Goal: Task Accomplishment & Management: Manage account settings

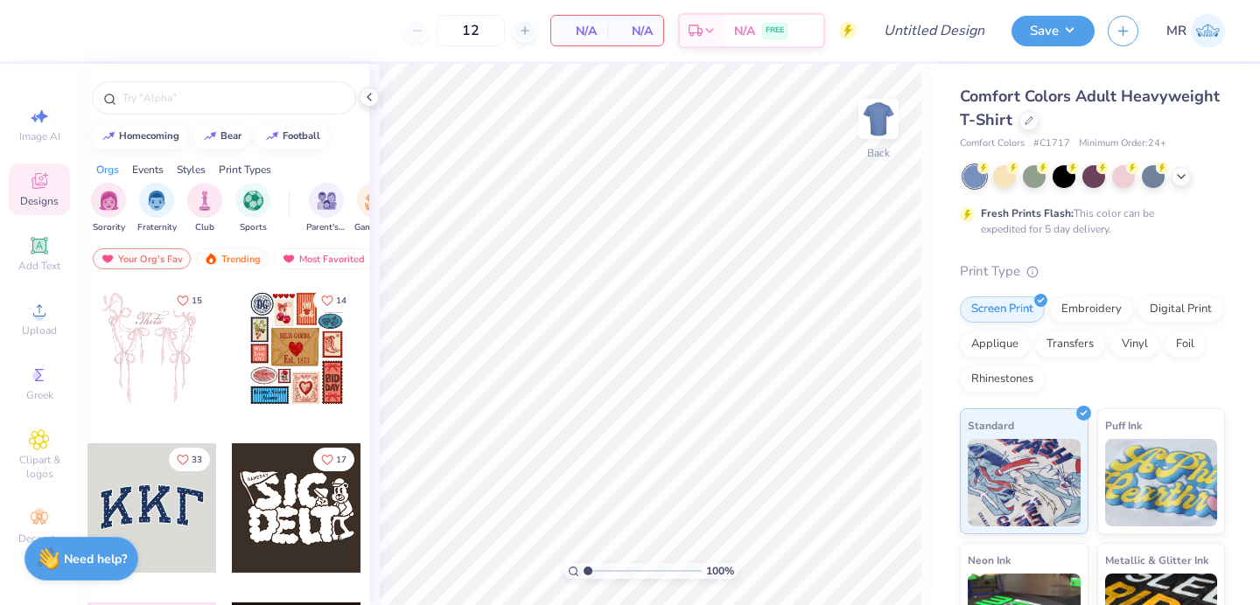
click at [1017, 121] on div "Comfort Colors Adult Heavyweight T-Shirt" at bounding box center [1092, 108] width 265 height 47
click at [1033, 123] on div at bounding box center [1028, 118] width 19 height 19
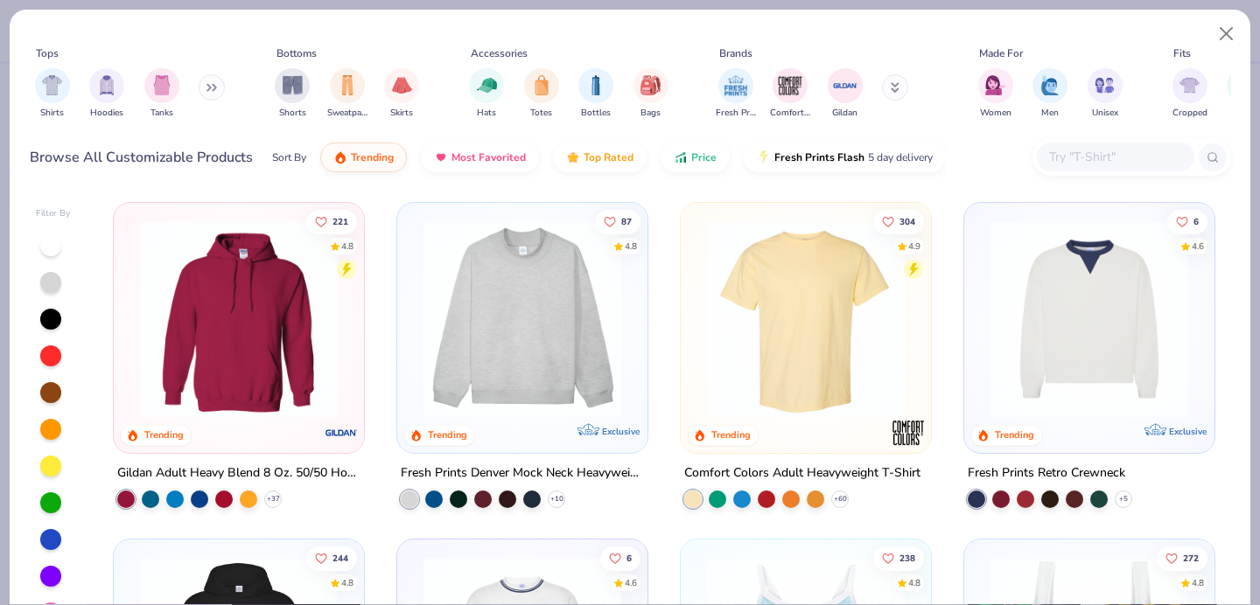
click at [1126, 152] on input "text" at bounding box center [1114, 157] width 135 height 20
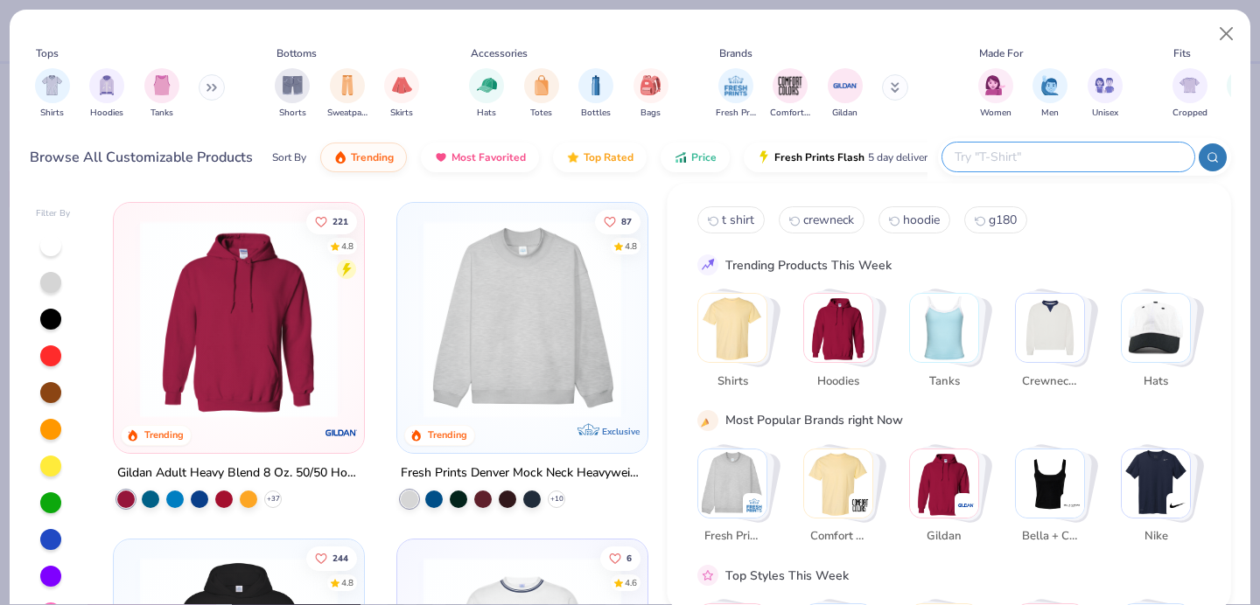
type input "a"
type input "pants"
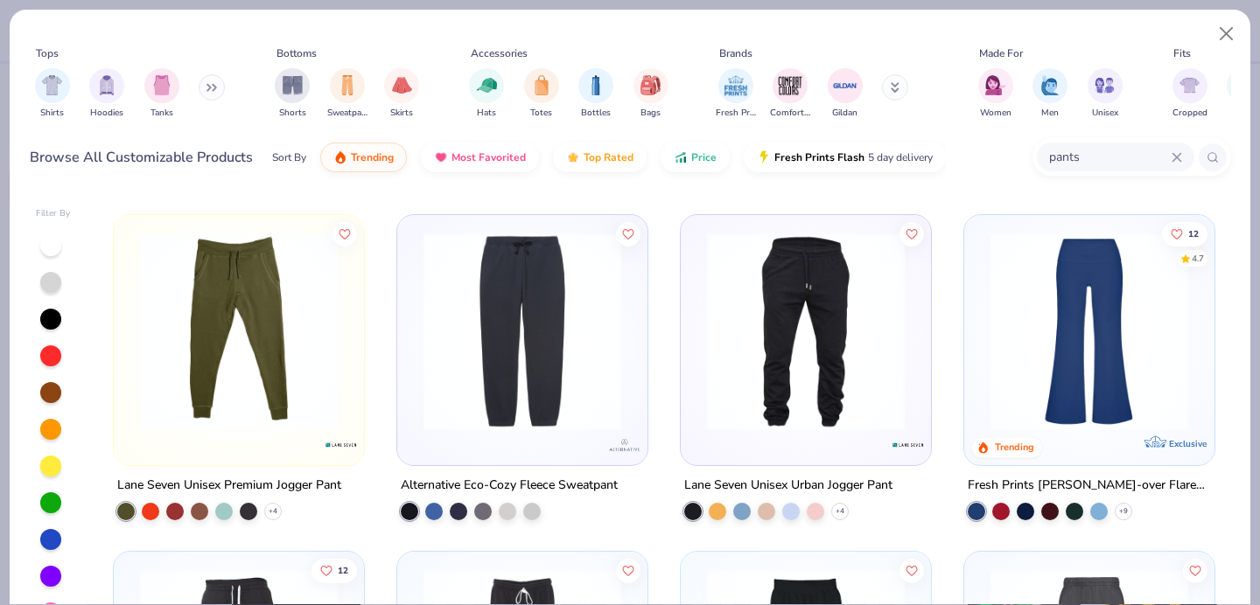
scroll to position [328, 0]
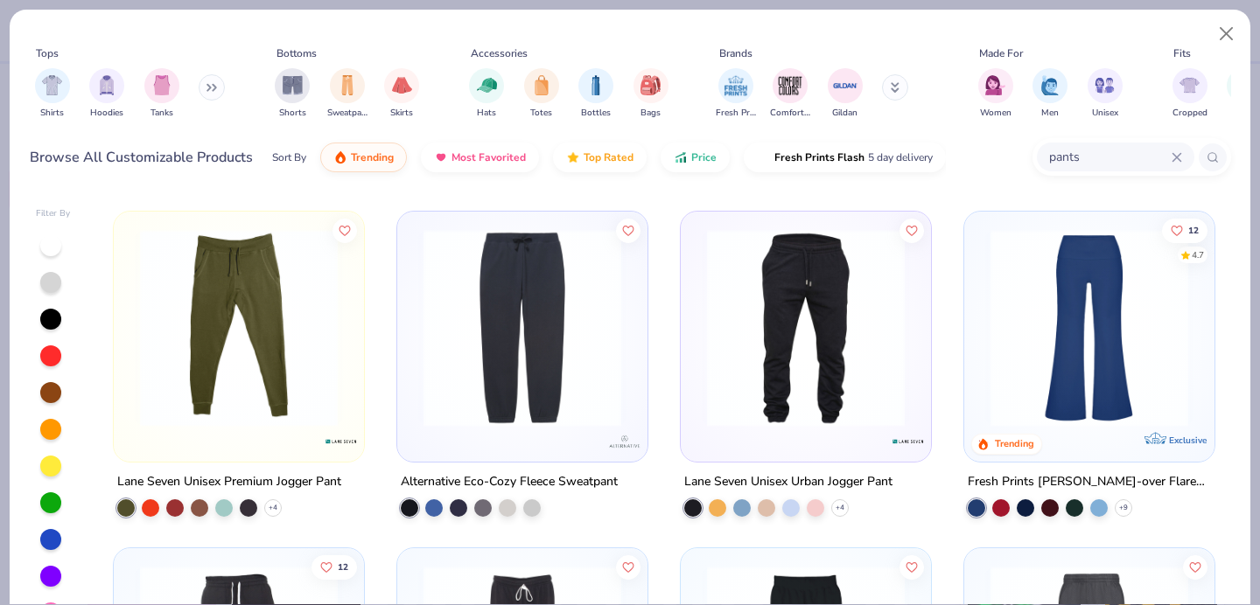
click at [1052, 346] on img at bounding box center [1089, 328] width 215 height 198
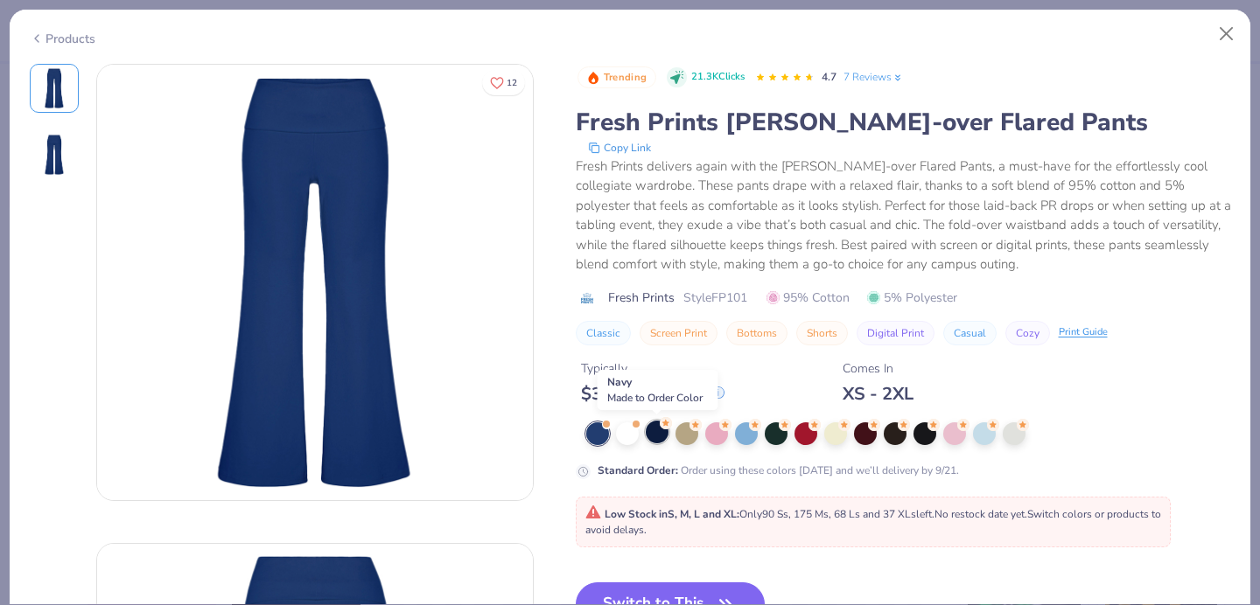
click at [653, 432] on div at bounding box center [657, 432] width 23 height 23
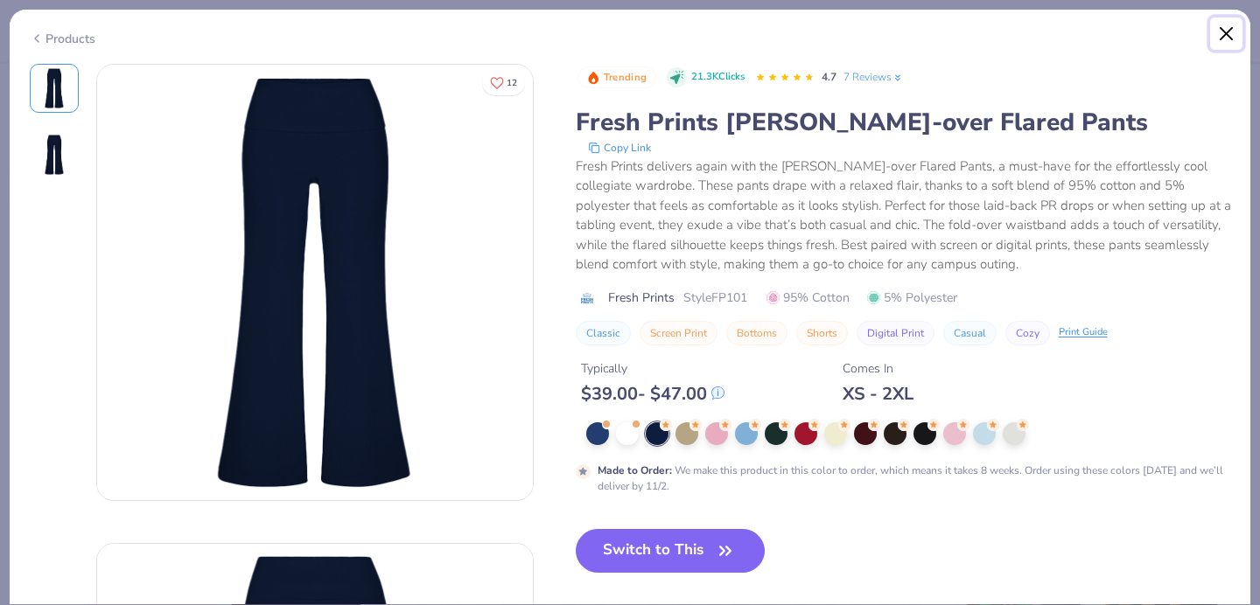
click at [1223, 38] on button "Close" at bounding box center [1226, 33] width 33 height 33
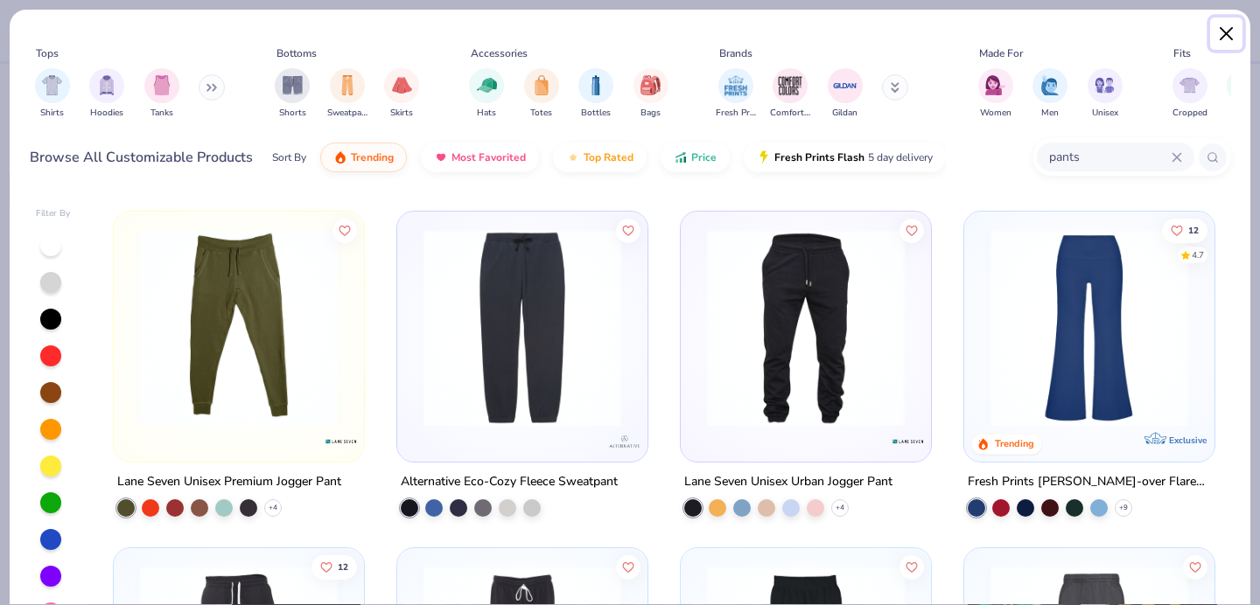
click at [1227, 30] on button "Close" at bounding box center [1226, 33] width 33 height 33
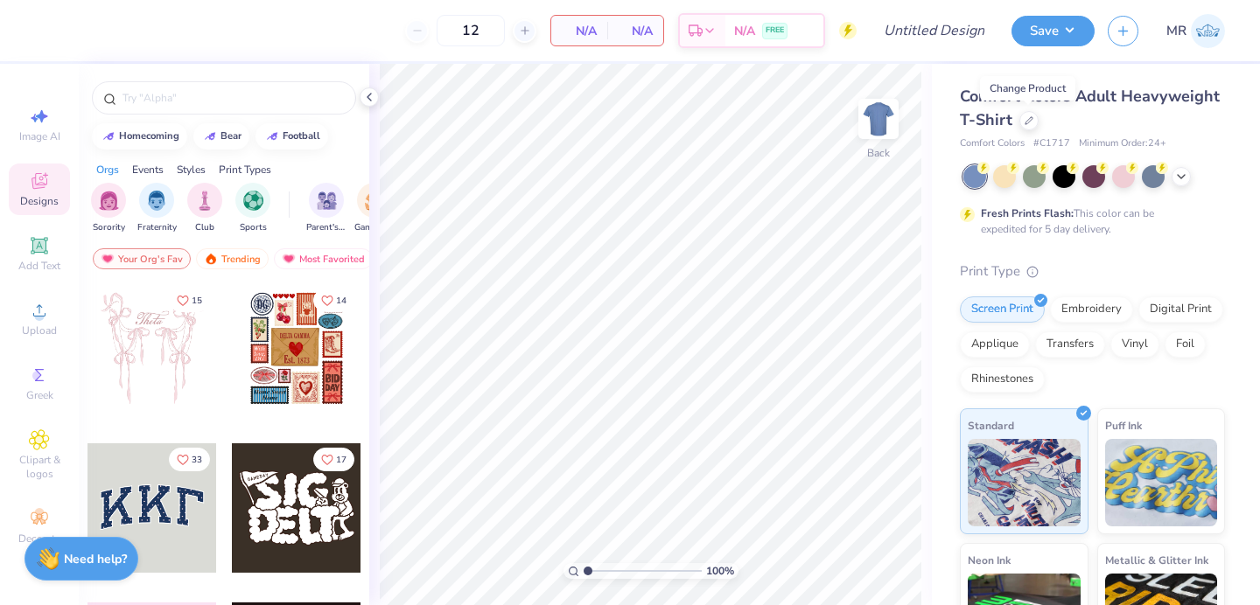
click at [369, 97] on icon at bounding box center [369, 97] width 14 height 14
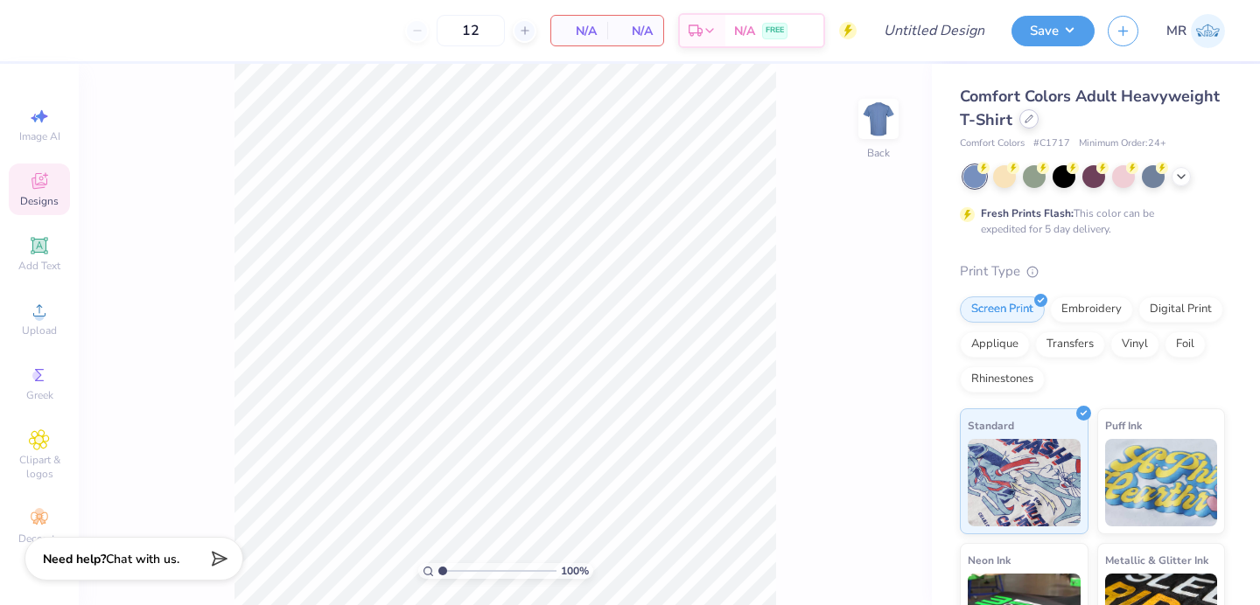
click at [1030, 122] on icon at bounding box center [1028, 119] width 9 height 9
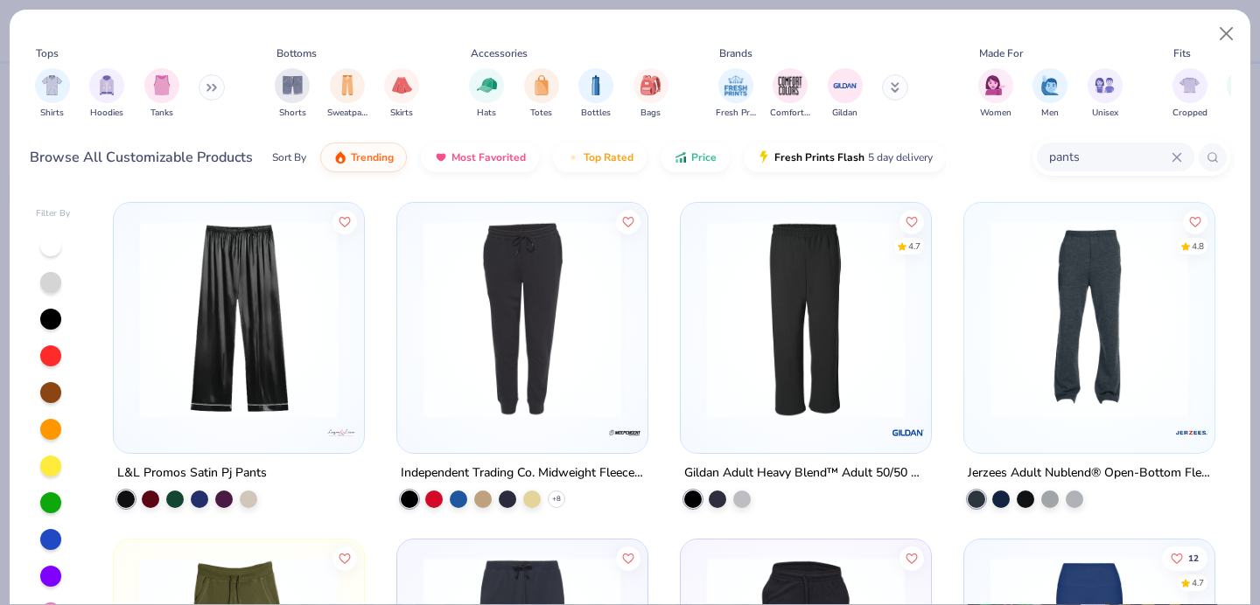
click at [1174, 163] on div "pants" at bounding box center [1115, 157] width 157 height 29
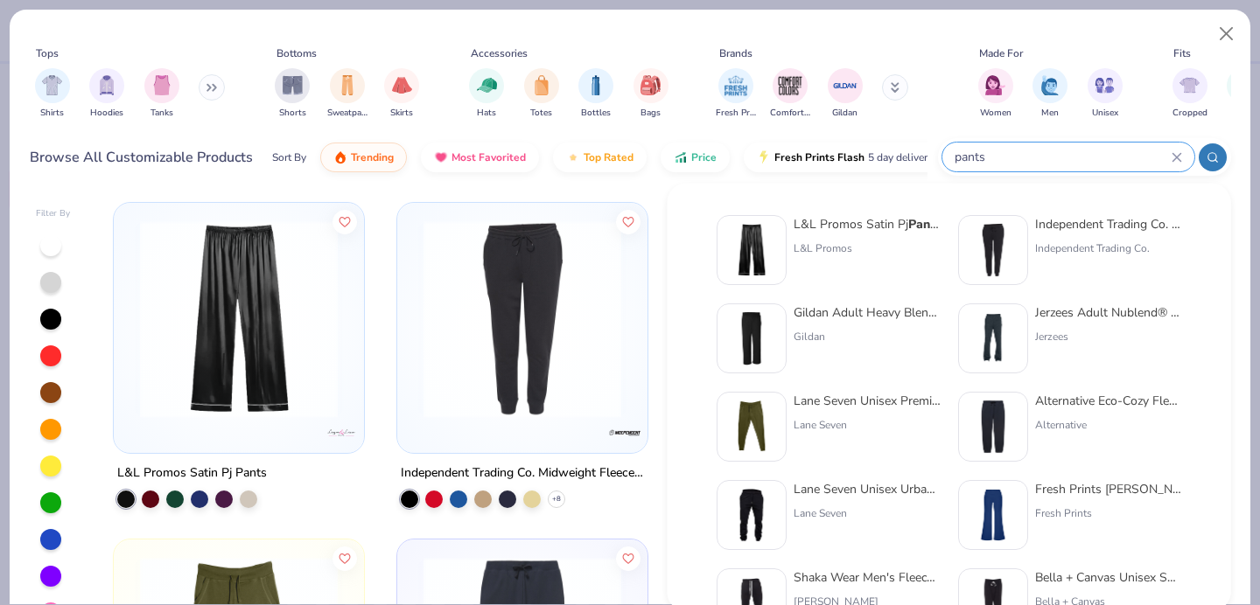
click at [1176, 154] on icon at bounding box center [1176, 157] width 10 height 10
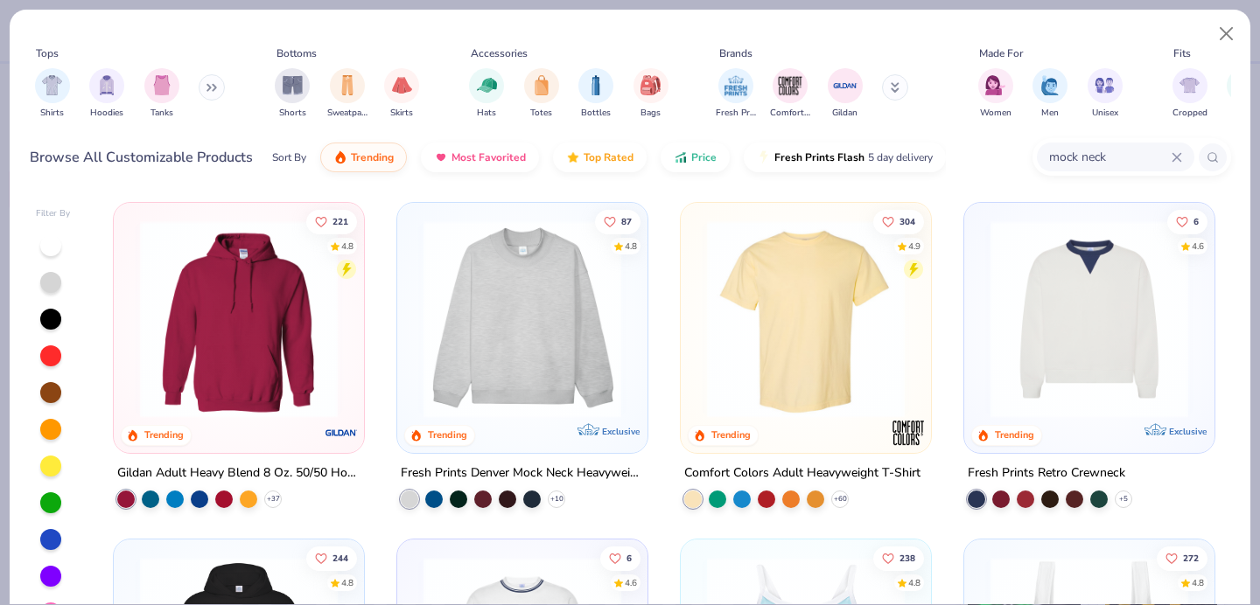
type input "mock neck"
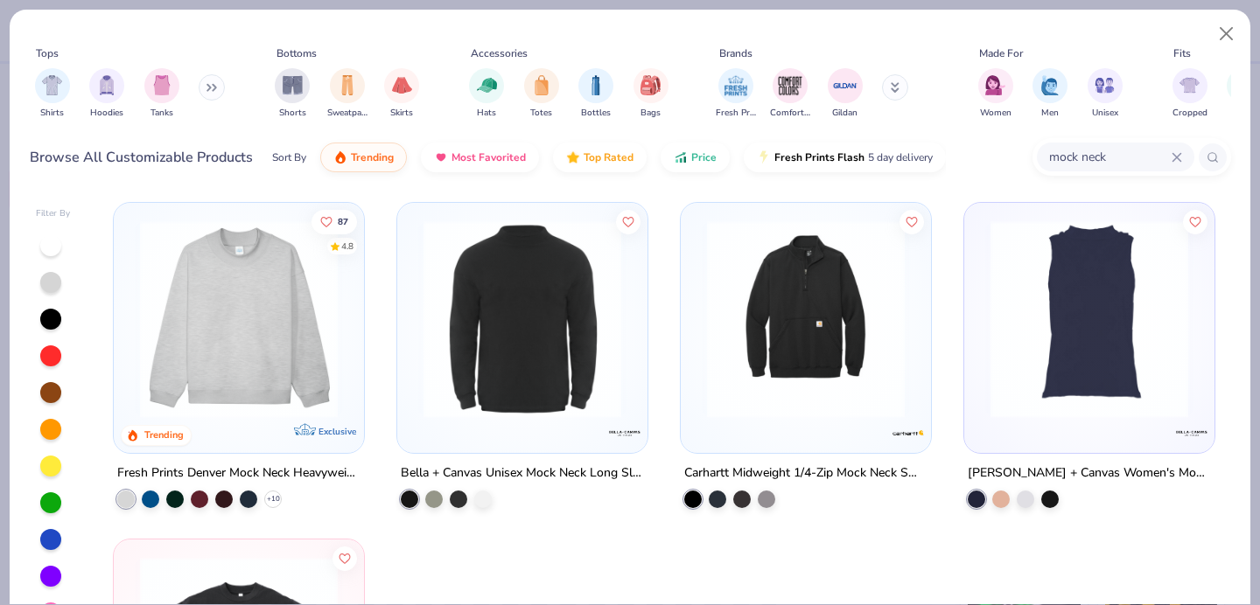
click at [243, 289] on img at bounding box center [238, 319] width 215 height 198
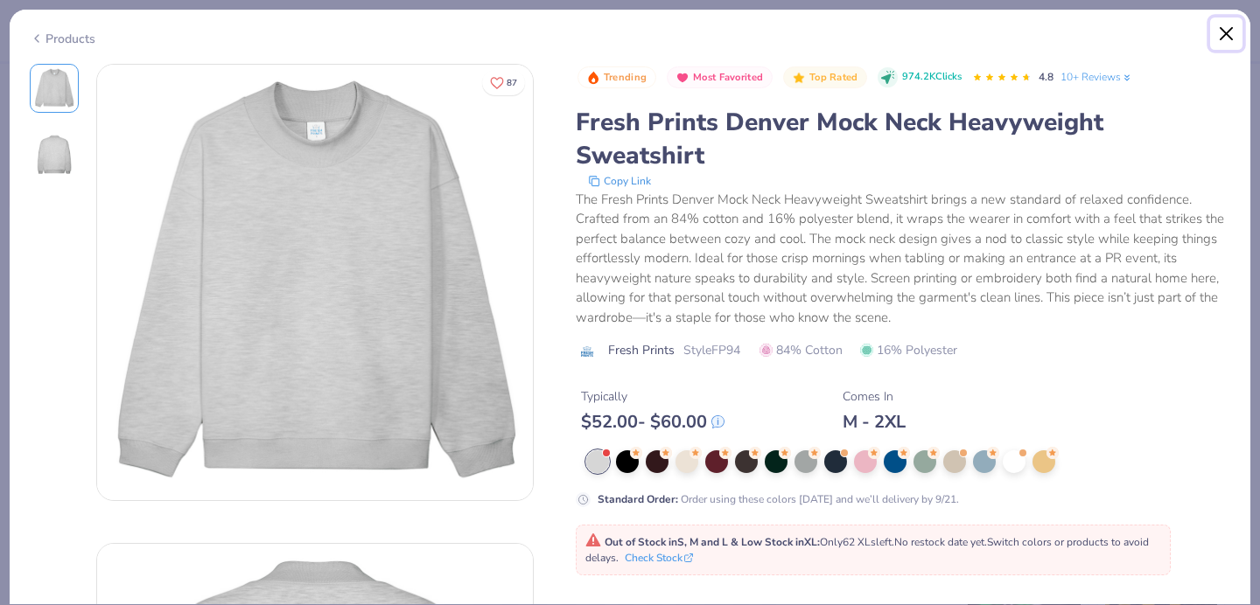
click at [1231, 32] on button "Close" at bounding box center [1226, 33] width 33 height 33
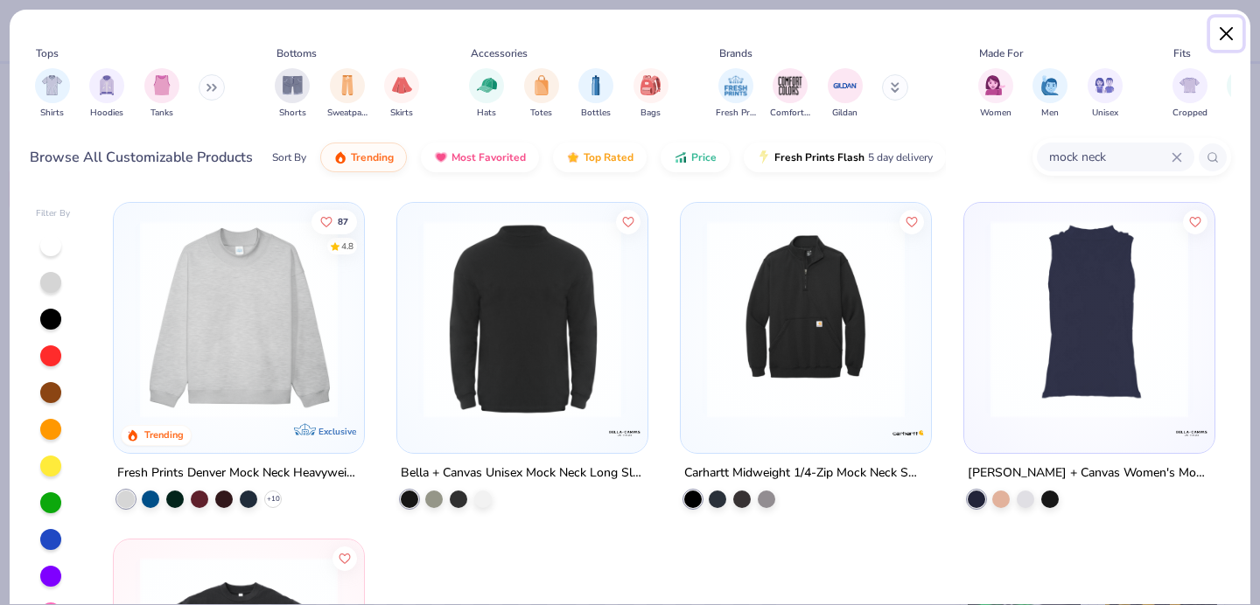
click at [1224, 32] on button "Close" at bounding box center [1226, 33] width 33 height 33
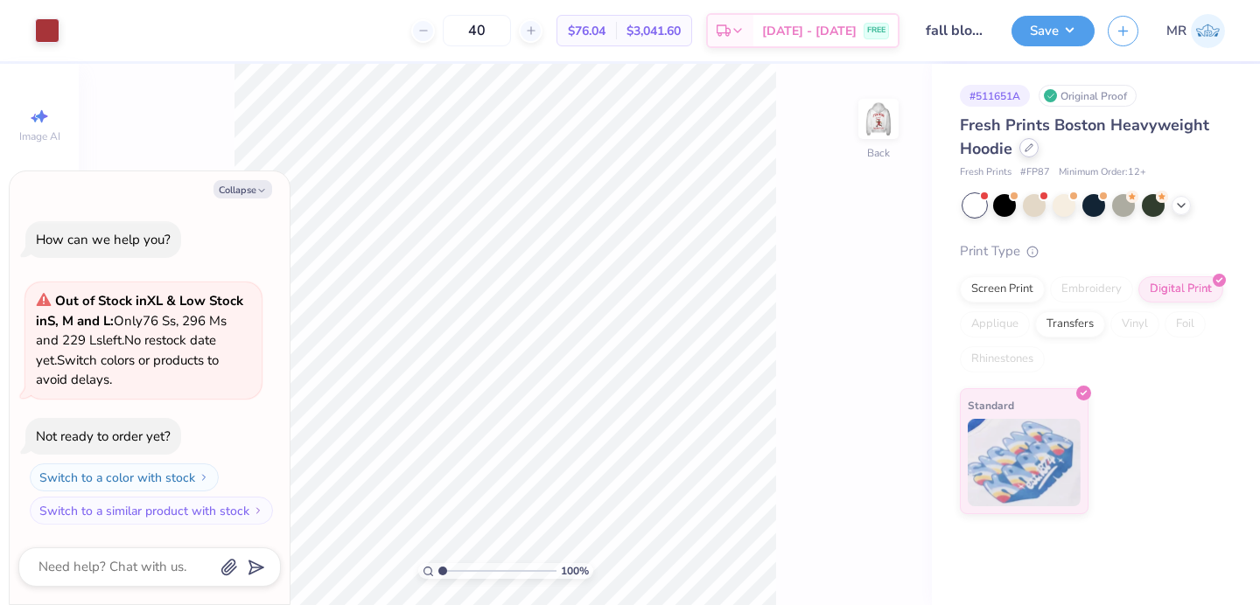
click at [1034, 149] on div at bounding box center [1028, 147] width 19 height 19
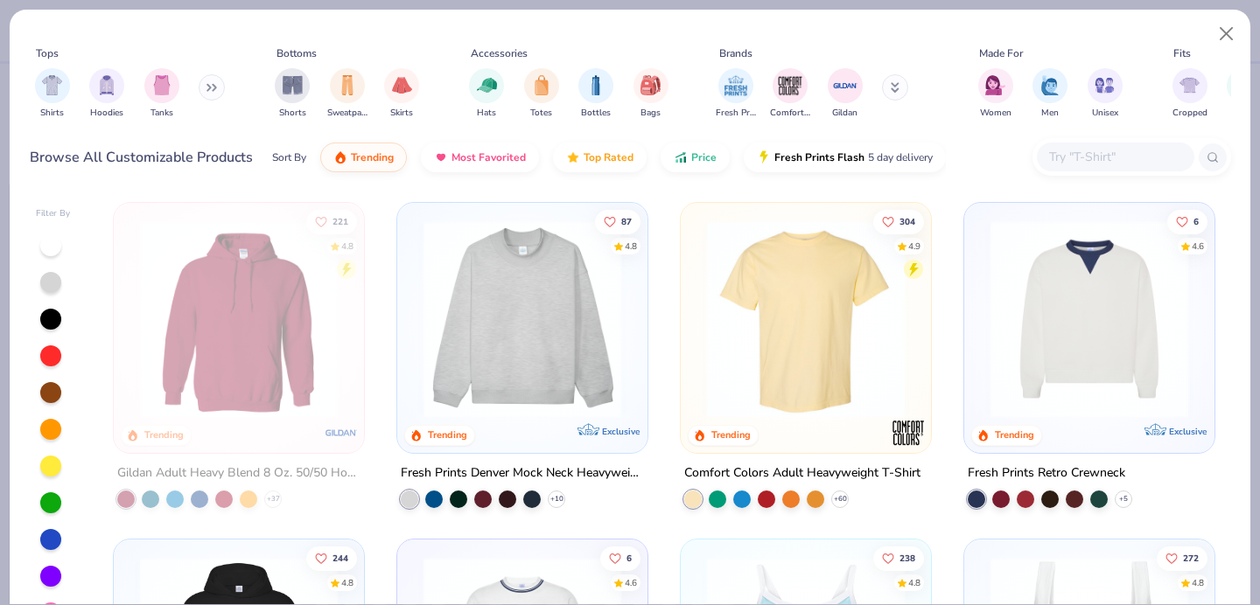
type textarea "x"
click at [1108, 161] on input "text" at bounding box center [1114, 157] width 135 height 20
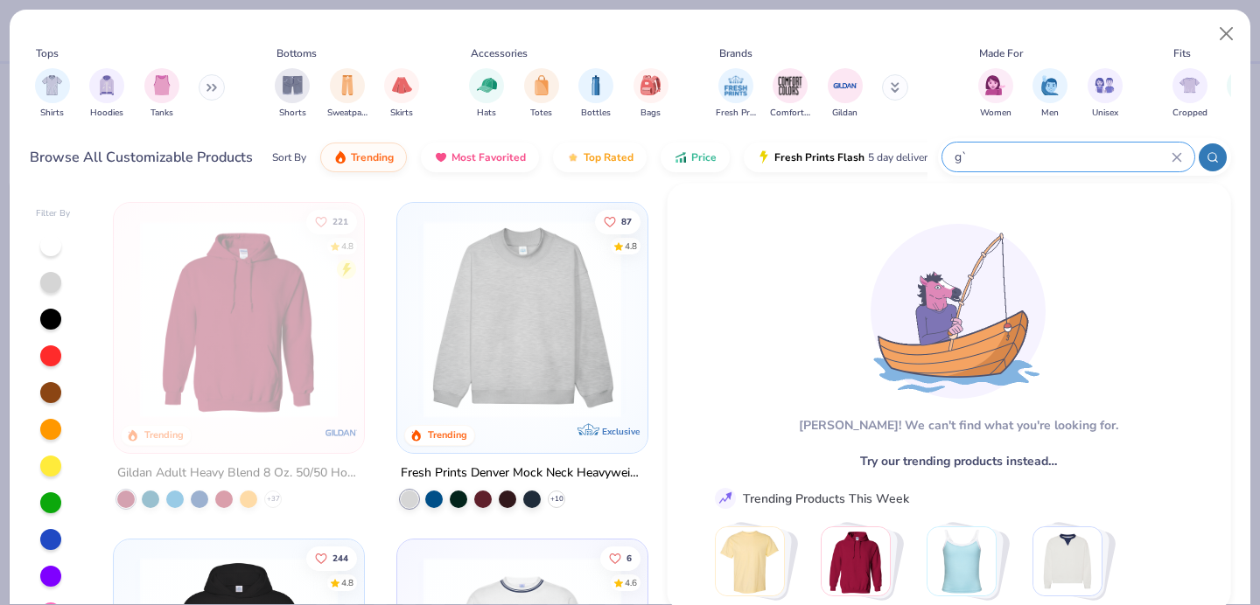
type input "g"
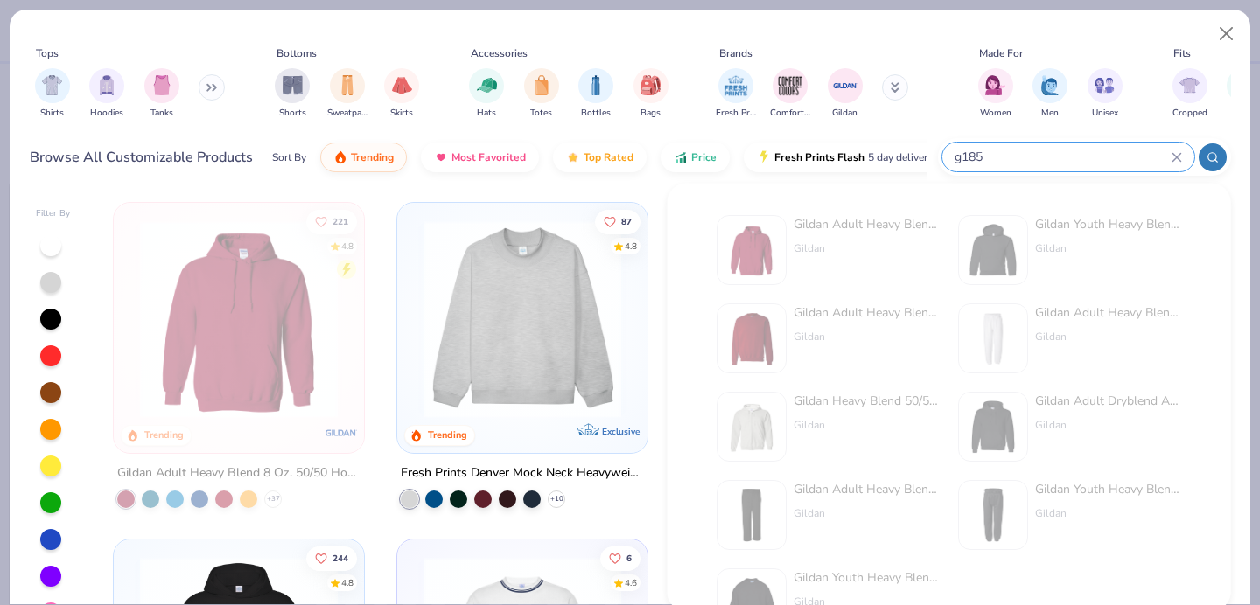
type input "g185"
click at [866, 241] on div "Gildan" at bounding box center [866, 249] width 147 height 16
click at [1227, 29] on button "Close" at bounding box center [1226, 33] width 33 height 33
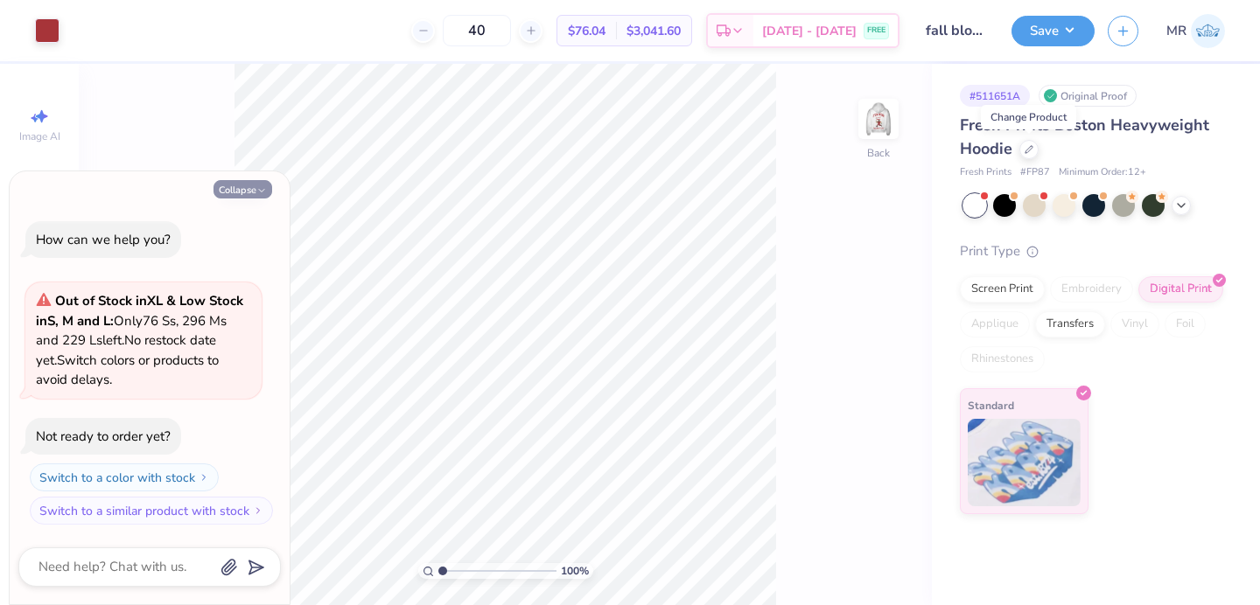
click at [260, 183] on button "Collapse" at bounding box center [242, 189] width 59 height 18
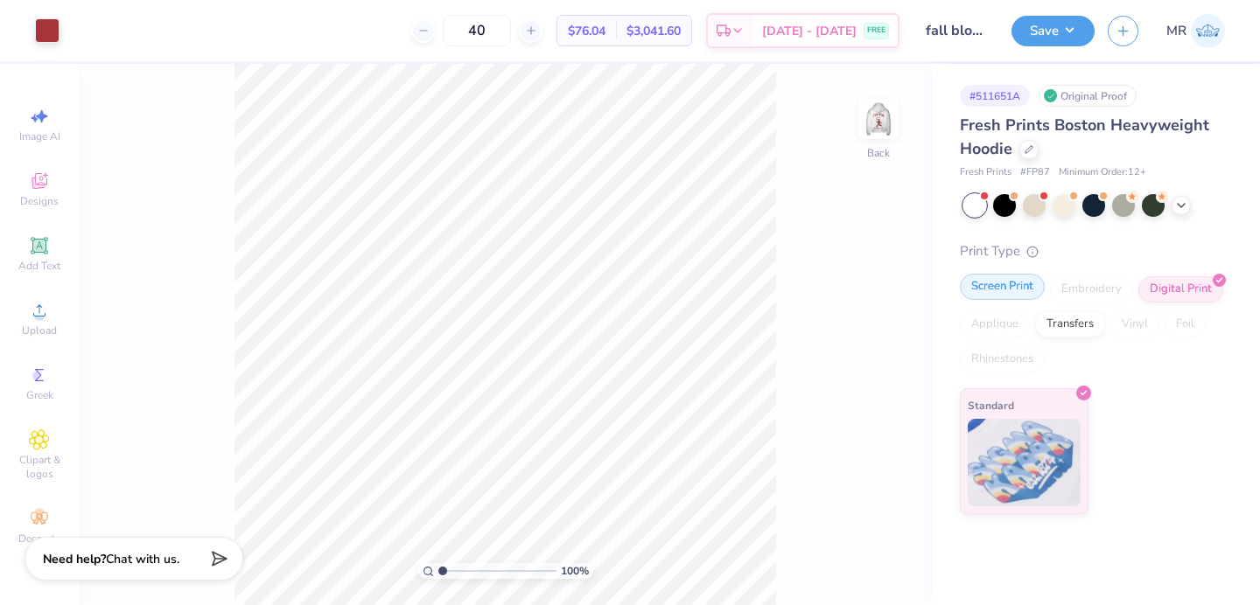
click at [1007, 290] on div "Screen Print" at bounding box center [1002, 287] width 85 height 26
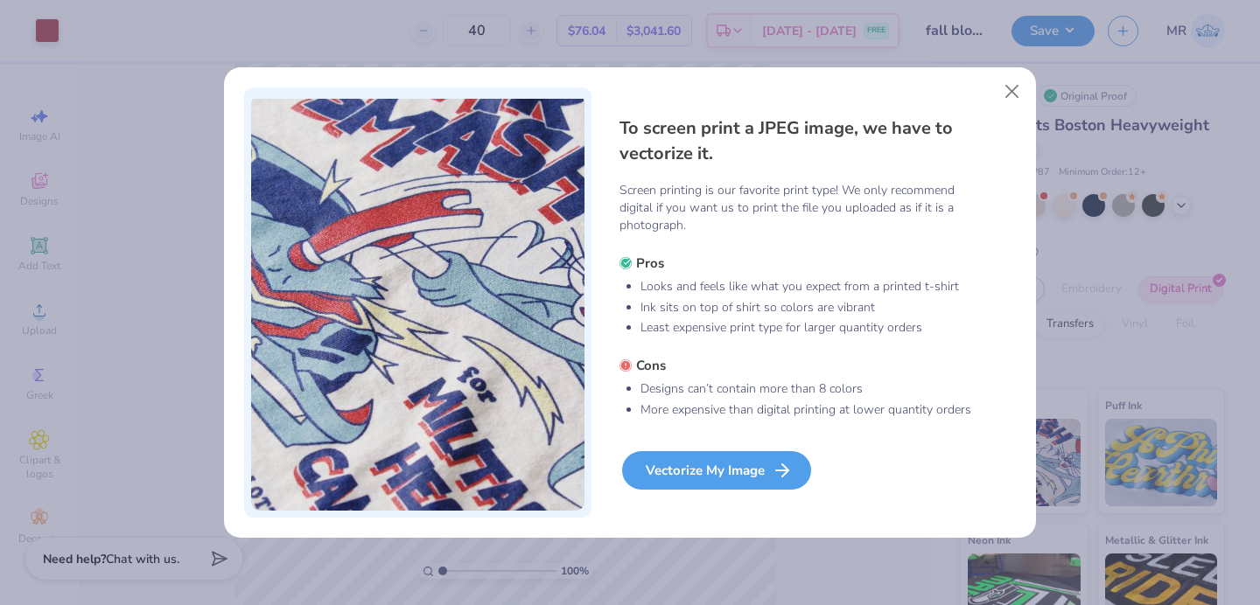
click at [696, 472] on div "Vectorize My Image" at bounding box center [716, 470] width 189 height 38
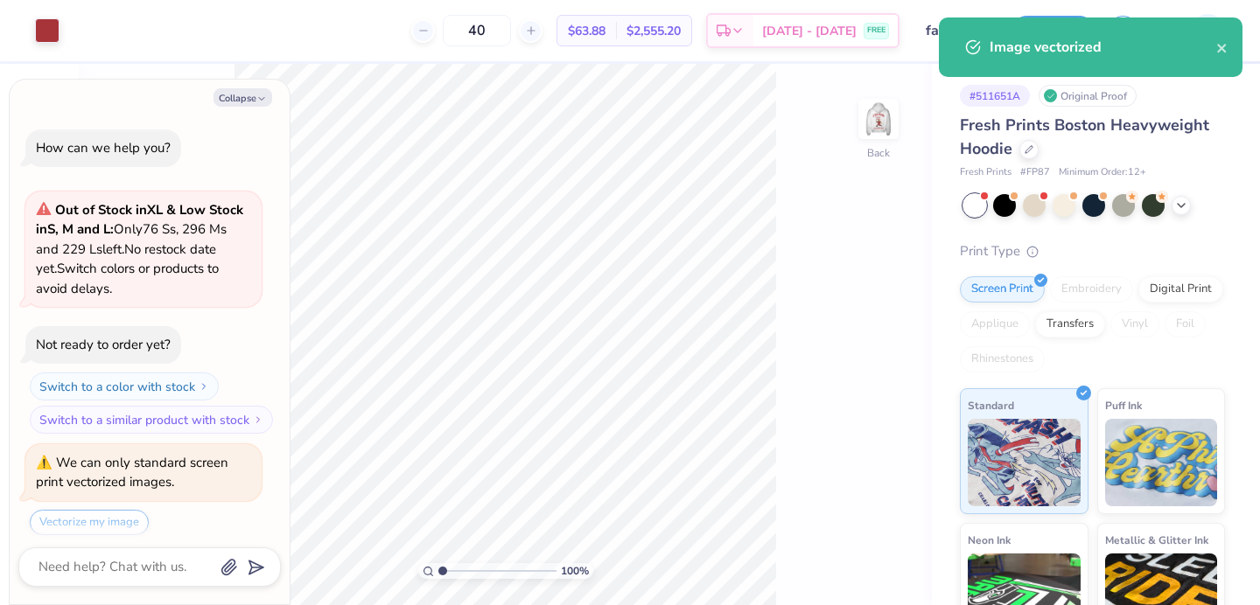
scroll to position [53, 0]
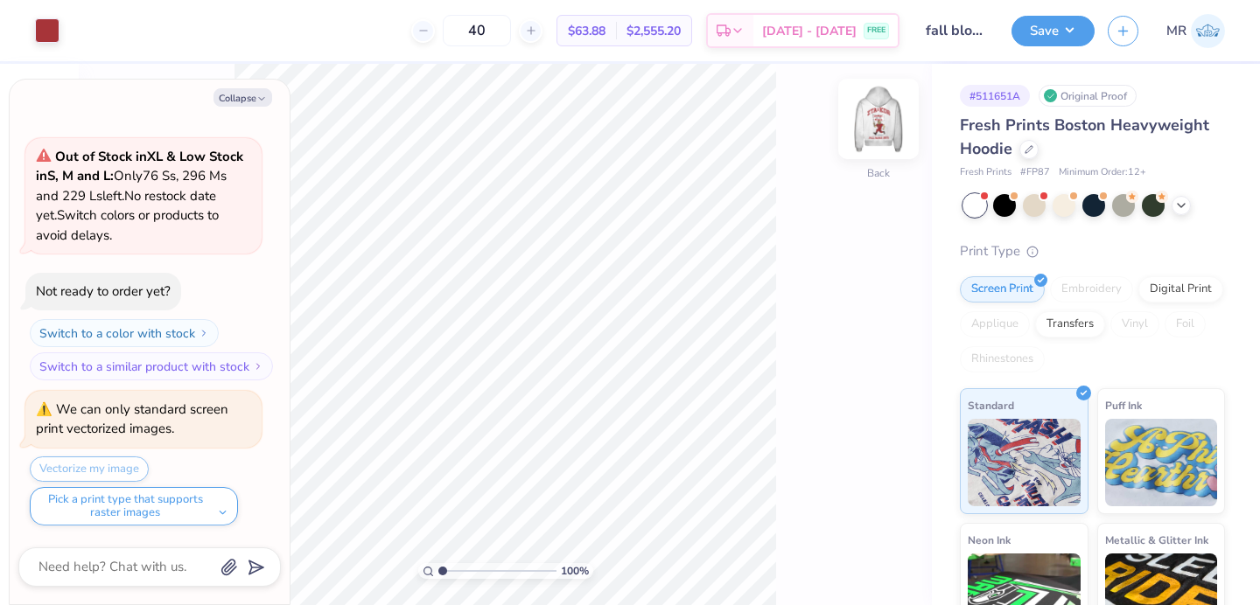
click at [898, 115] on img at bounding box center [878, 119] width 70 height 70
click at [1032, 150] on icon at bounding box center [1028, 147] width 9 height 9
type textarea "x"
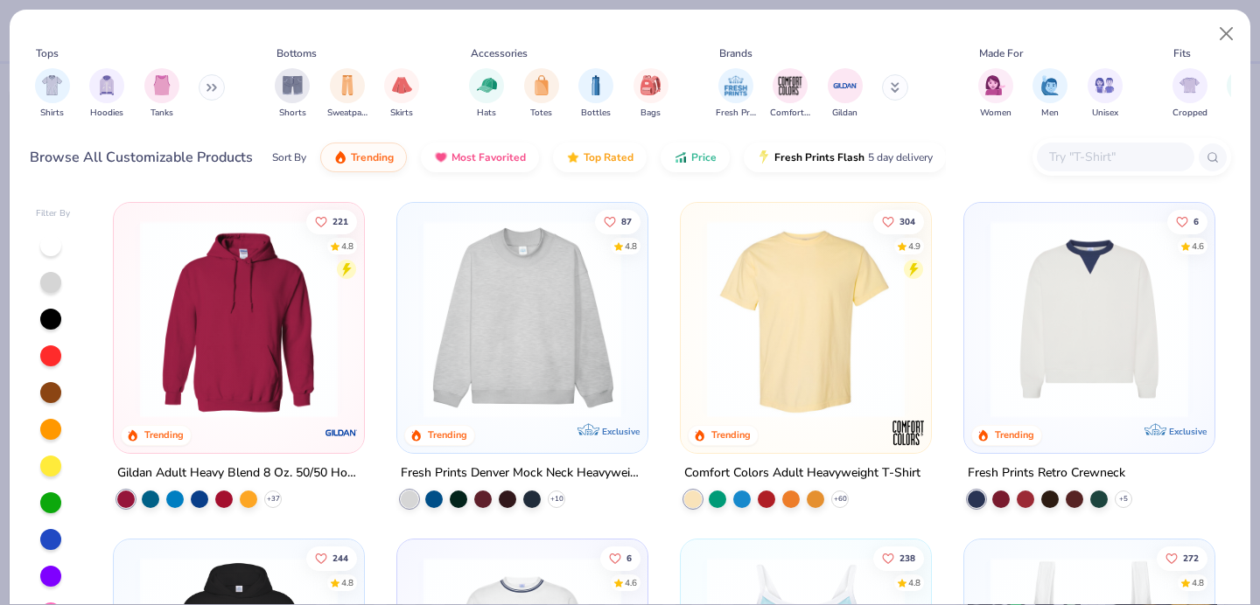
click at [1078, 164] on input "text" at bounding box center [1114, 157] width 135 height 20
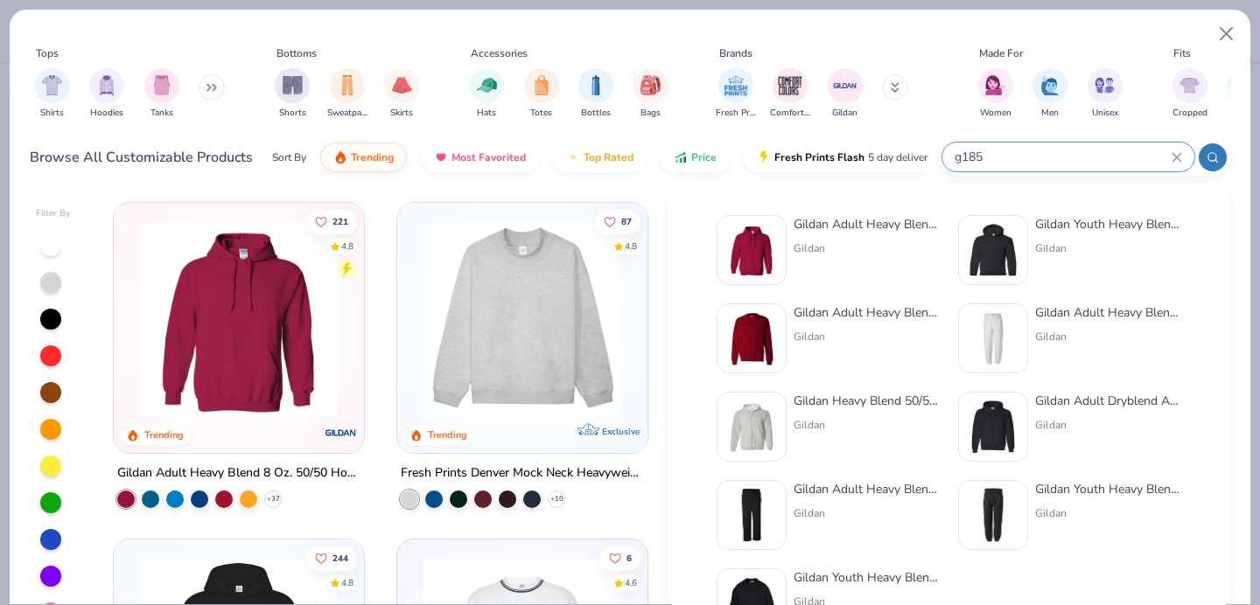
type input "g185"
click at [884, 235] on div "Gildan Adult Heavy Blend 8 Oz. 50/50 Hooded Sweatshirt Gildan" at bounding box center [866, 250] width 147 height 70
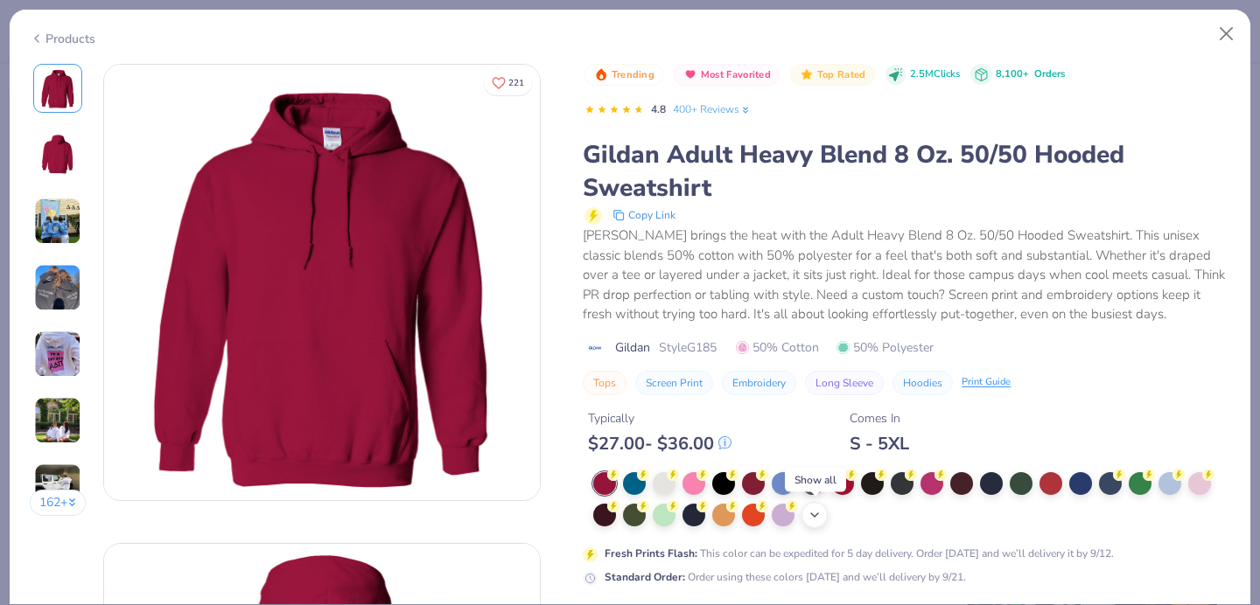
click at [824, 509] on div "+ 15" at bounding box center [814, 515] width 26 height 26
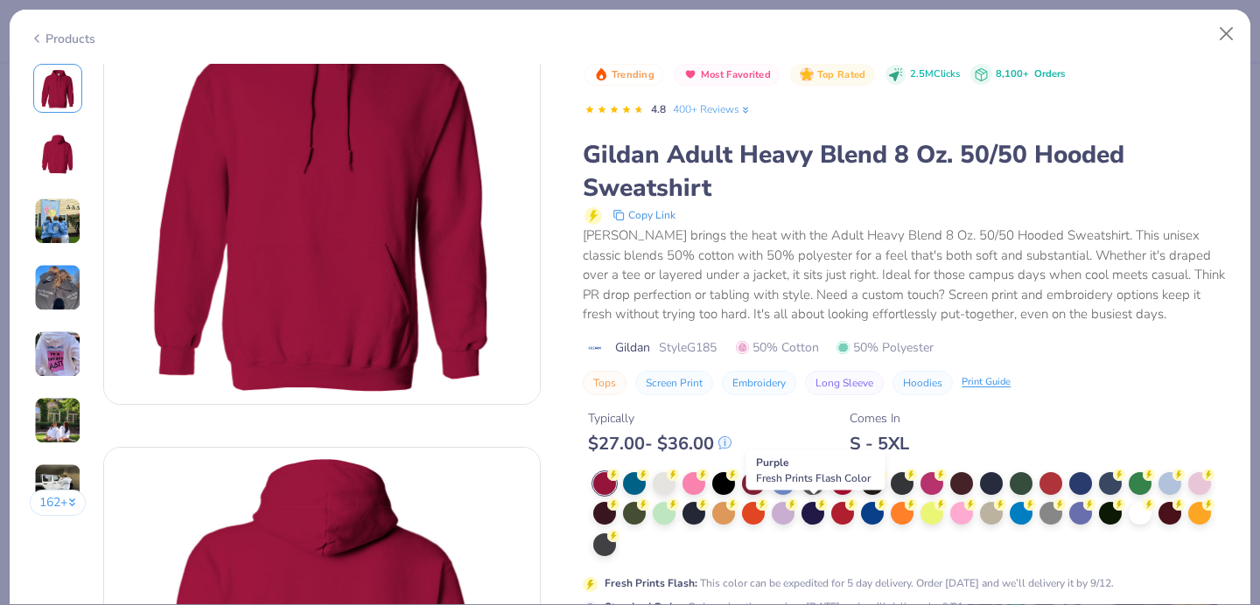
scroll to position [131, 0]
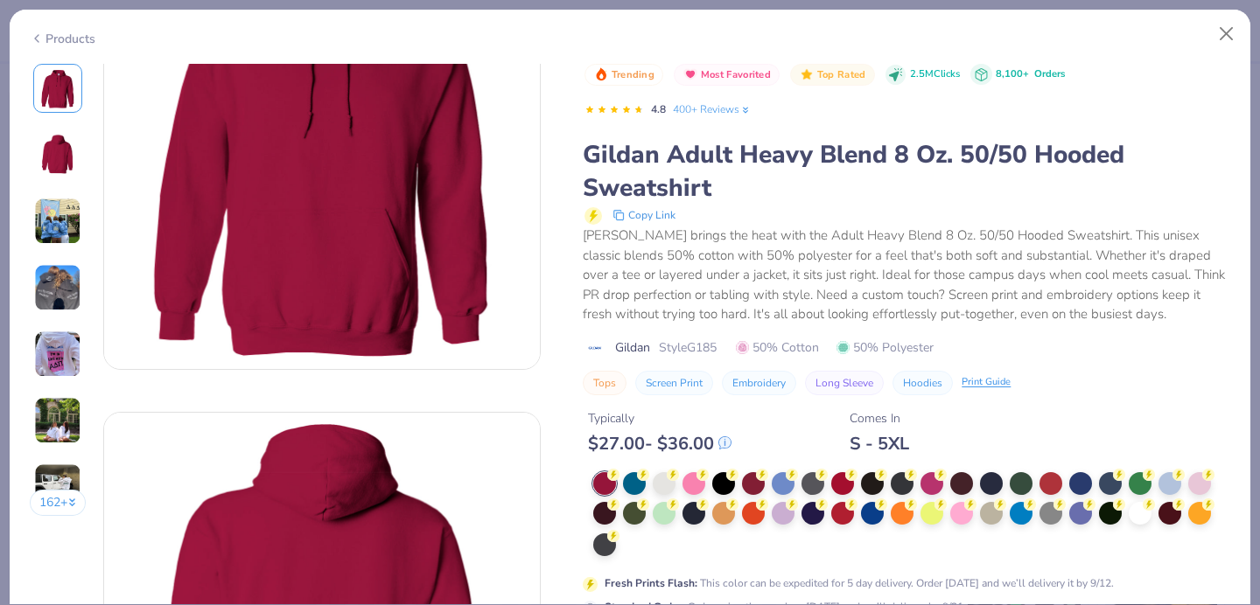
click at [625, 546] on div at bounding box center [911, 515] width 637 height 86
click at [1138, 516] on div at bounding box center [1140, 511] width 23 height 23
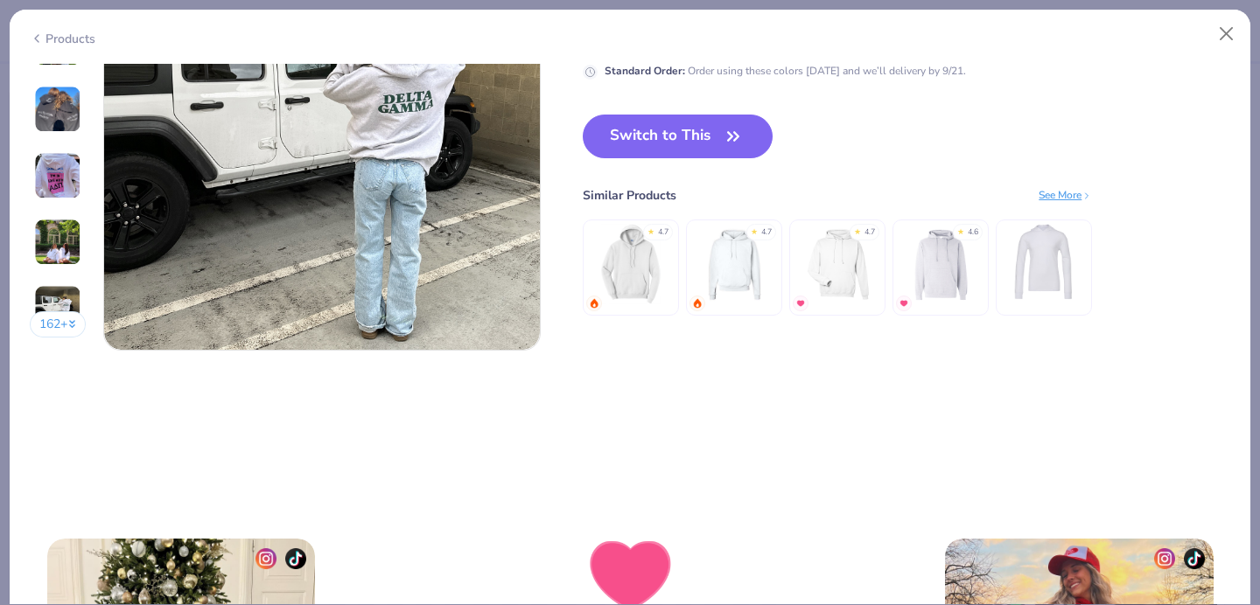
scroll to position [2964, 0]
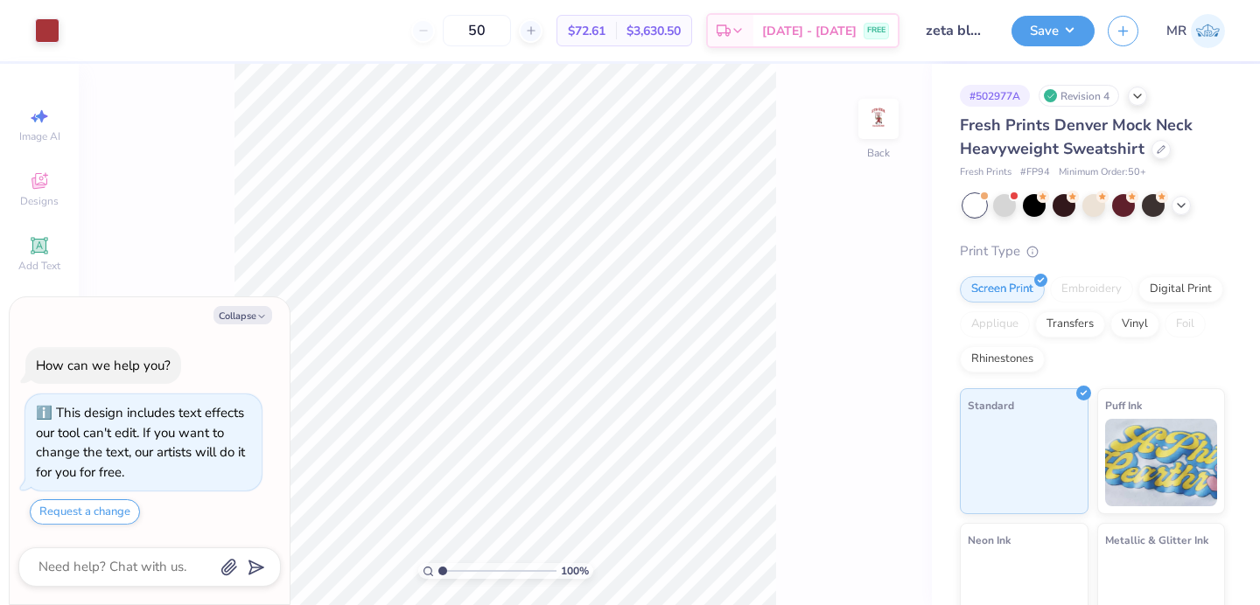
scroll to position [49, 0]
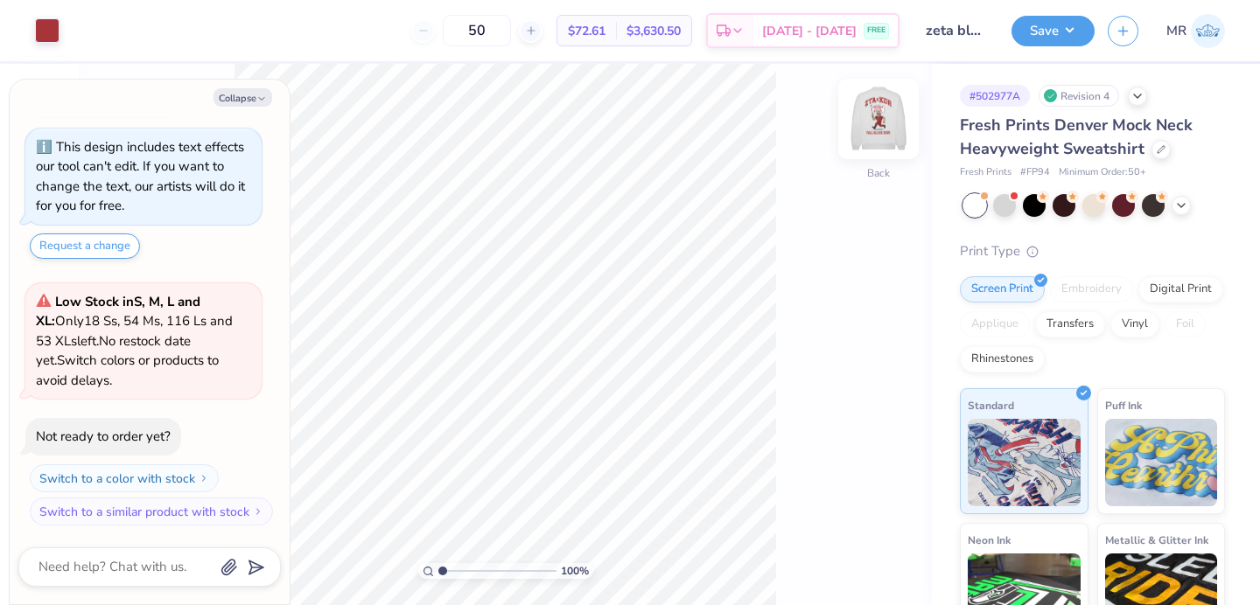
click at [887, 122] on img at bounding box center [878, 119] width 70 height 70
click at [143, 22] on div at bounding box center [141, 29] width 24 height 24
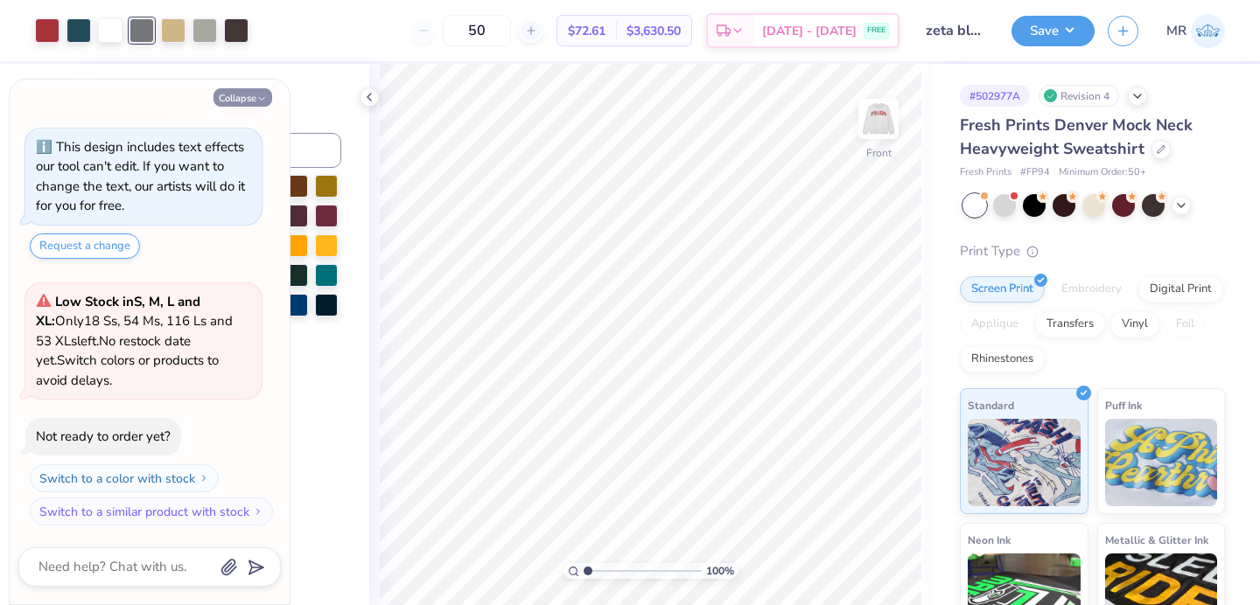
click at [239, 97] on button "Collapse" at bounding box center [242, 97] width 59 height 18
type textarea "x"
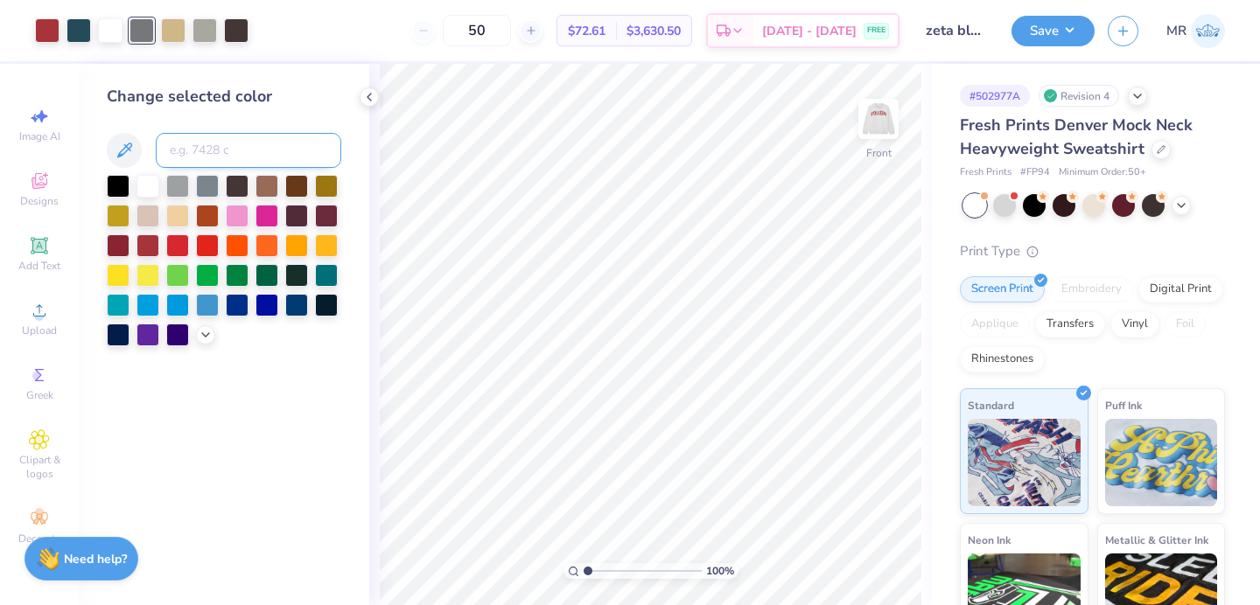
click at [192, 151] on input at bounding box center [248, 150] width 185 height 35
type input "414"
click at [1080, 35] on button "Save" at bounding box center [1052, 28] width 83 height 31
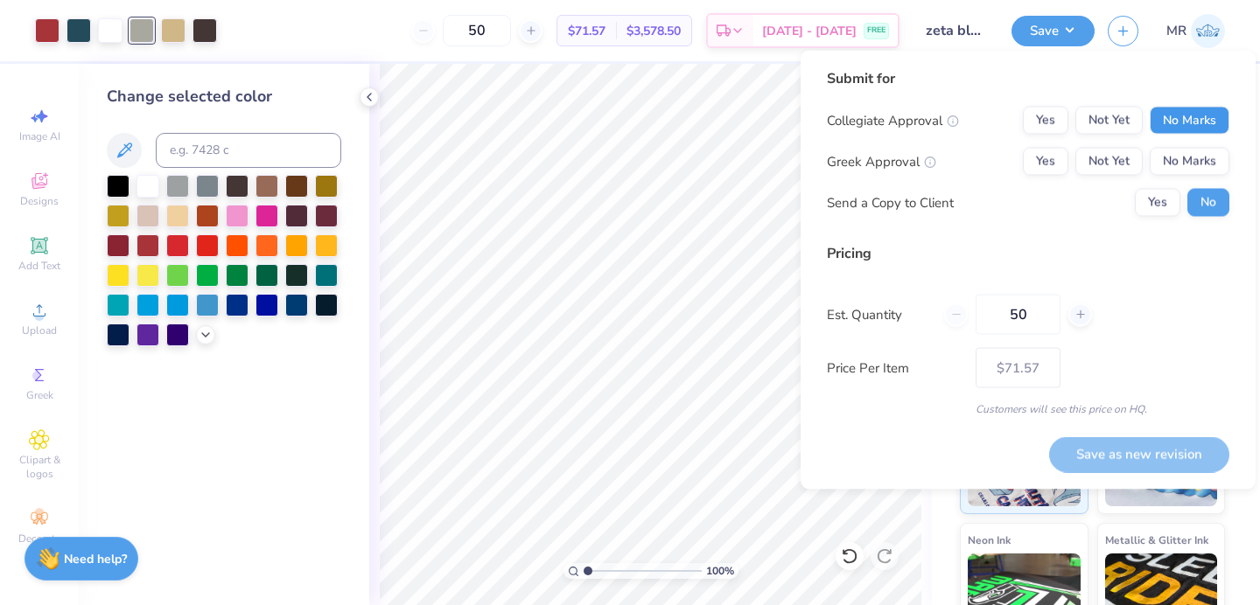
click at [1218, 121] on button "No Marks" at bounding box center [1190, 121] width 80 height 28
click at [1042, 165] on button "Yes" at bounding box center [1045, 162] width 45 height 28
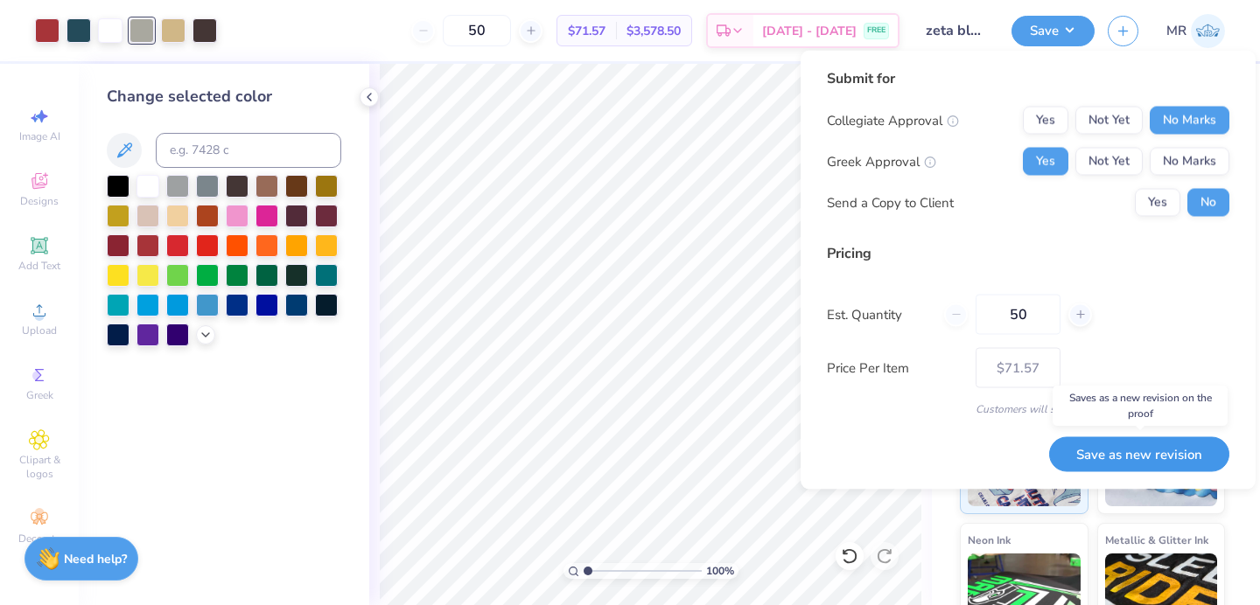
click at [1083, 444] on button "Save as new revision" at bounding box center [1139, 455] width 180 height 36
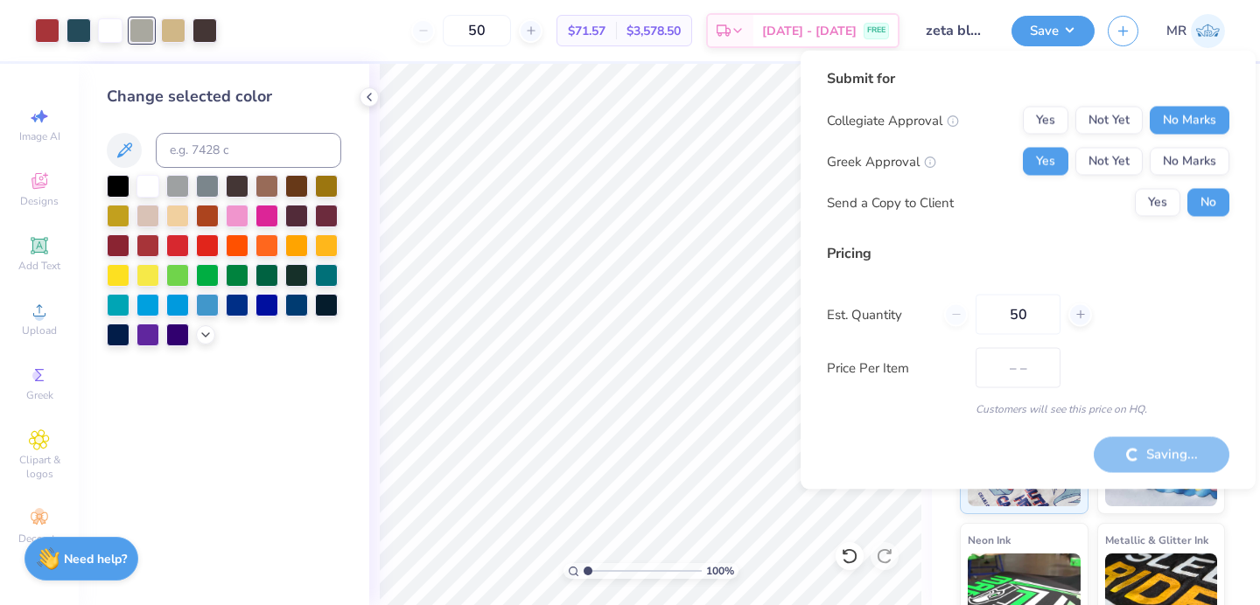
type input "$71.57"
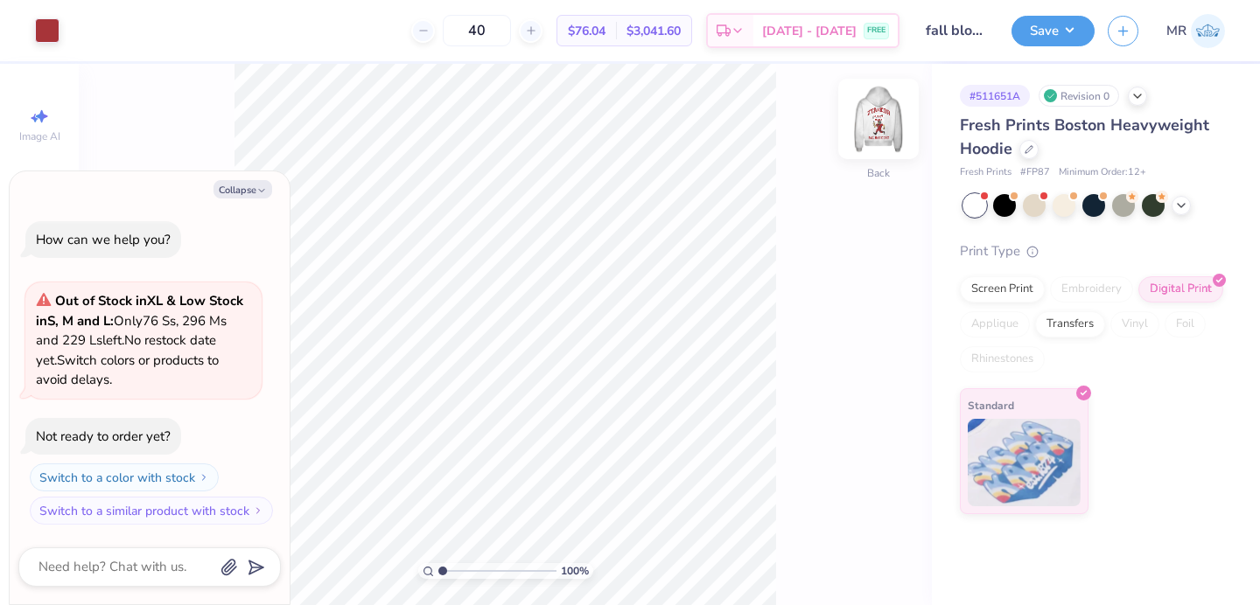
click at [886, 140] on div "Back" at bounding box center [878, 130] width 40 height 62
type textarea "x"
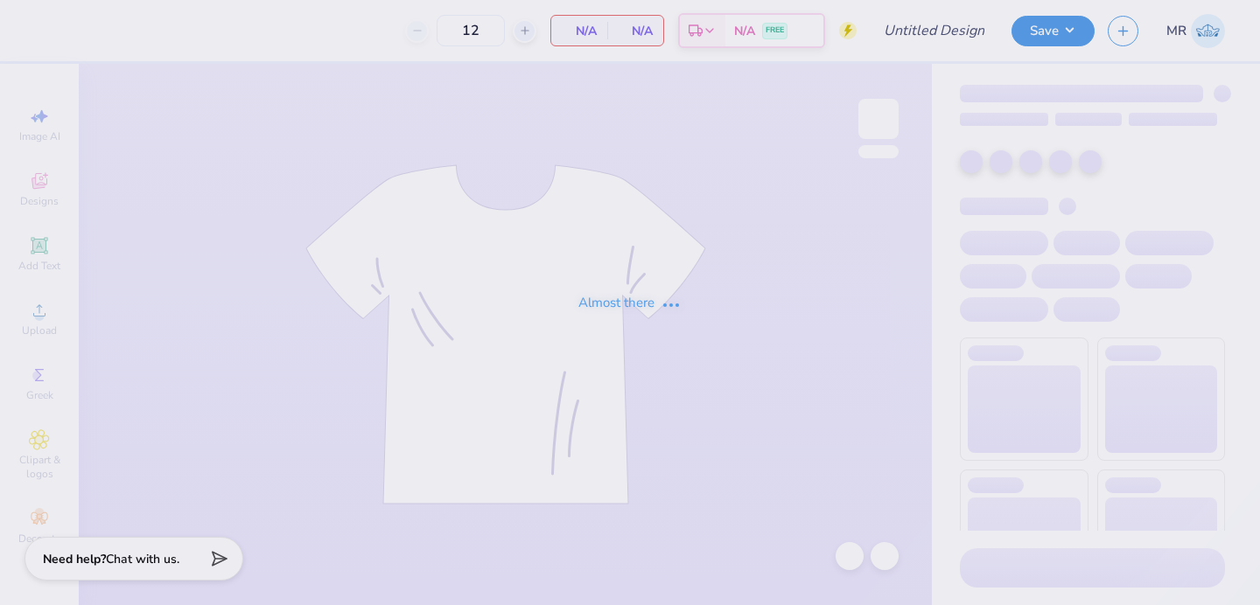
type input "fall block boys"
type input "40"
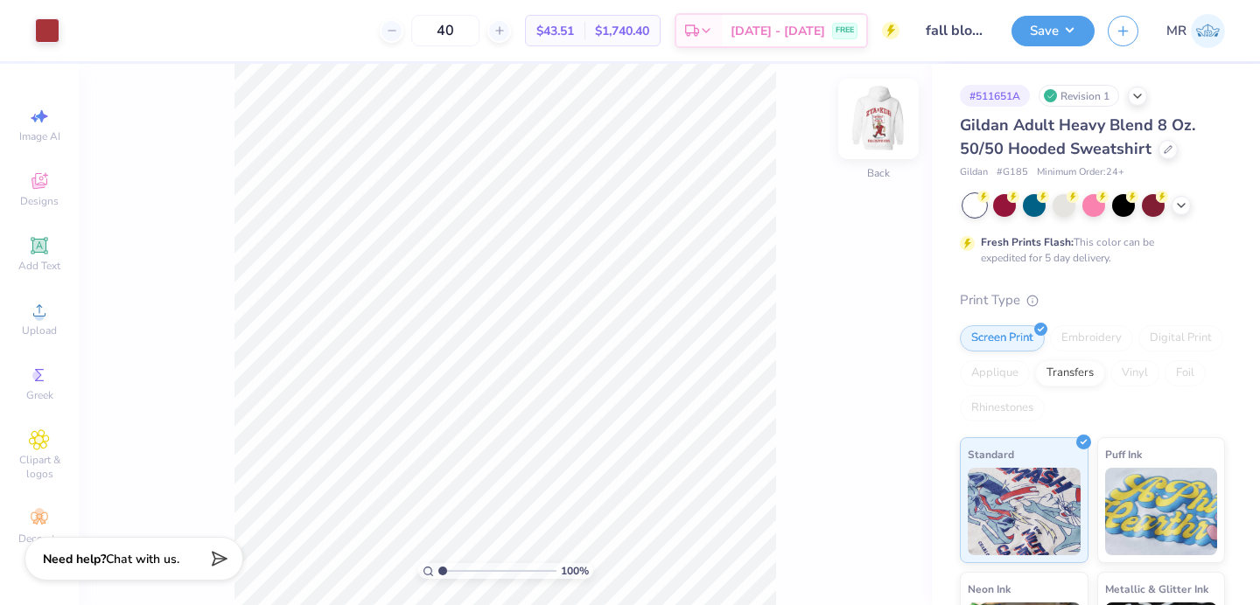
click at [891, 109] on img at bounding box center [878, 119] width 70 height 70
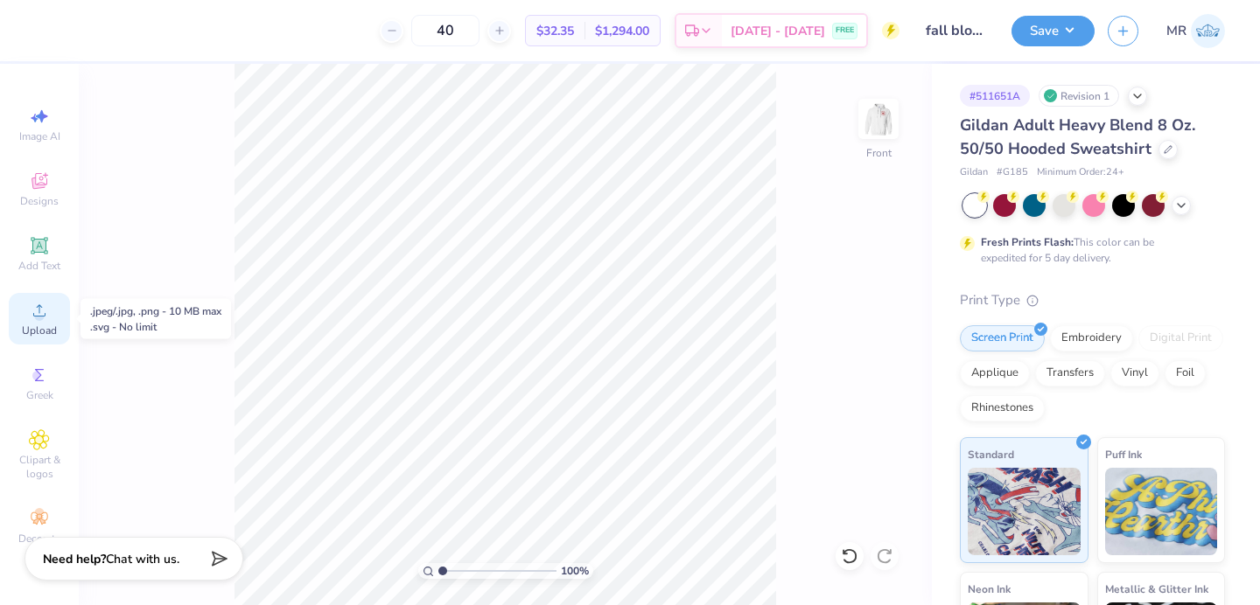
click at [44, 309] on icon at bounding box center [39, 310] width 21 height 21
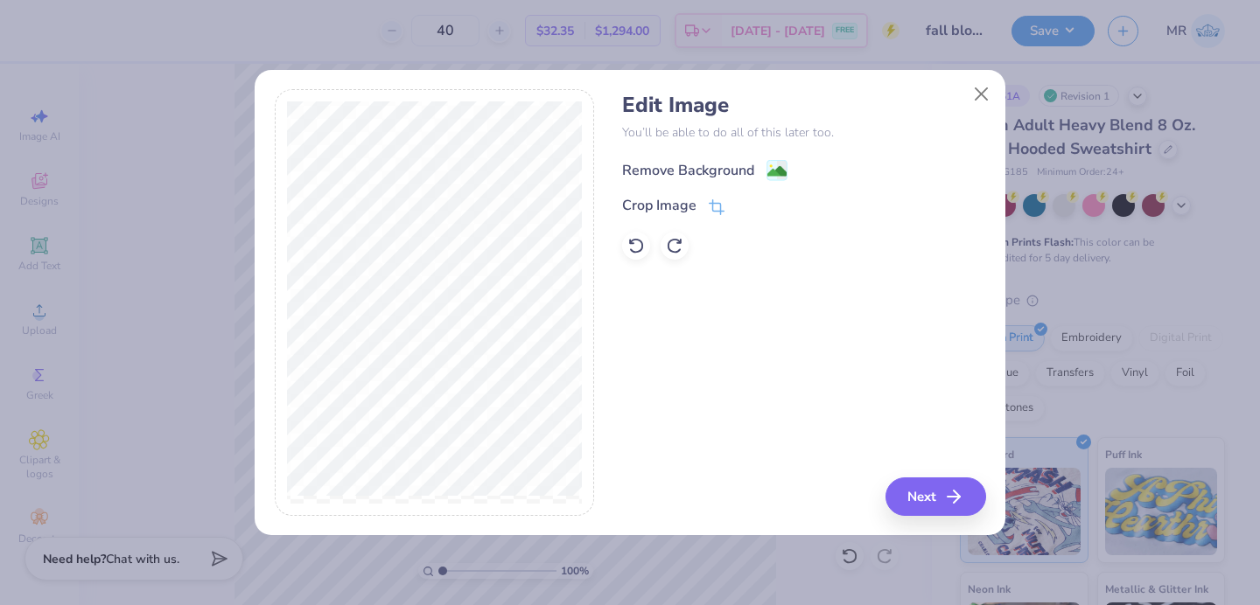
click at [758, 161] on div "Remove Background" at bounding box center [704, 170] width 165 height 22
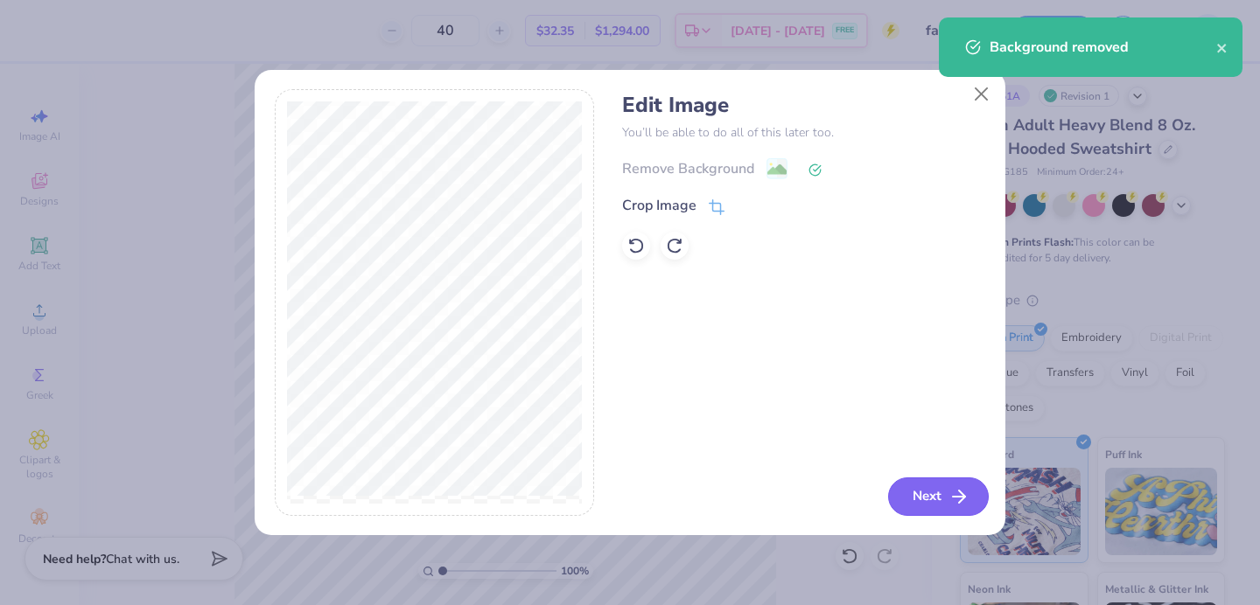
click at [935, 483] on button "Next" at bounding box center [938, 497] width 101 height 38
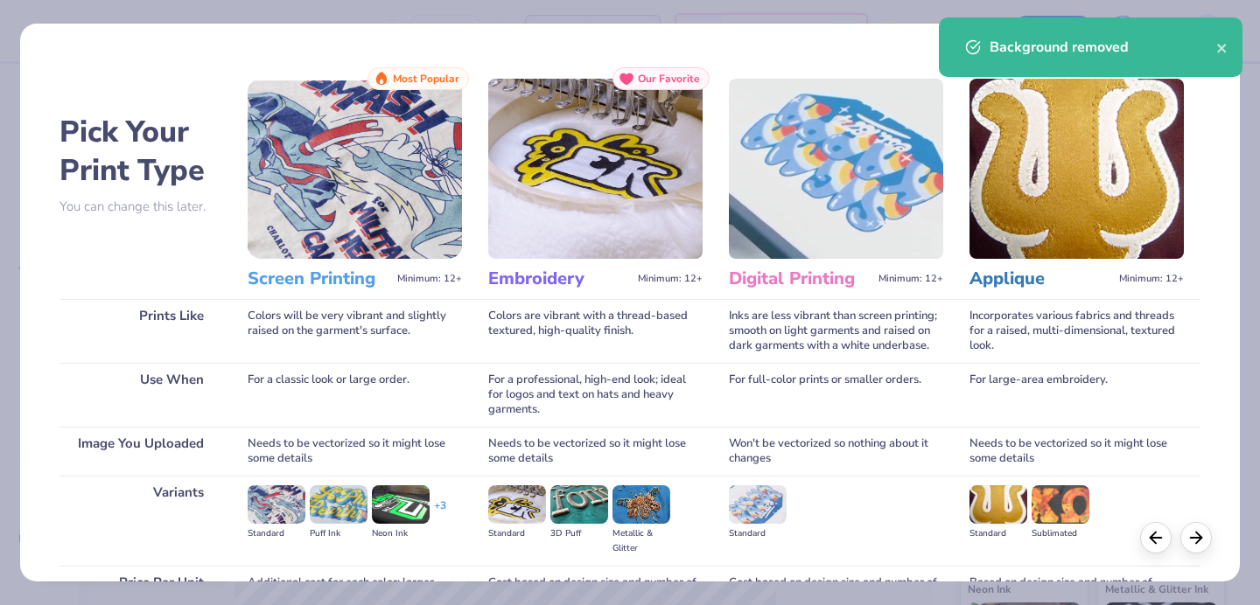
scroll to position [179, 0]
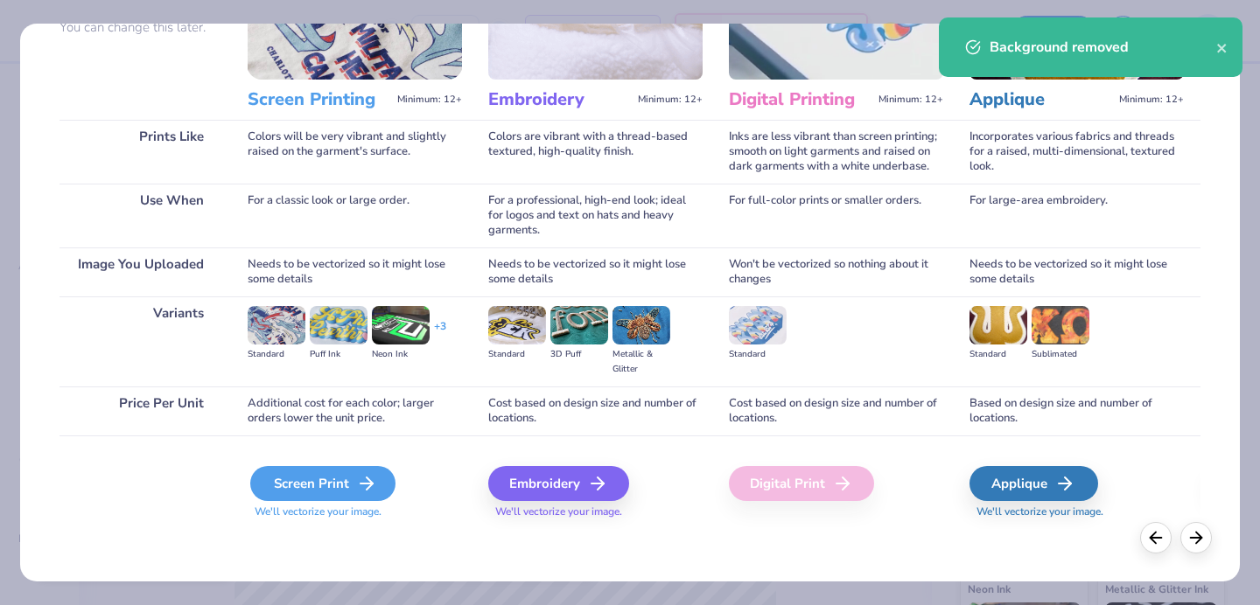
click at [343, 491] on div "Screen Print" at bounding box center [322, 483] width 145 height 35
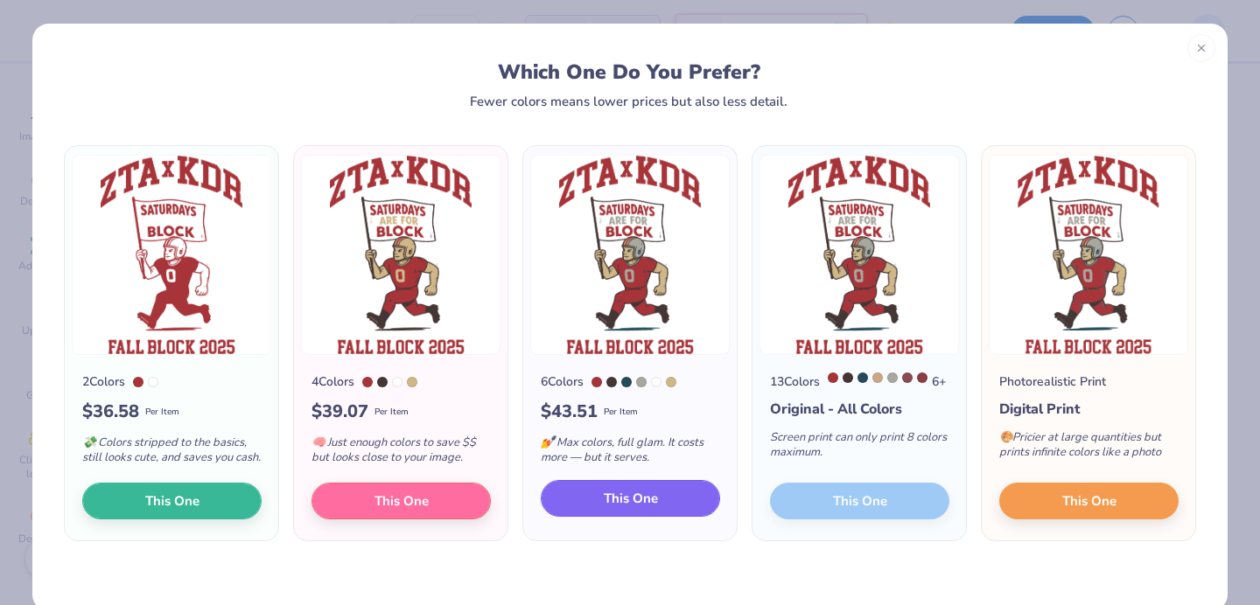
click at [617, 509] on span "This One" at bounding box center [631, 499] width 54 height 20
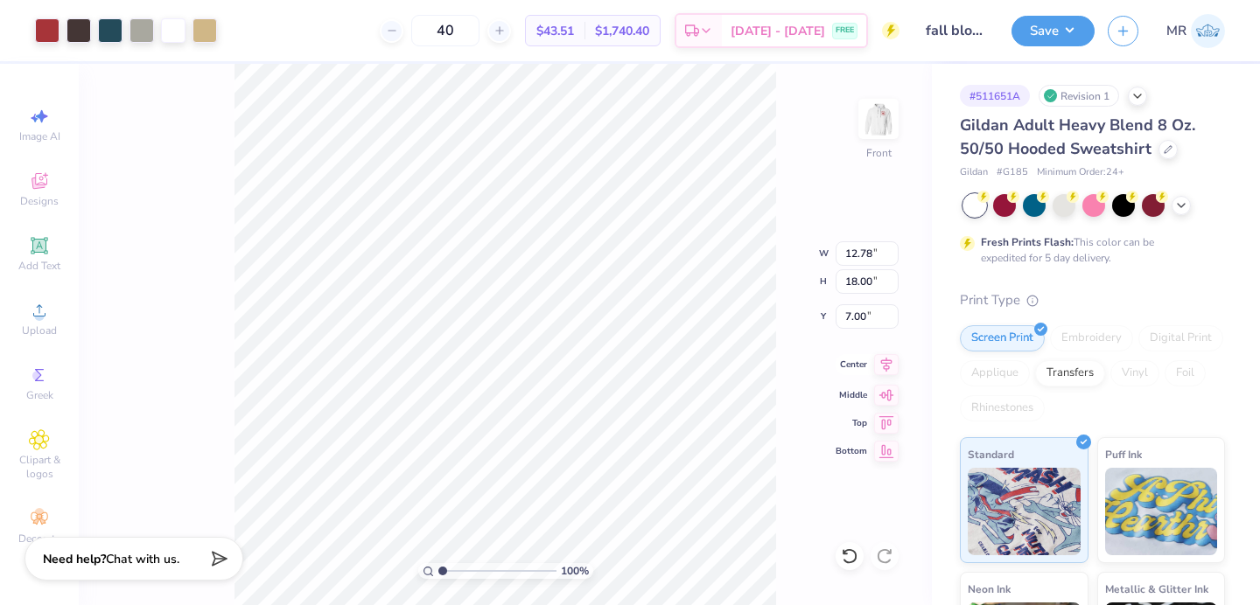
click at [885, 368] on icon at bounding box center [886, 364] width 24 height 21
click at [885, 389] on icon at bounding box center [886, 392] width 24 height 21
click at [888, 430] on icon at bounding box center [886, 420] width 24 height 21
type input "6.00"
click at [888, 427] on icon at bounding box center [886, 420] width 24 height 21
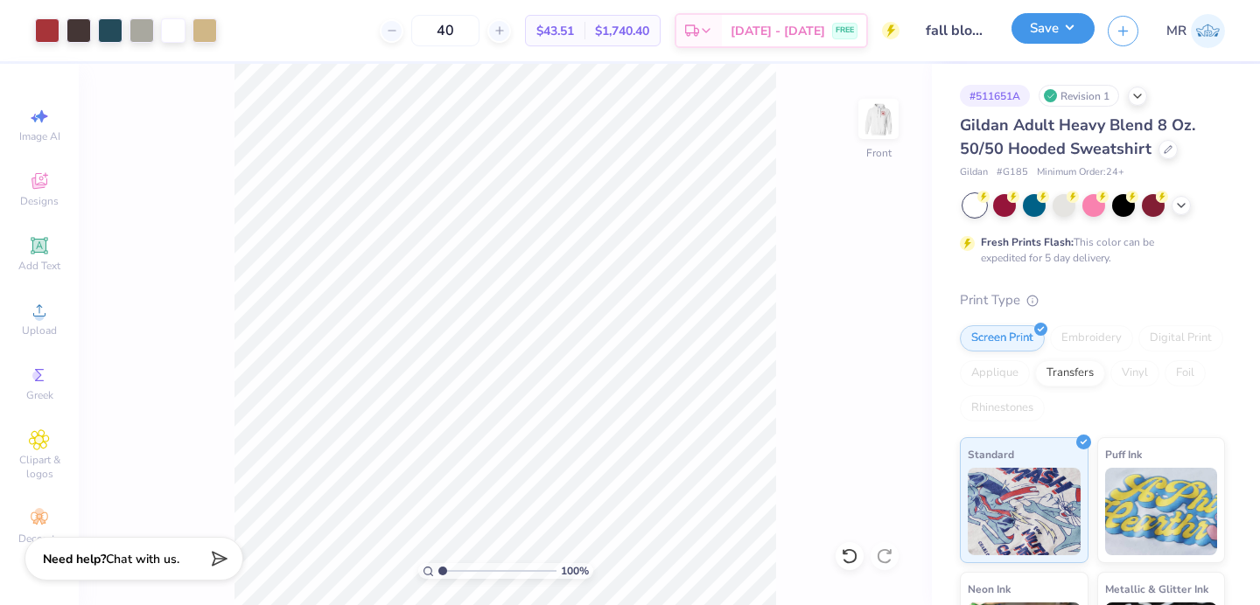
click at [1072, 31] on button "Save" at bounding box center [1052, 28] width 83 height 31
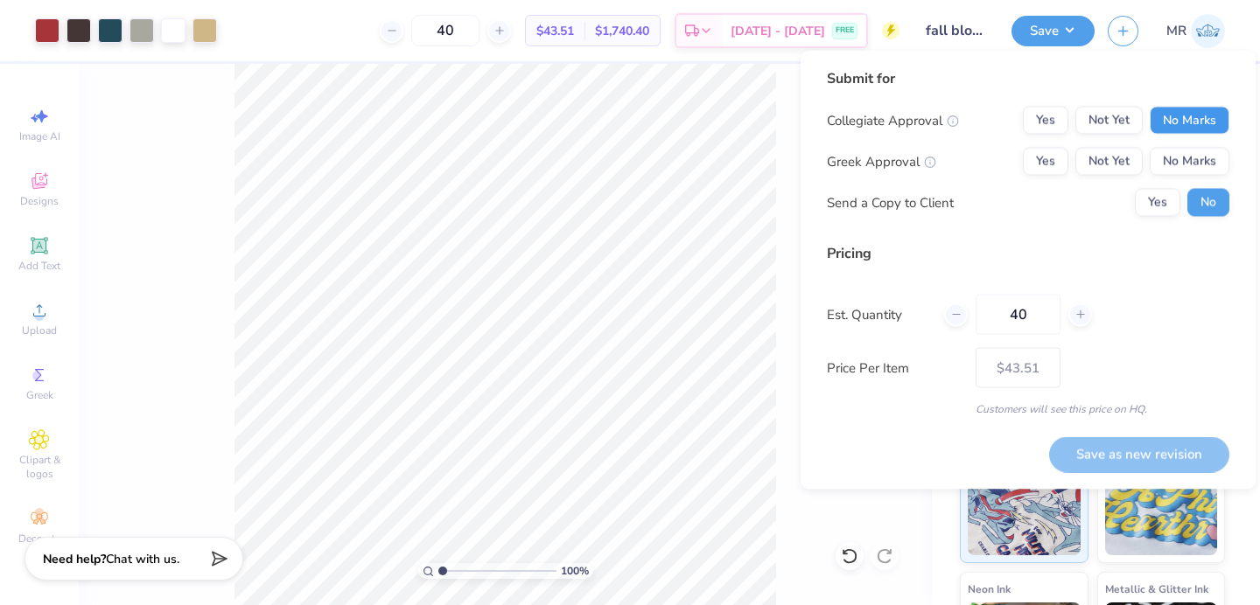
click at [1183, 118] on button "No Marks" at bounding box center [1190, 121] width 80 height 28
click at [1041, 157] on button "Yes" at bounding box center [1045, 162] width 45 height 28
click at [1089, 455] on button "Save as new revision" at bounding box center [1139, 455] width 180 height 36
type input "$43.51"
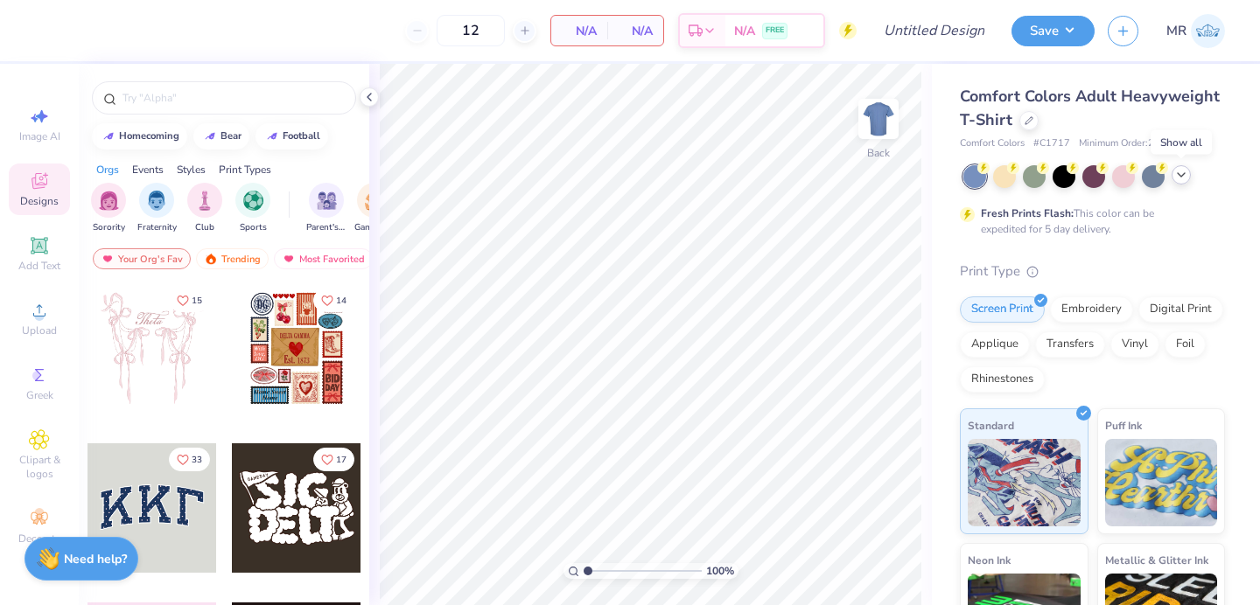
click at [1178, 175] on icon at bounding box center [1181, 175] width 14 height 14
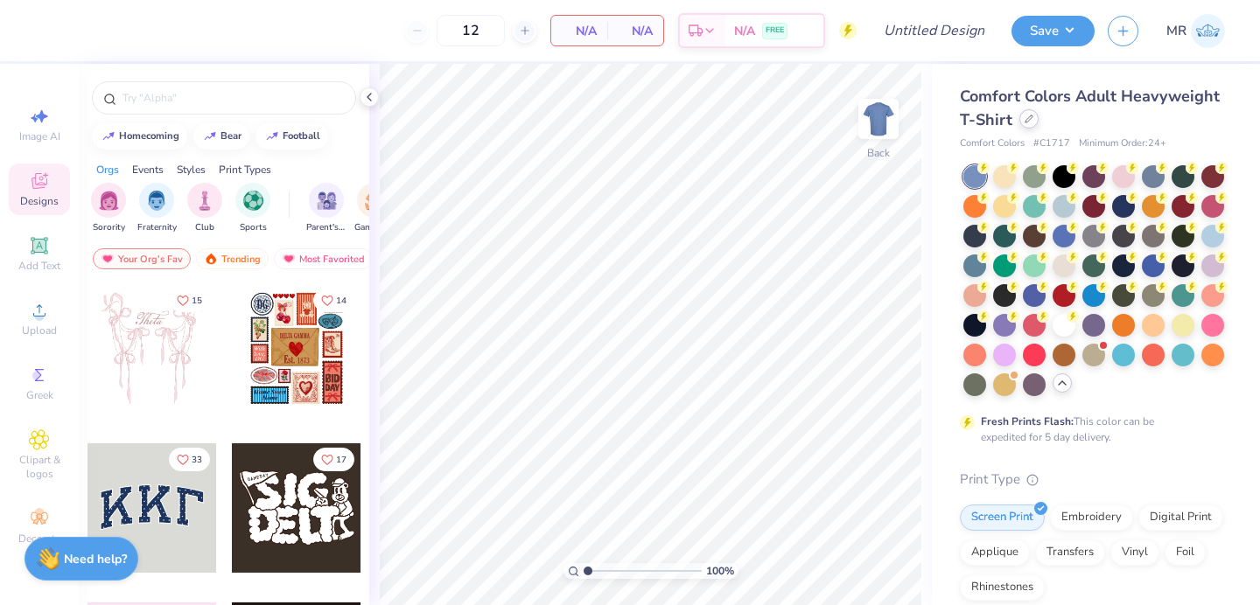
click at [1021, 126] on div at bounding box center [1028, 118] width 19 height 19
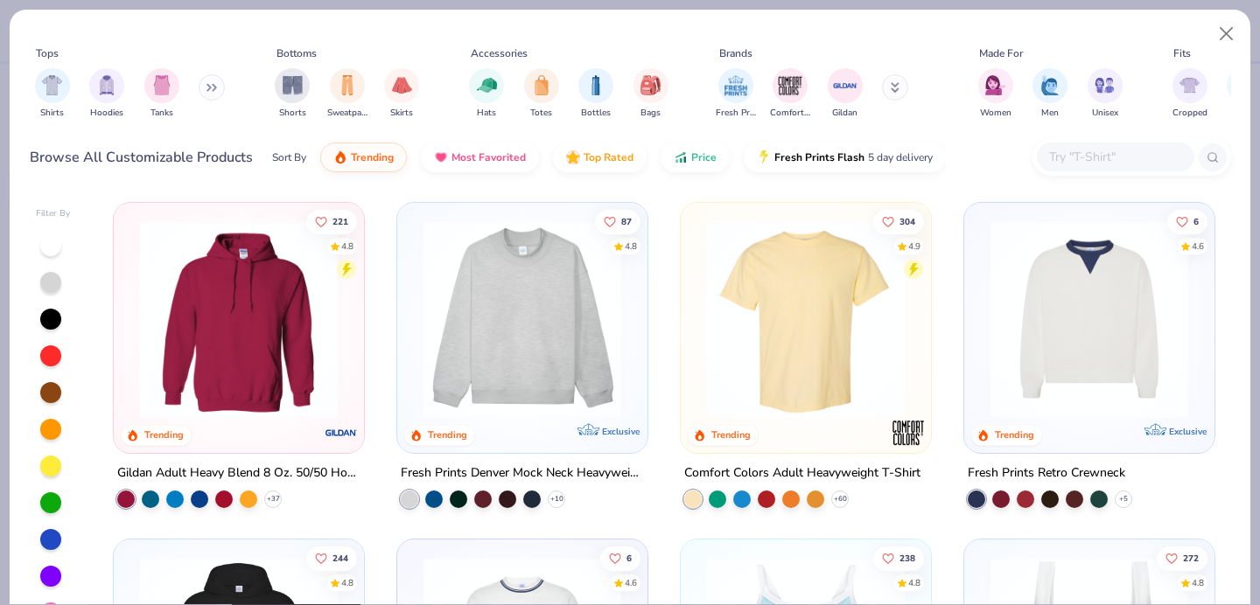
click at [1094, 155] on input "text" at bounding box center [1114, 157] width 135 height 20
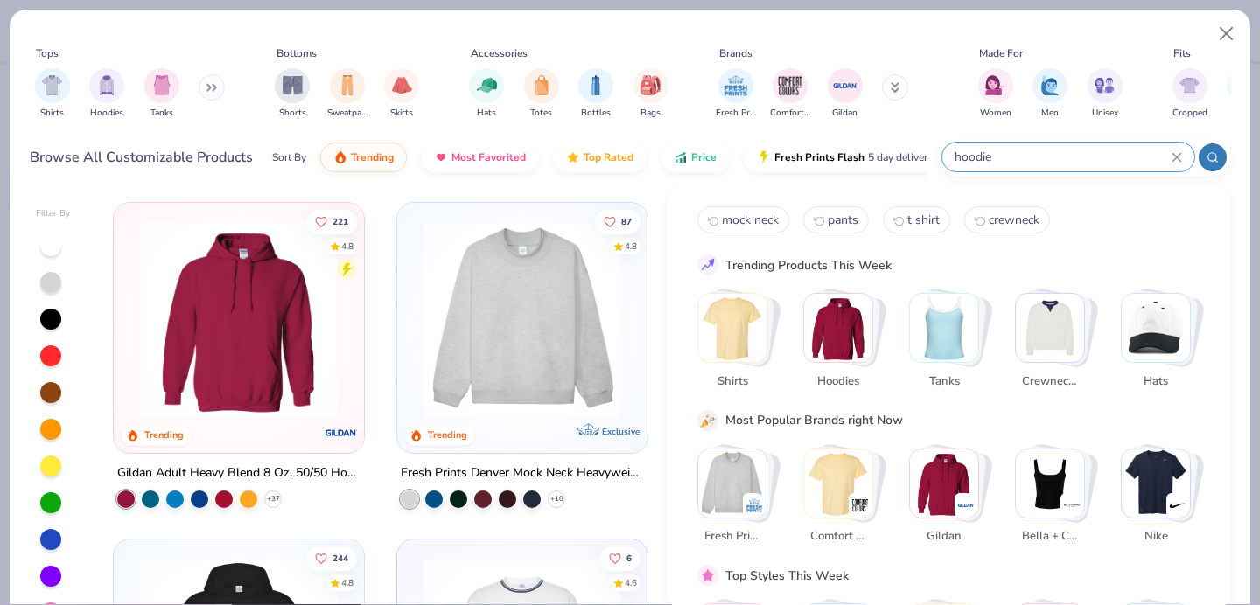
type input "hoodie"
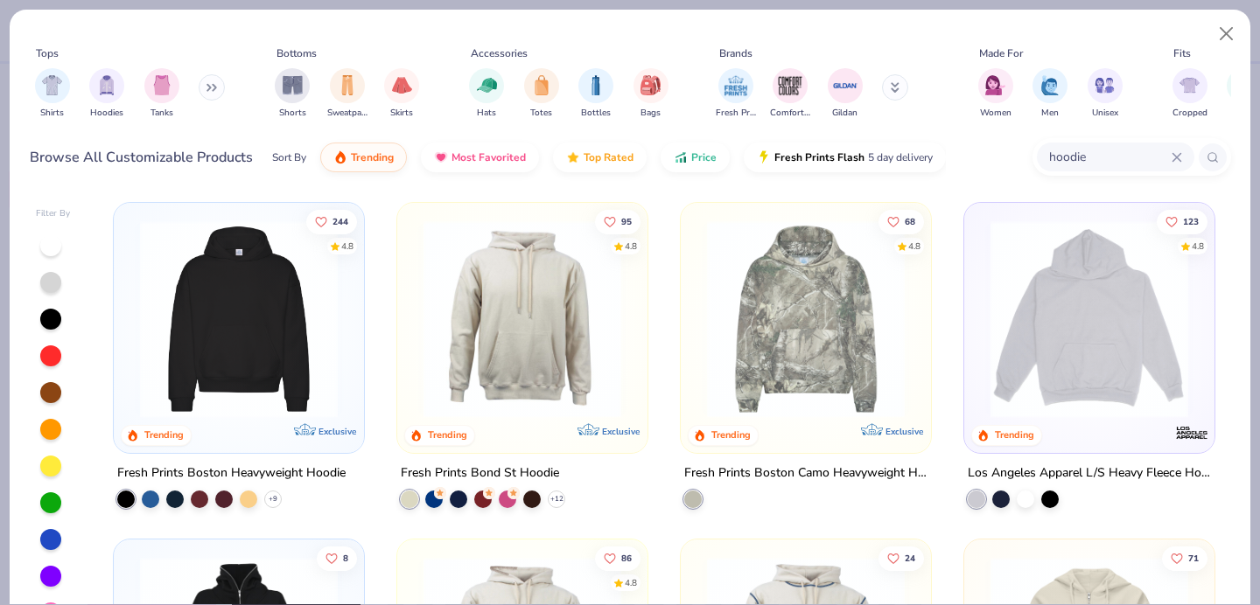
click at [176, 320] on img at bounding box center [238, 319] width 215 height 198
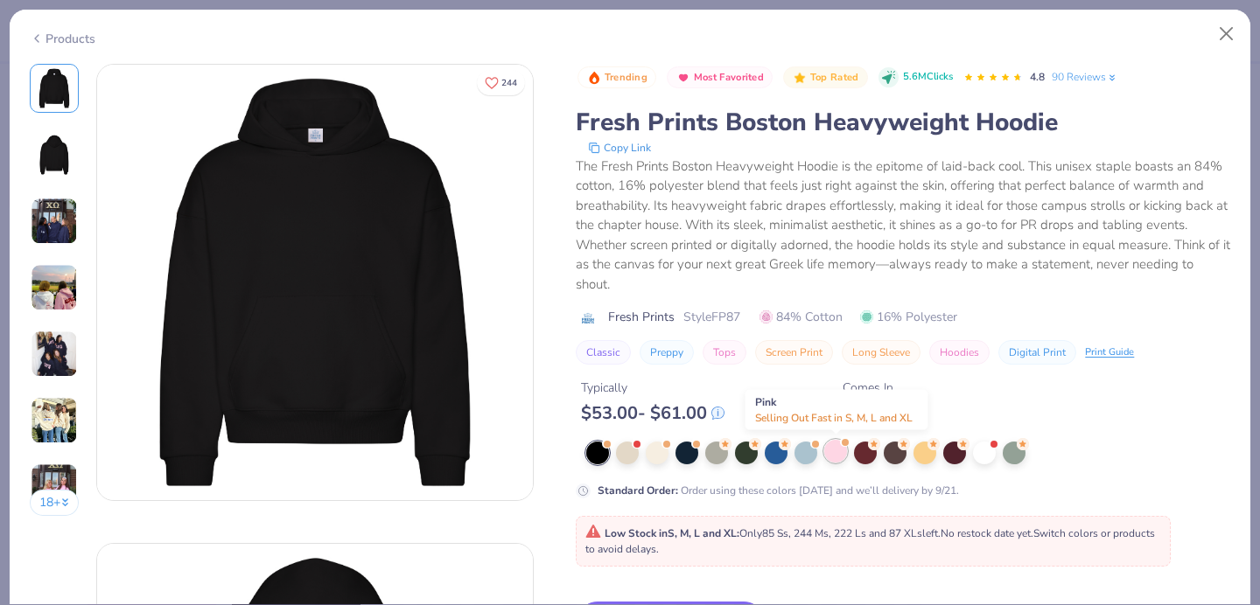
click at [837, 452] on div at bounding box center [835, 451] width 23 height 23
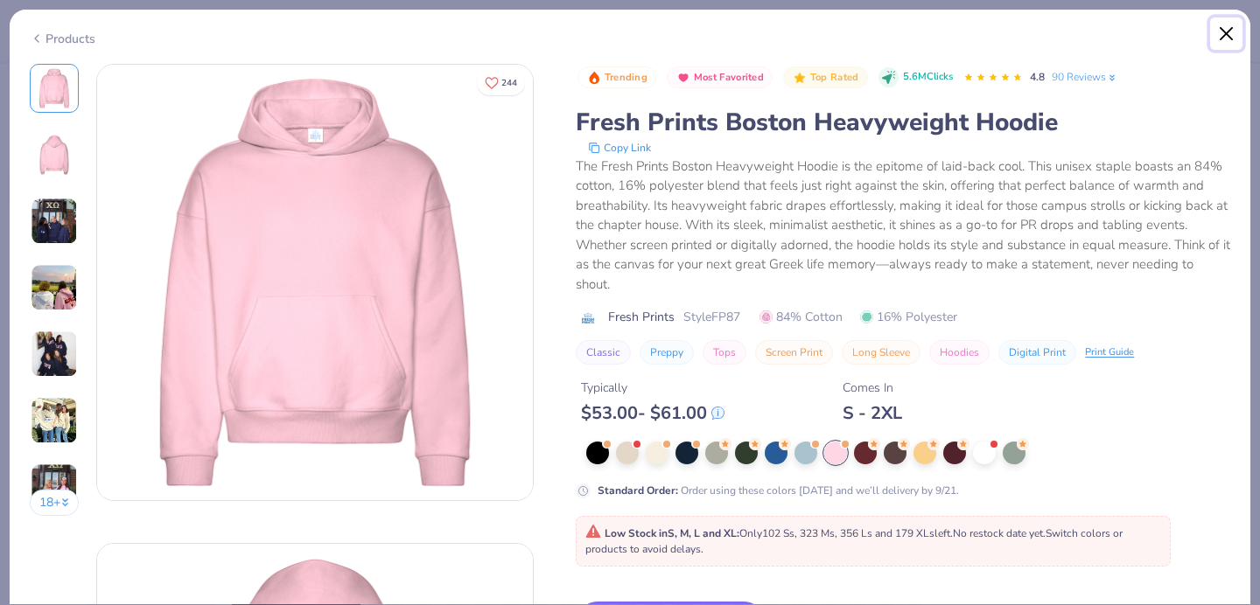
click at [1223, 36] on button "Close" at bounding box center [1226, 33] width 33 height 33
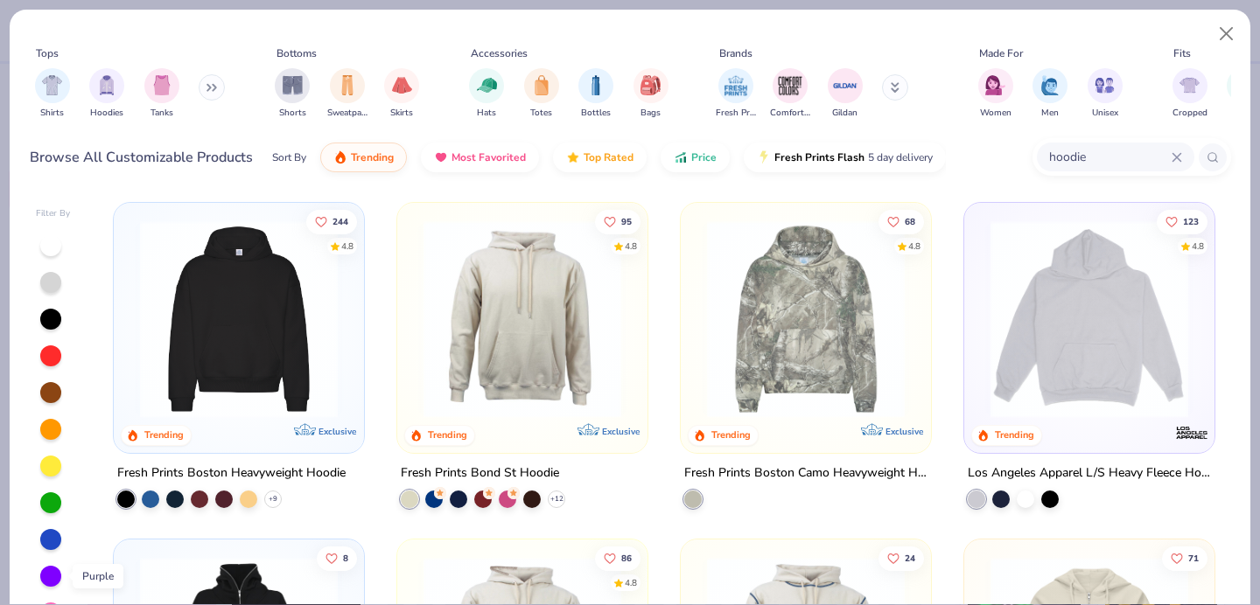
click at [49, 576] on div at bounding box center [50, 576] width 21 height 21
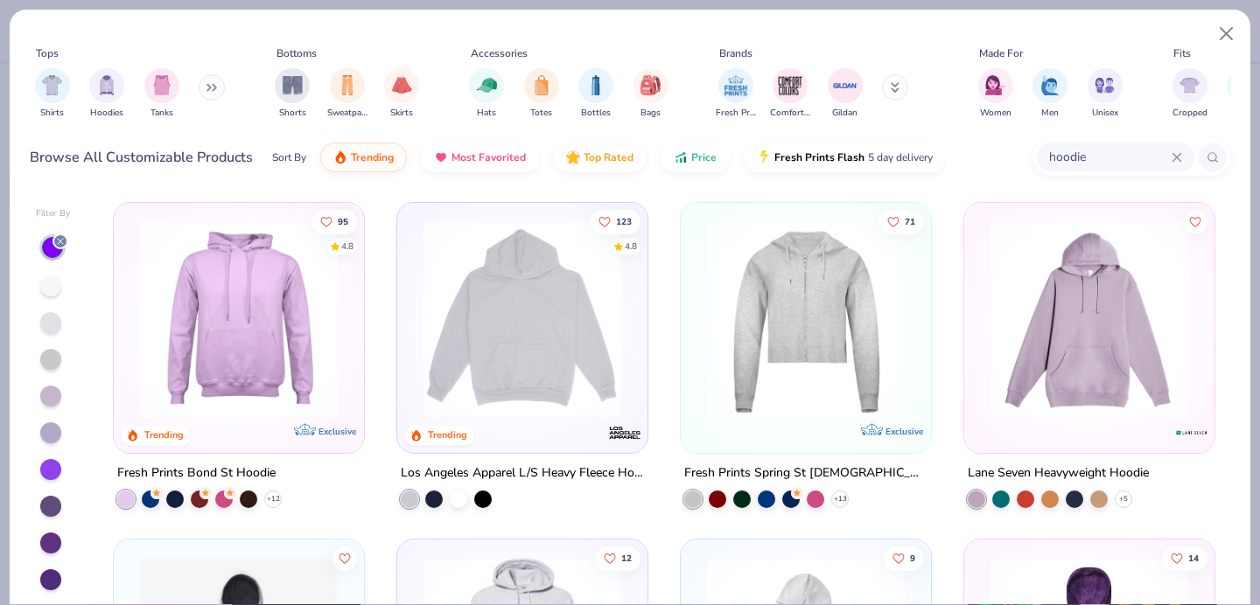
click at [295, 304] on img at bounding box center [238, 319] width 215 height 198
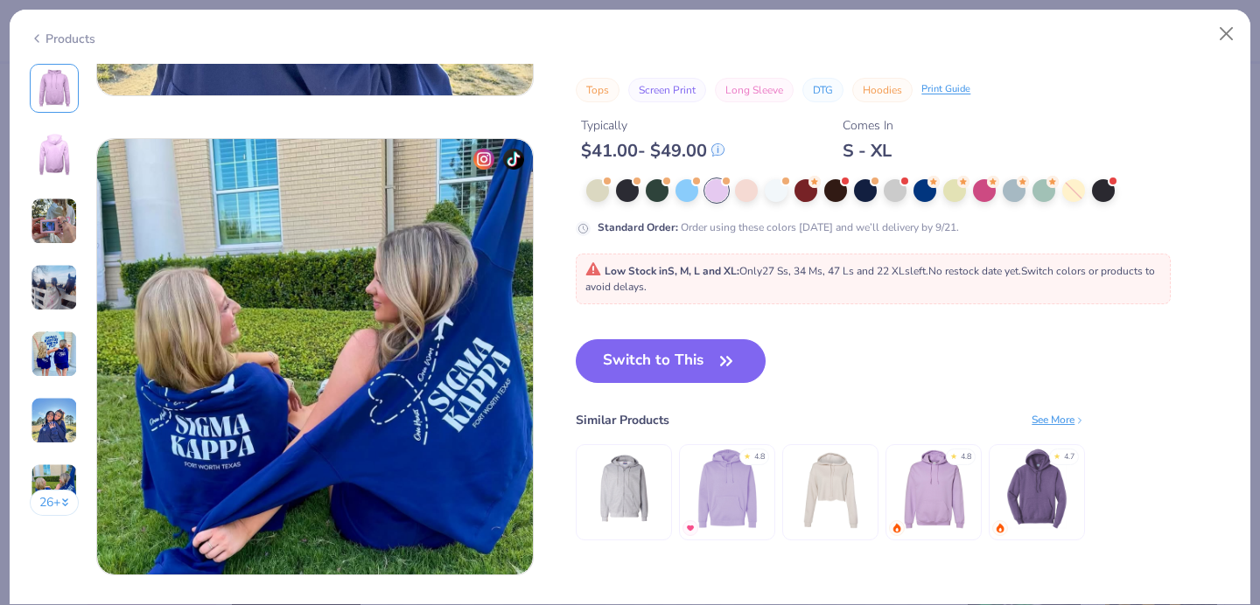
scroll to position [3069, 0]
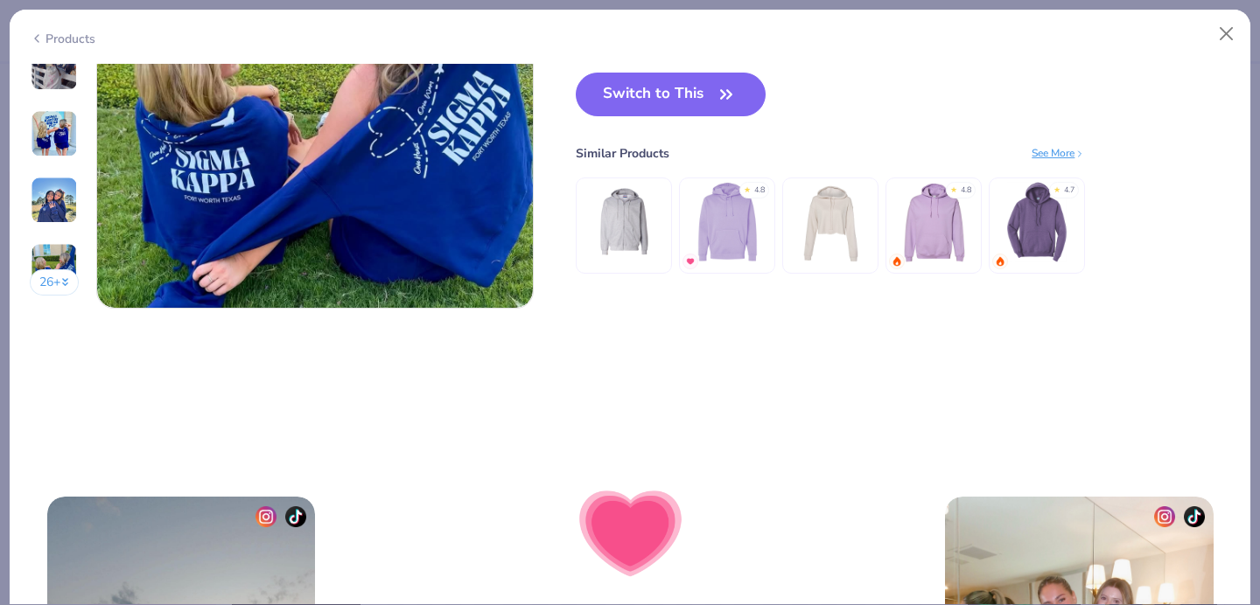
click at [729, 231] on img at bounding box center [727, 221] width 83 height 83
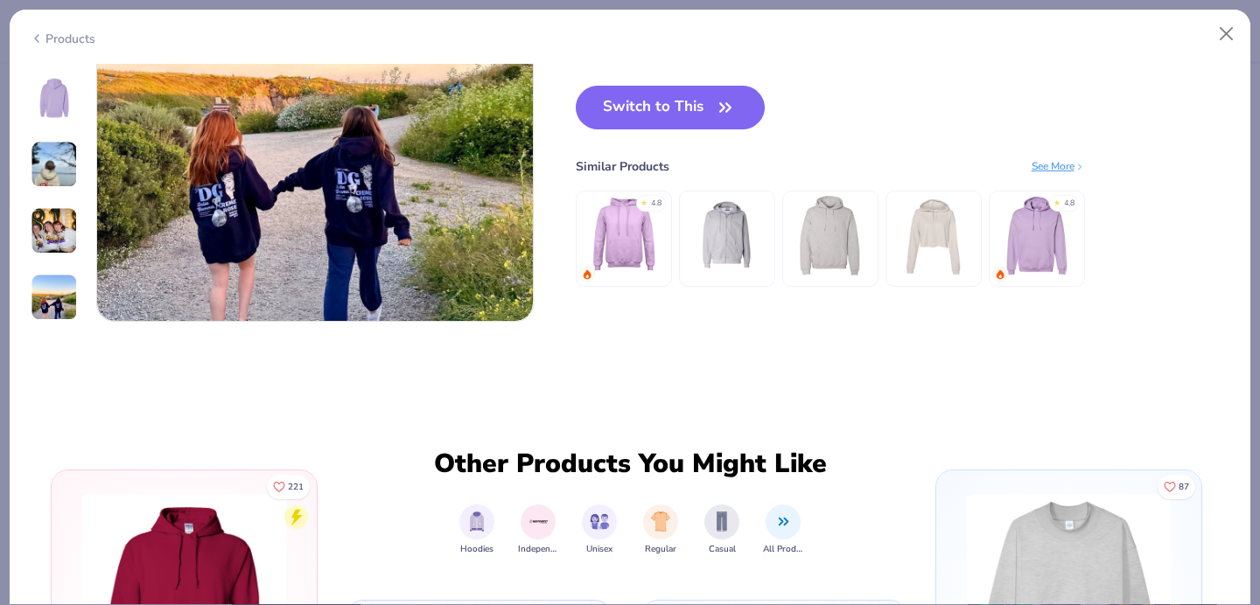
scroll to position [2096, 0]
click at [1052, 255] on img at bounding box center [1036, 235] width 83 height 83
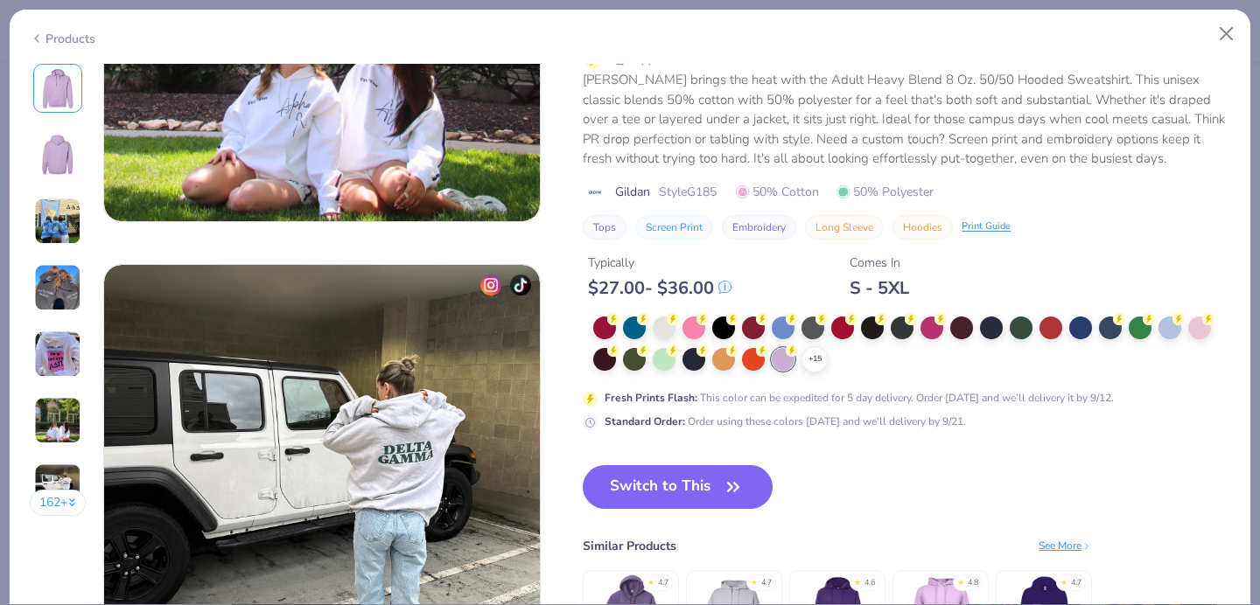
scroll to position [2678, 0]
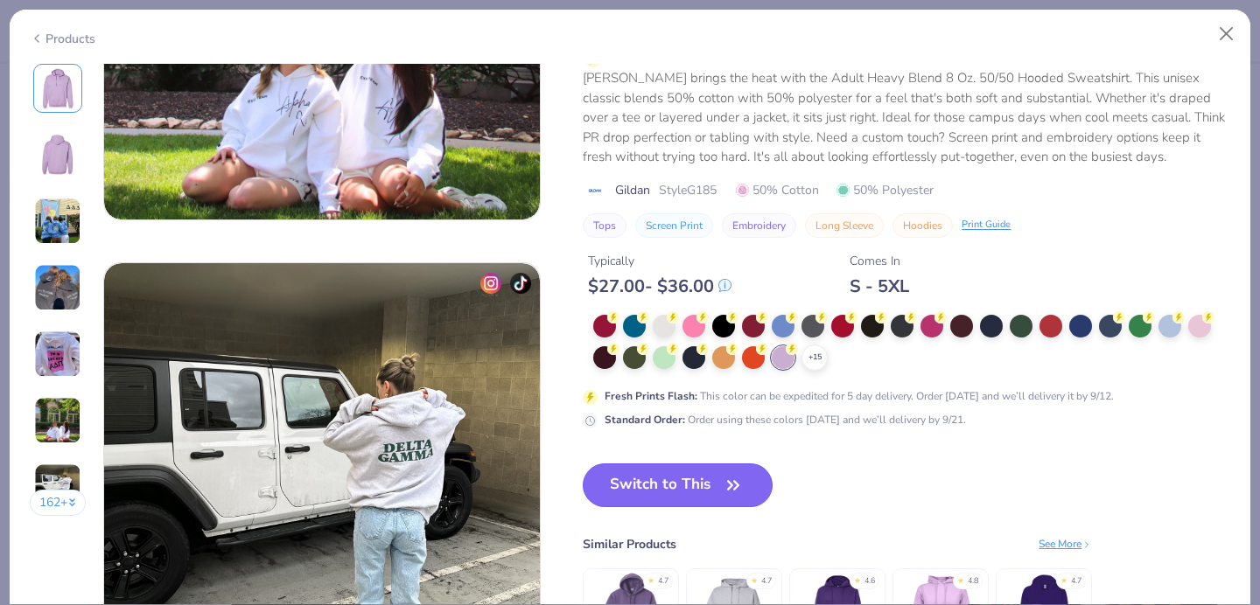
click at [641, 472] on button "Switch to This" at bounding box center [678, 486] width 190 height 44
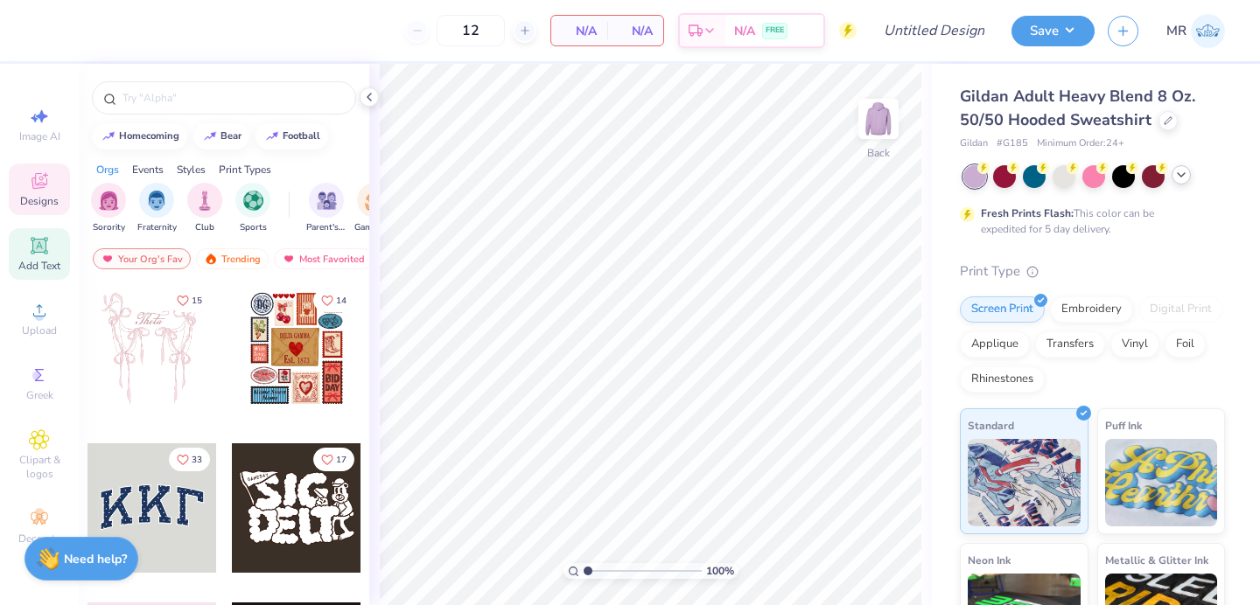
click at [48, 257] on div "Add Text" at bounding box center [39, 254] width 61 height 52
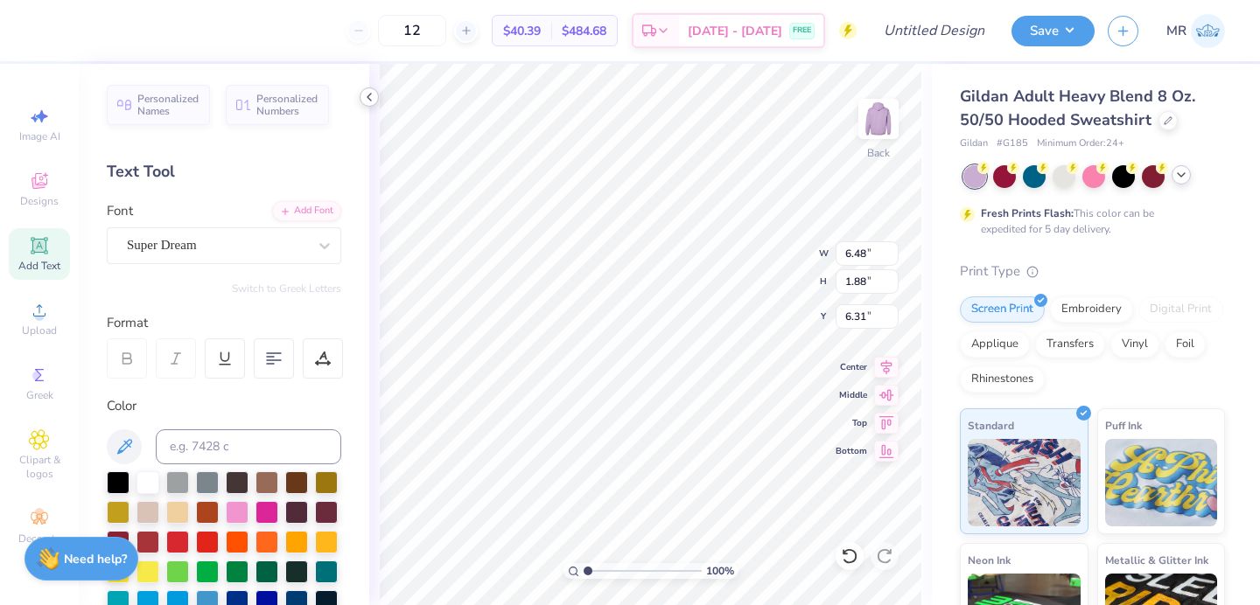
click at [370, 97] on icon at bounding box center [369, 97] width 14 height 14
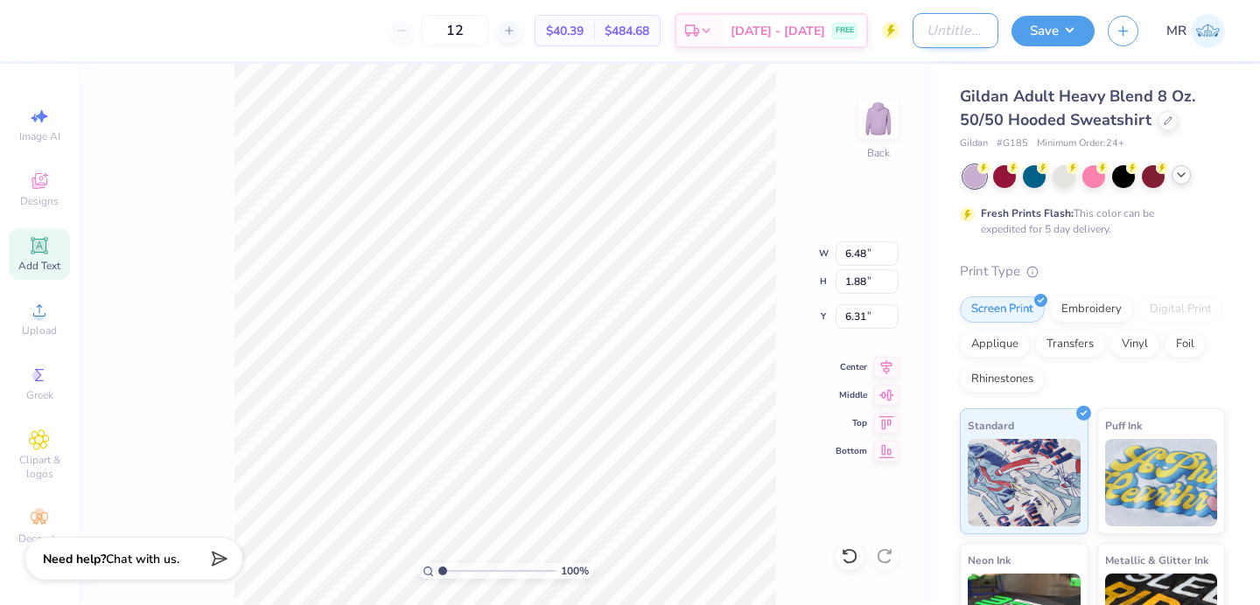
click at [925, 27] on input "Design Title" at bounding box center [955, 30] width 86 height 35
type input "z"
type input "axo pr"
click at [1064, 30] on button "Save" at bounding box center [1052, 28] width 83 height 31
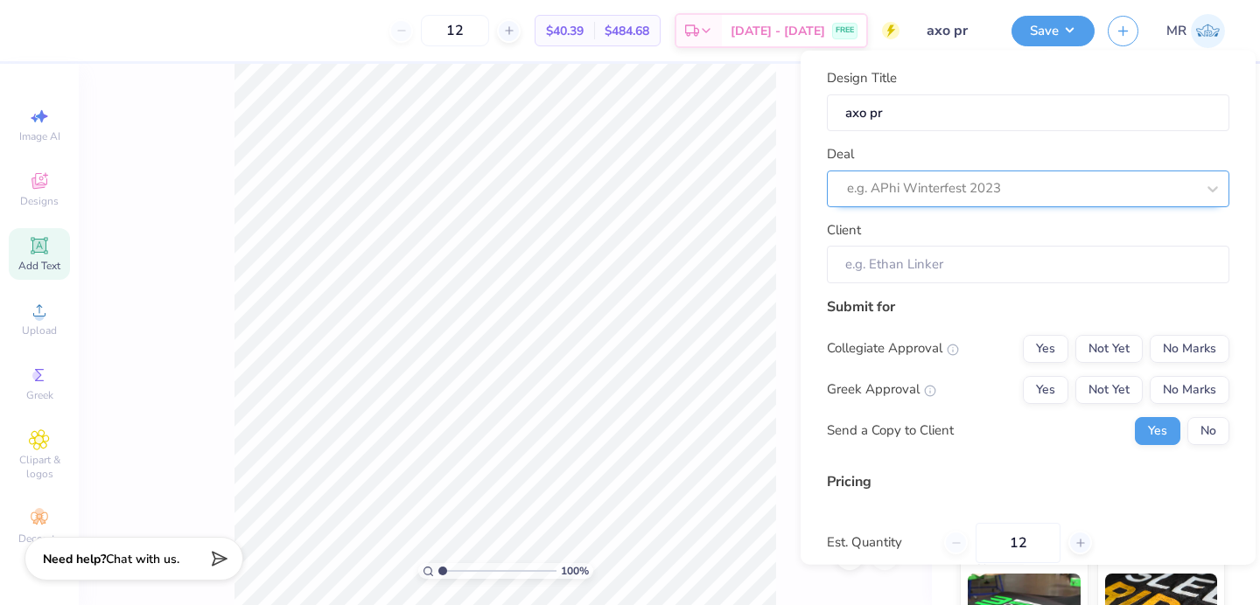
click at [1055, 184] on div at bounding box center [1021, 189] width 348 height 24
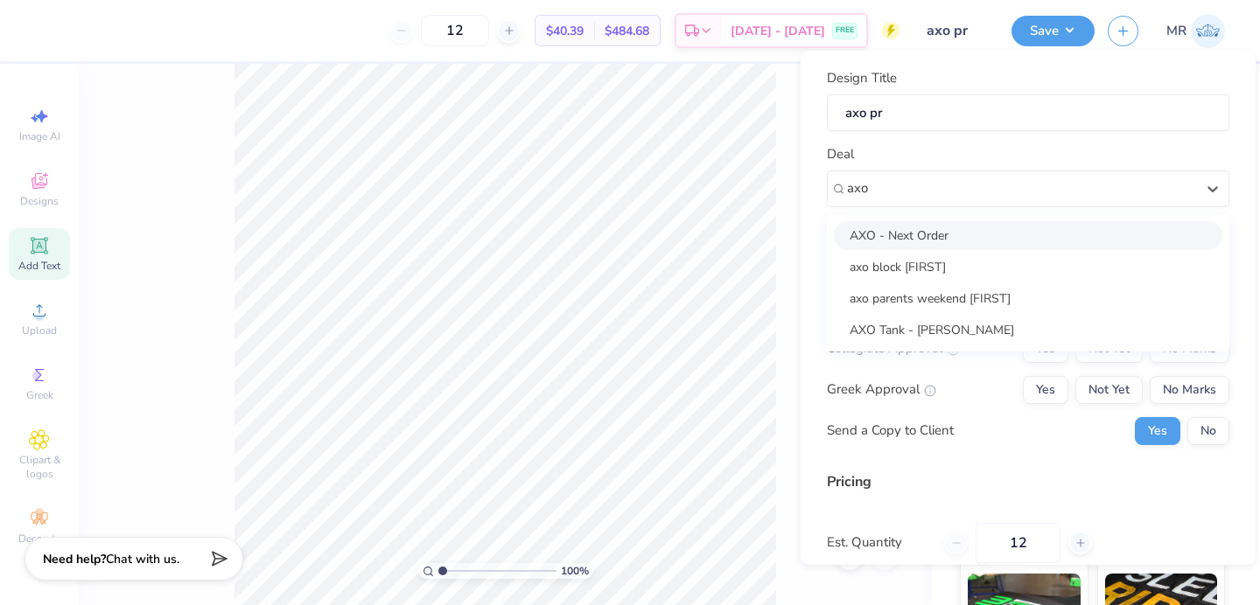
click at [1052, 230] on div "AXO - Next Order" at bounding box center [1028, 234] width 388 height 29
type input "axo"
type input "Tansey Lee"
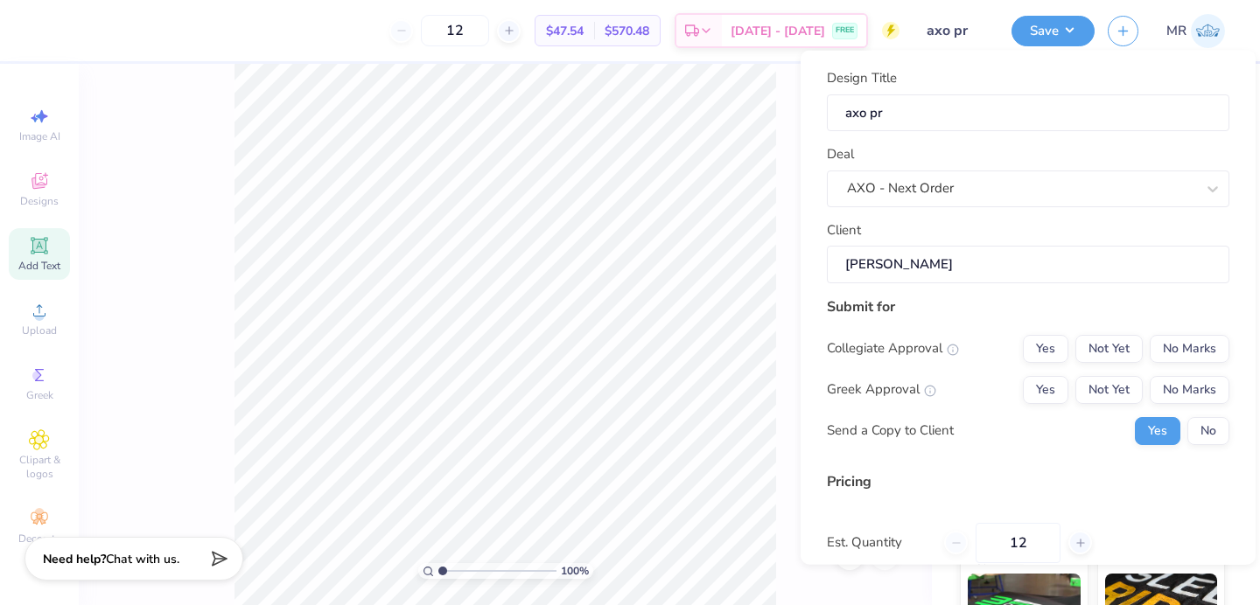
click at [1186, 363] on div "Collegiate Approval Yes Not Yet No Marks Greek Approval Yes Not Yet No Marks Se…" at bounding box center [1028, 389] width 402 height 110
click at [1163, 355] on button "No Marks" at bounding box center [1190, 348] width 80 height 28
click at [1119, 391] on button "Not Yet" at bounding box center [1108, 389] width 67 height 28
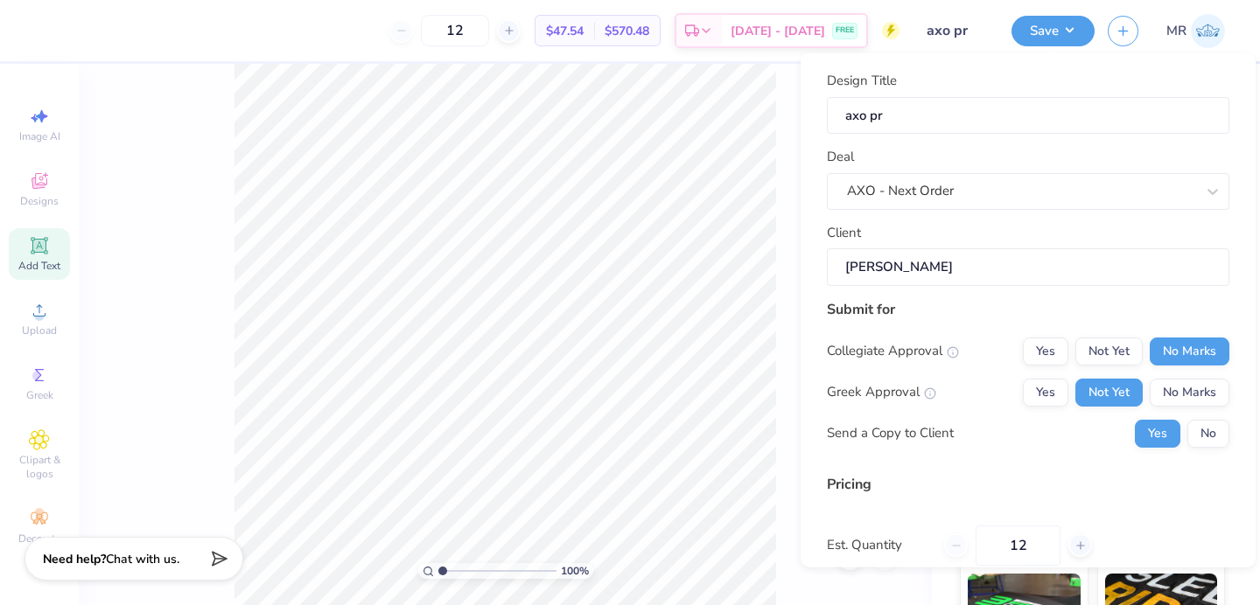
scroll to position [152, 0]
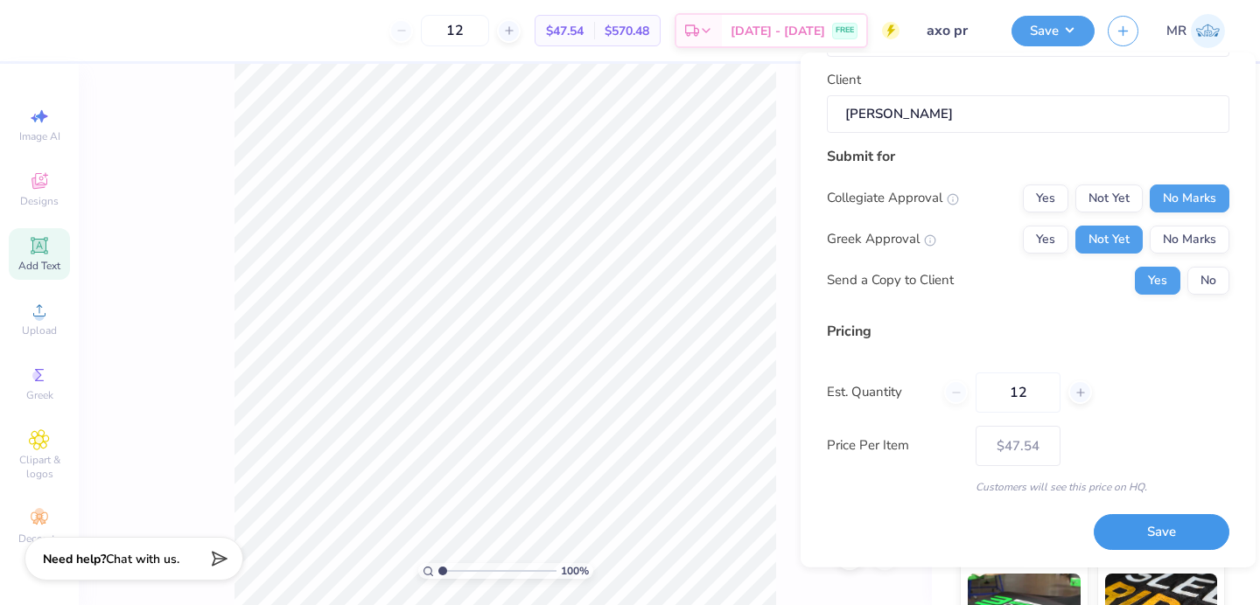
click at [1136, 524] on button "Save" at bounding box center [1162, 533] width 136 height 36
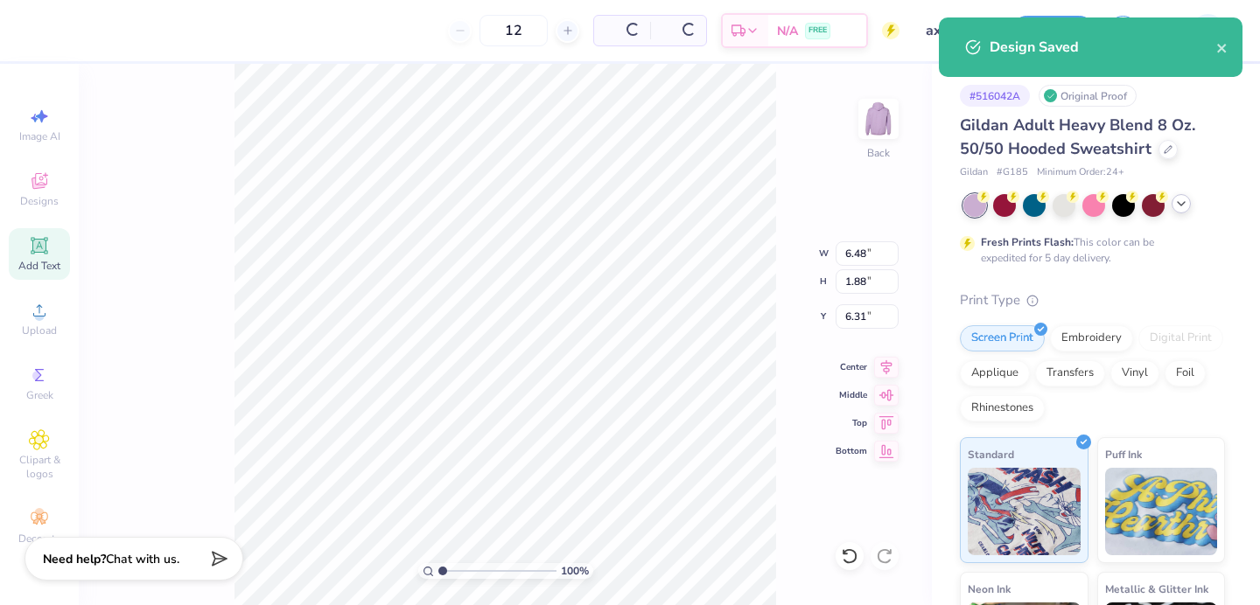
type input "$47.54"
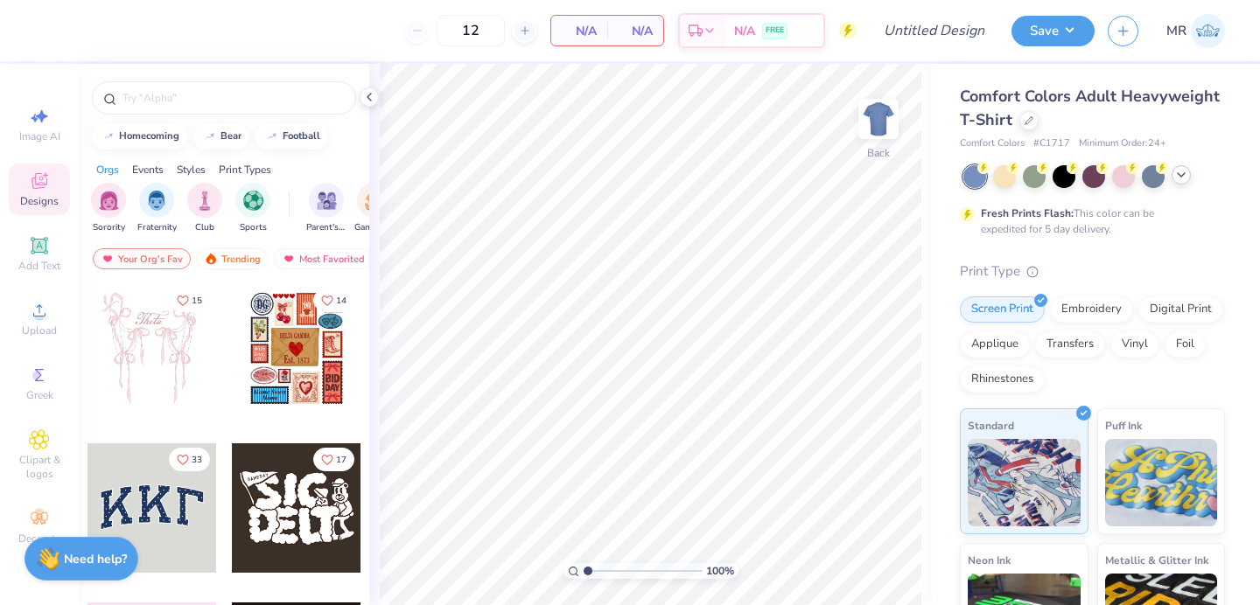
click at [1185, 180] on icon at bounding box center [1181, 175] width 14 height 14
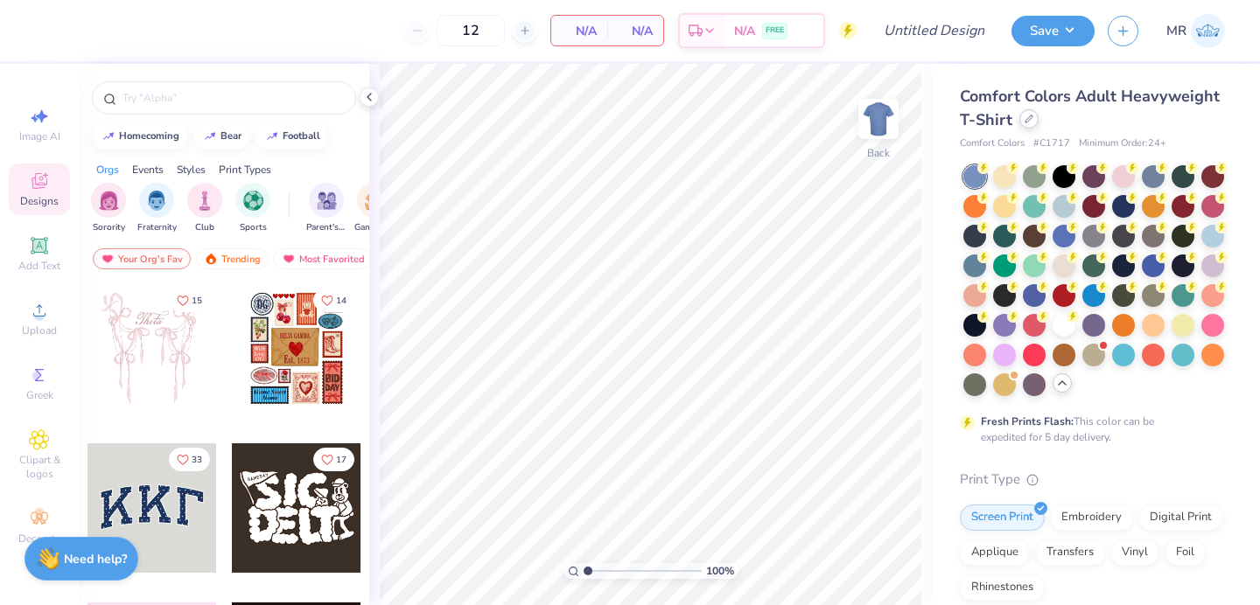
click at [1027, 122] on icon at bounding box center [1028, 119] width 9 height 9
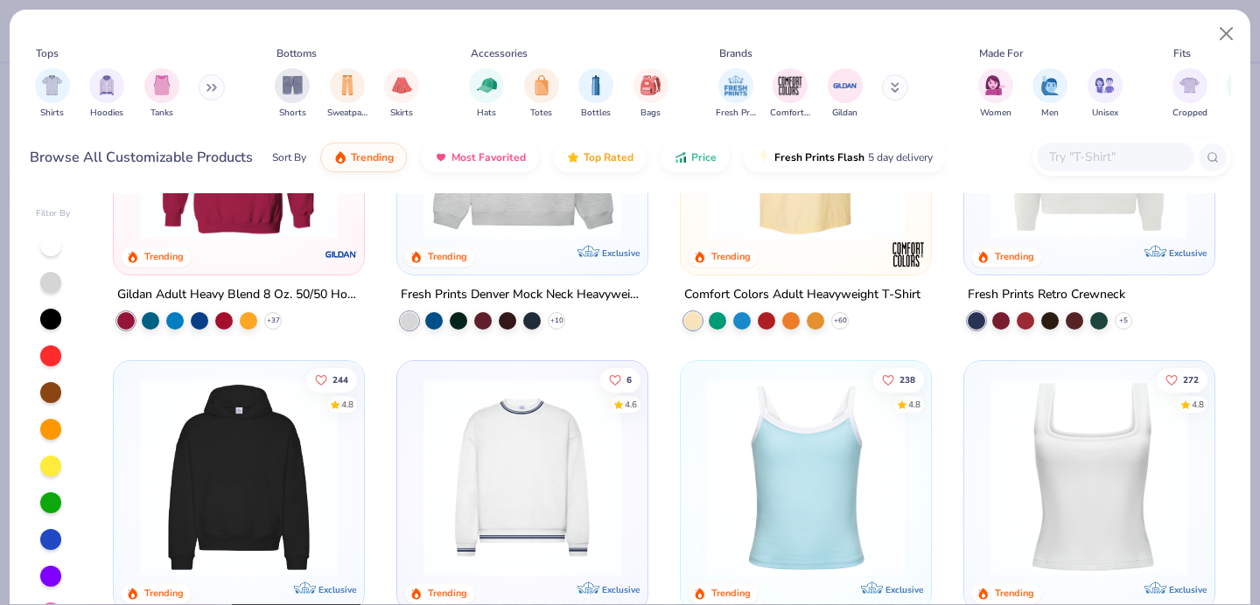
scroll to position [190, 0]
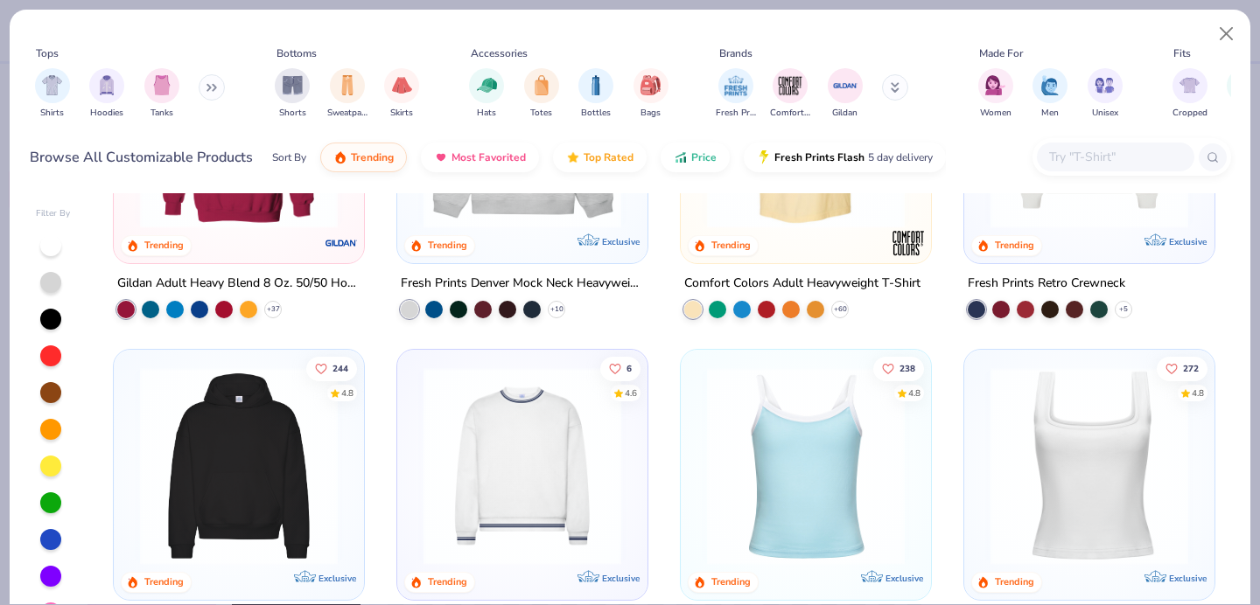
click at [1105, 150] on input "text" at bounding box center [1114, 157] width 135 height 20
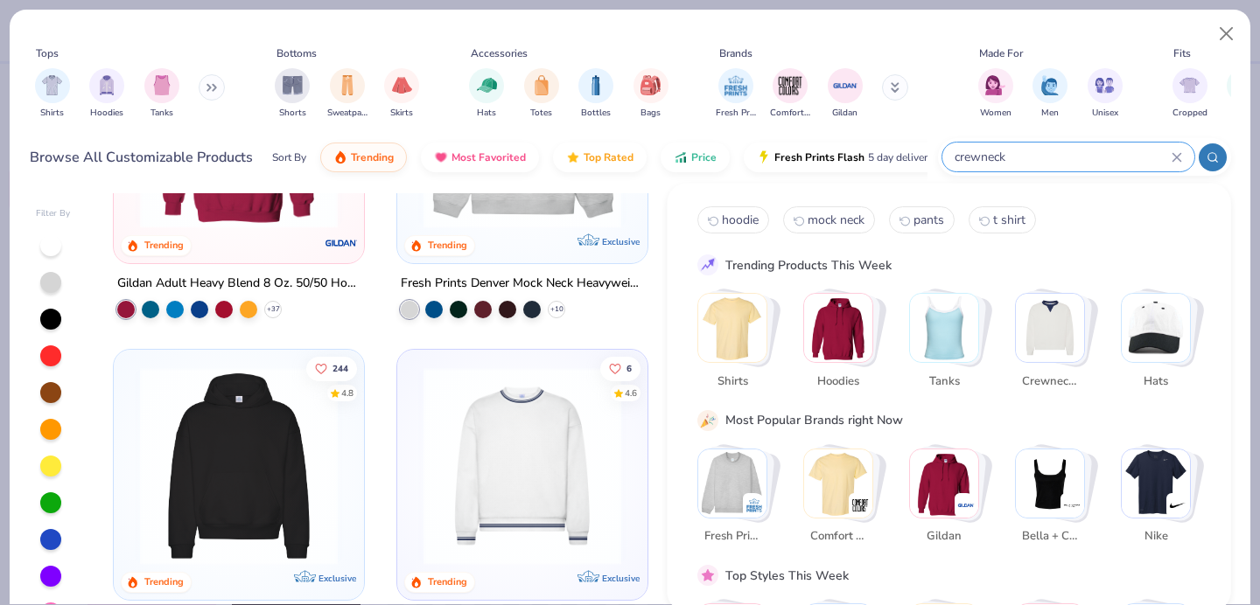
type input "crewneck"
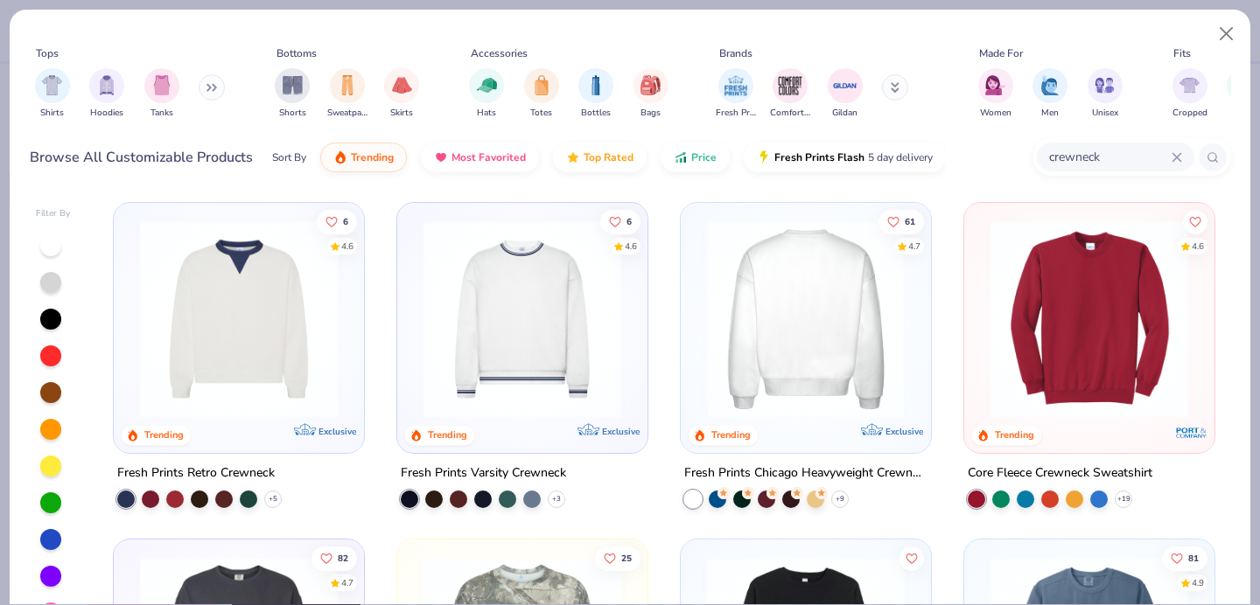
scroll to position [13, 0]
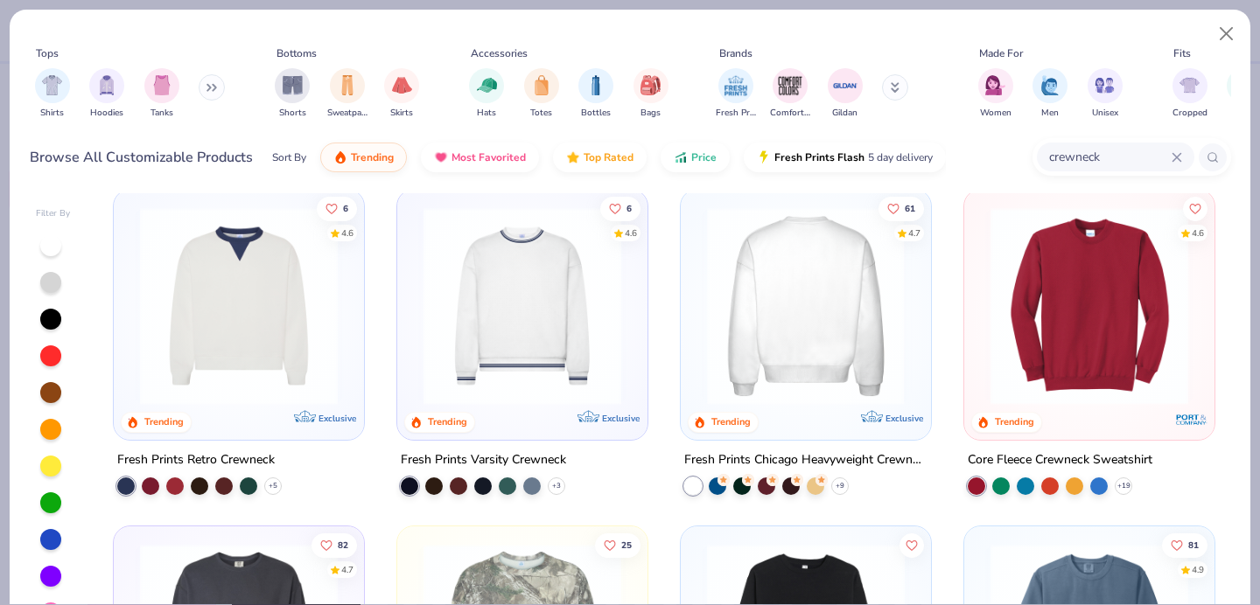
click at [807, 356] on img at bounding box center [805, 306] width 215 height 198
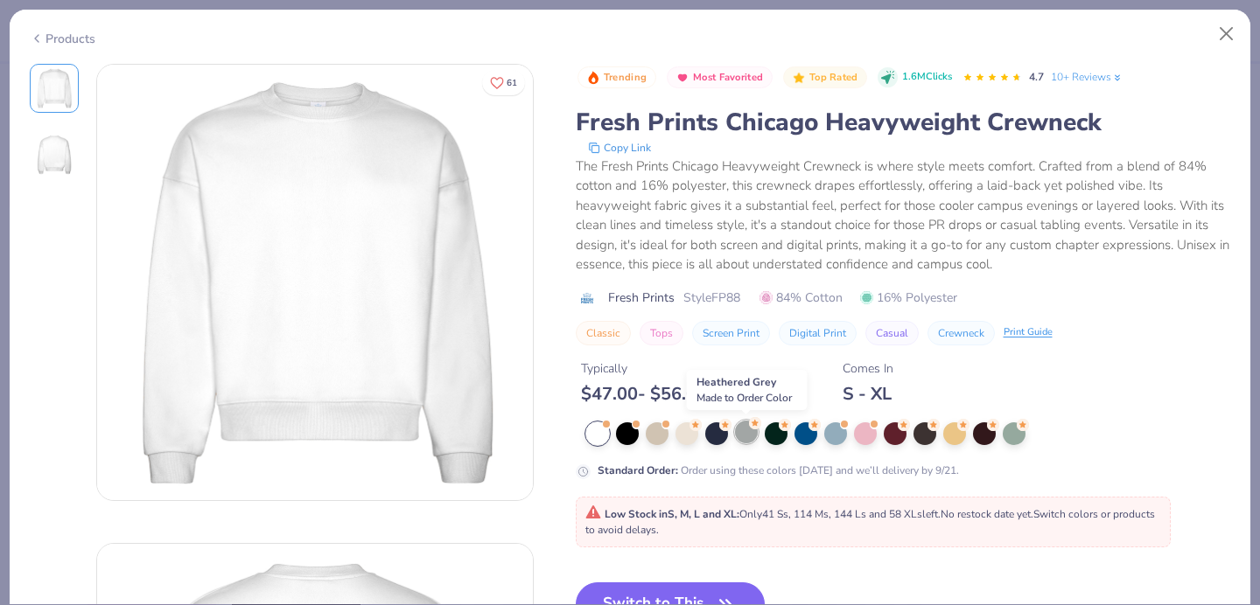
click at [746, 437] on div at bounding box center [746, 432] width 23 height 23
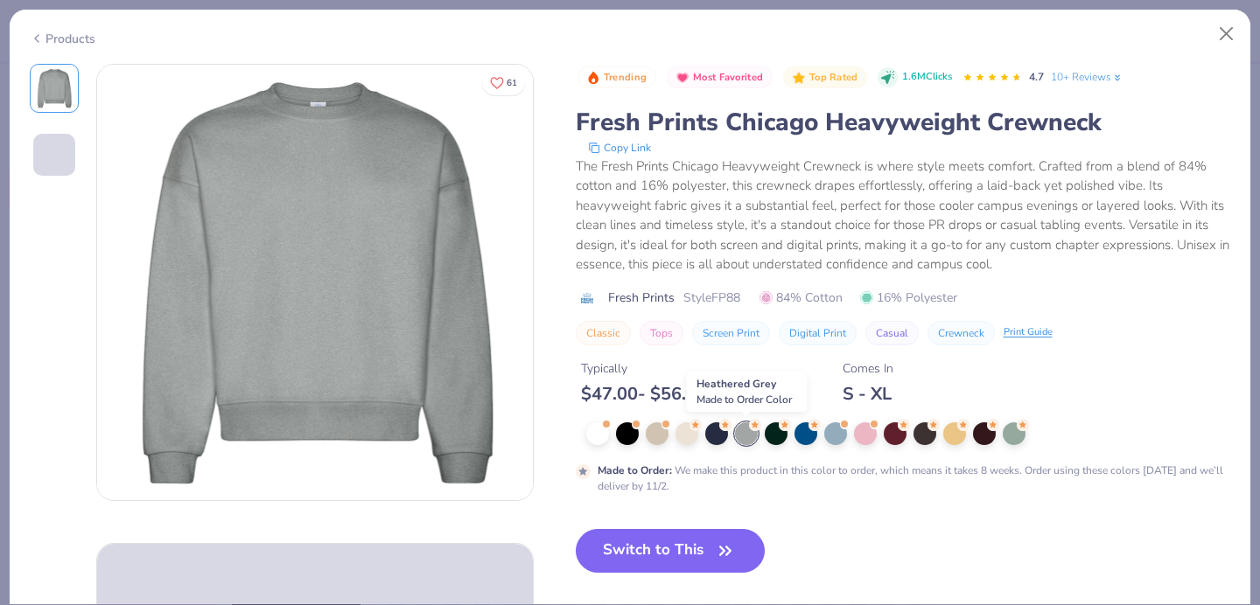
scroll to position [95, 0]
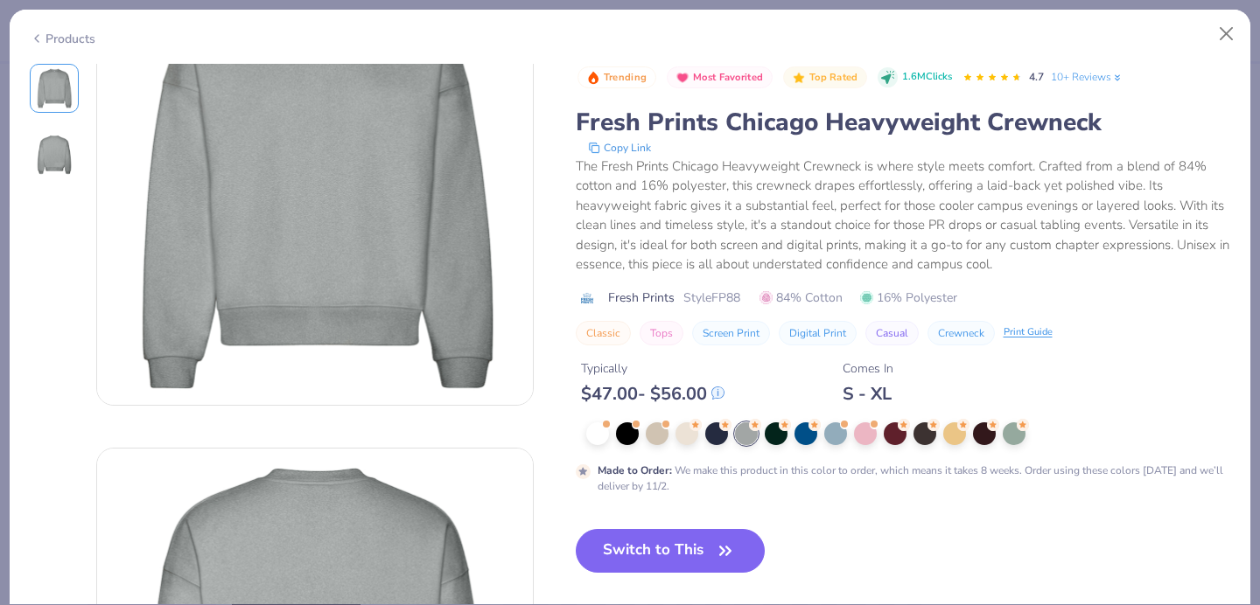
click at [1240, 51] on div "Products" at bounding box center [630, 32] width 1241 height 45
click at [1234, 42] on button "Close" at bounding box center [1226, 33] width 33 height 33
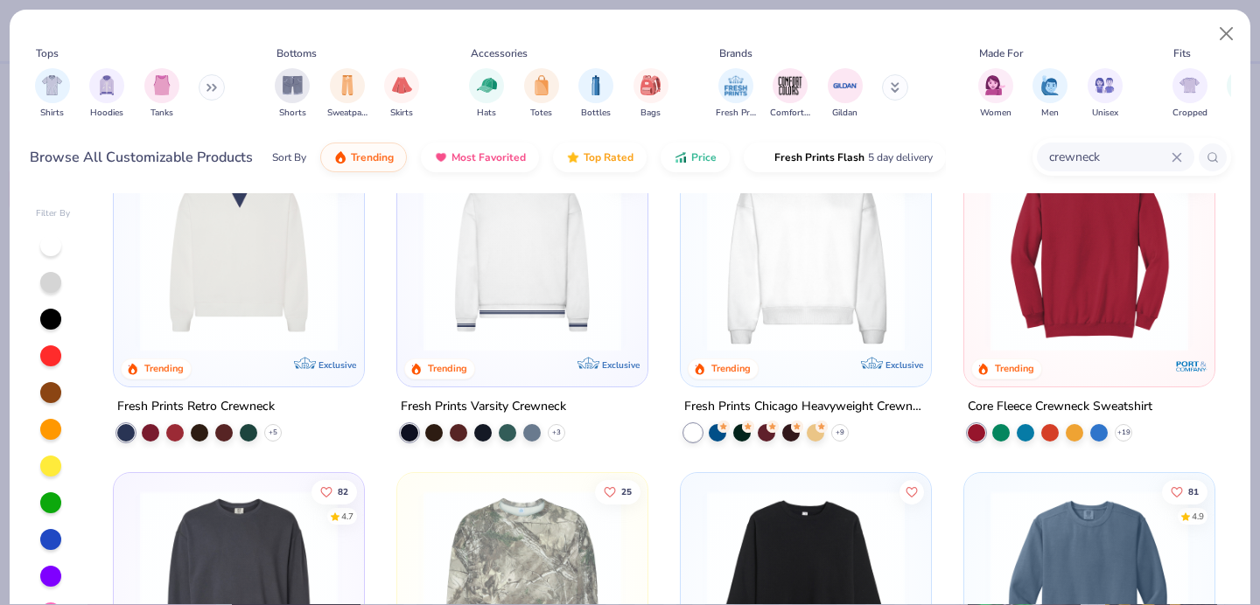
scroll to position [71, 0]
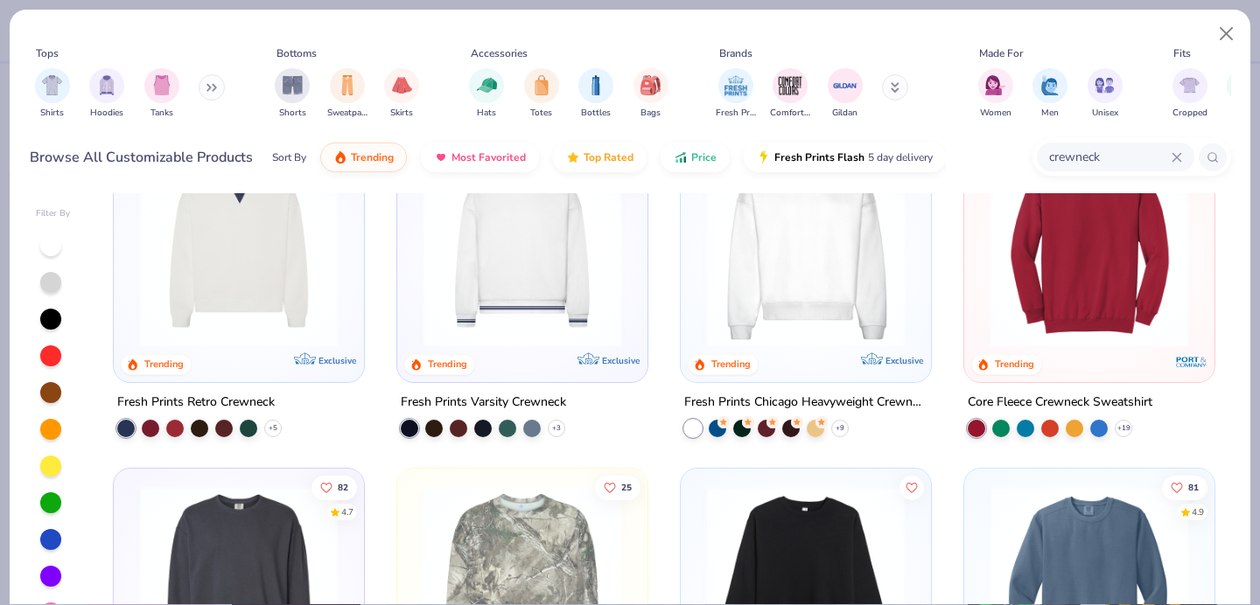
click at [1118, 325] on img at bounding box center [1089, 249] width 215 height 198
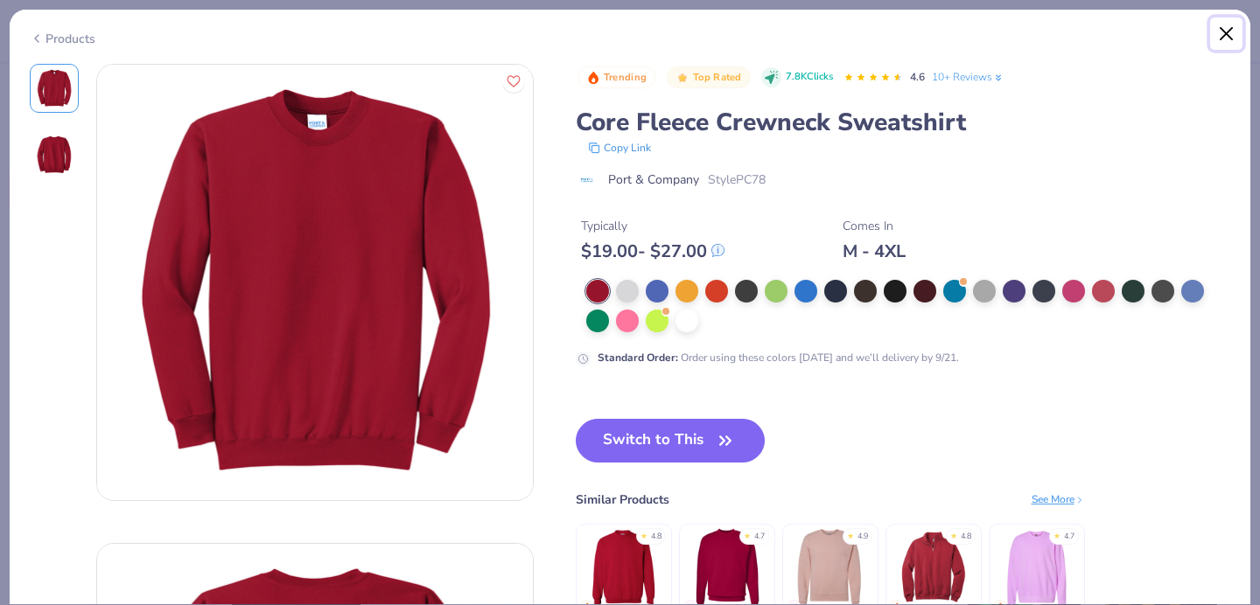
click at [1234, 32] on button "Close" at bounding box center [1226, 33] width 33 height 33
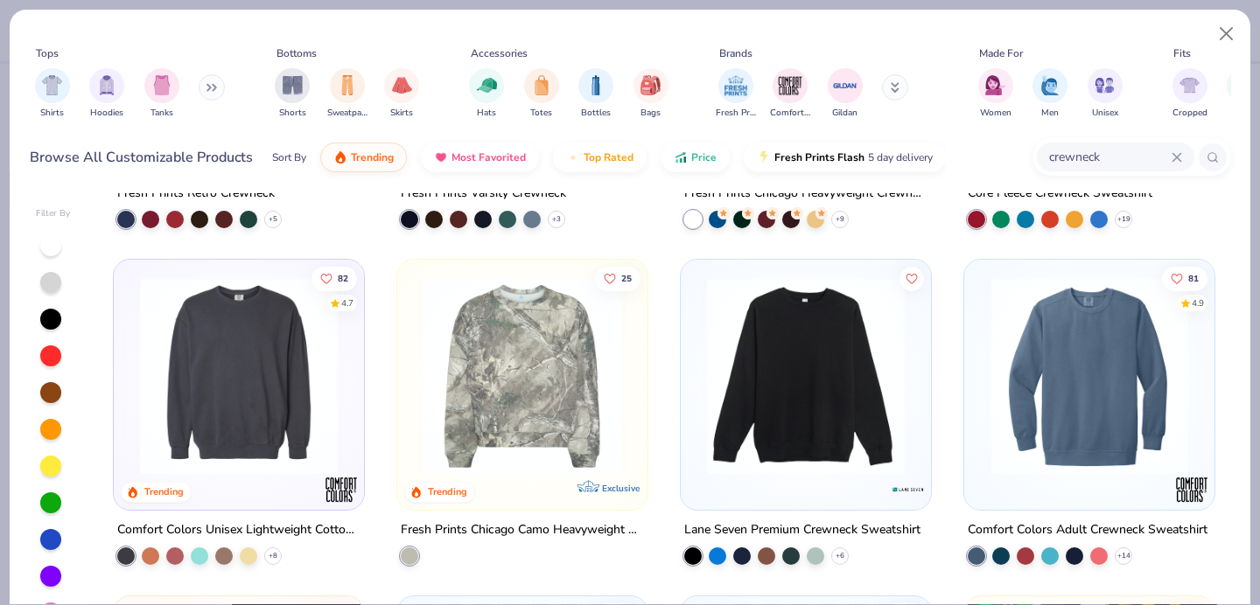
scroll to position [332, 0]
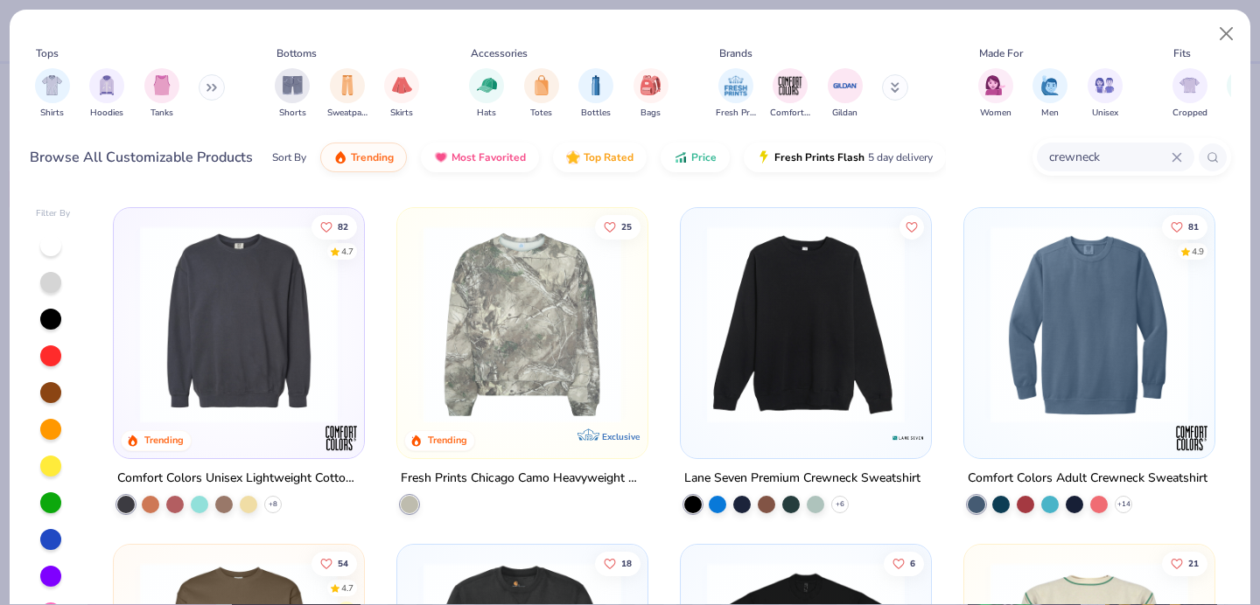
click at [292, 281] on img at bounding box center [238, 325] width 215 height 198
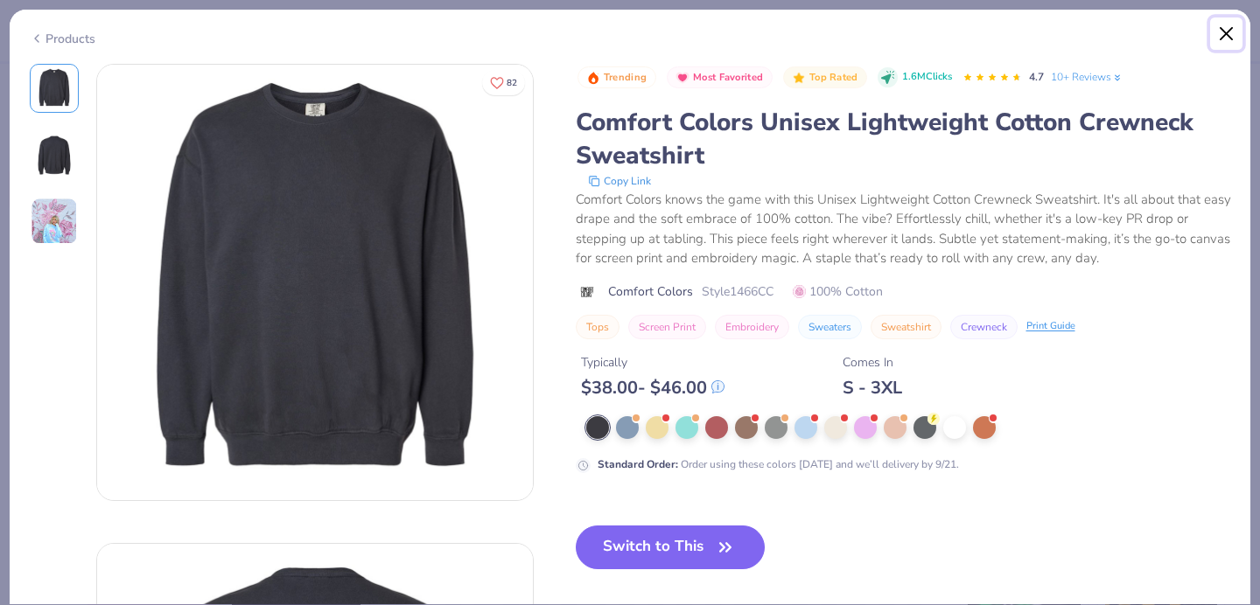
click at [1222, 45] on button "Close" at bounding box center [1226, 33] width 33 height 33
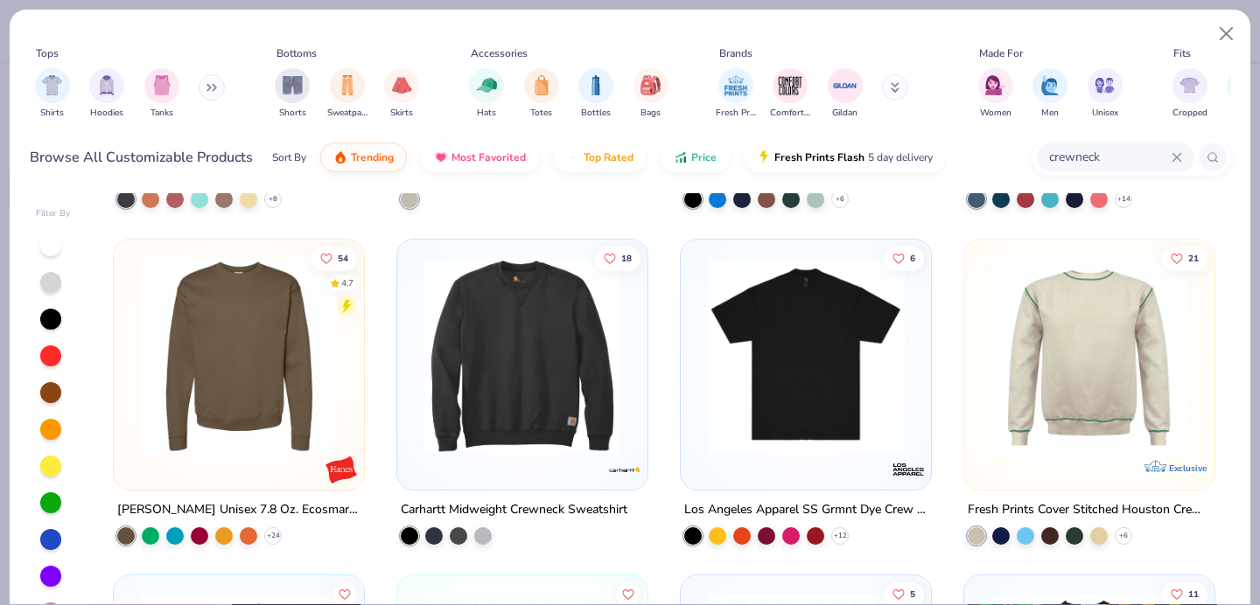
scroll to position [649, 0]
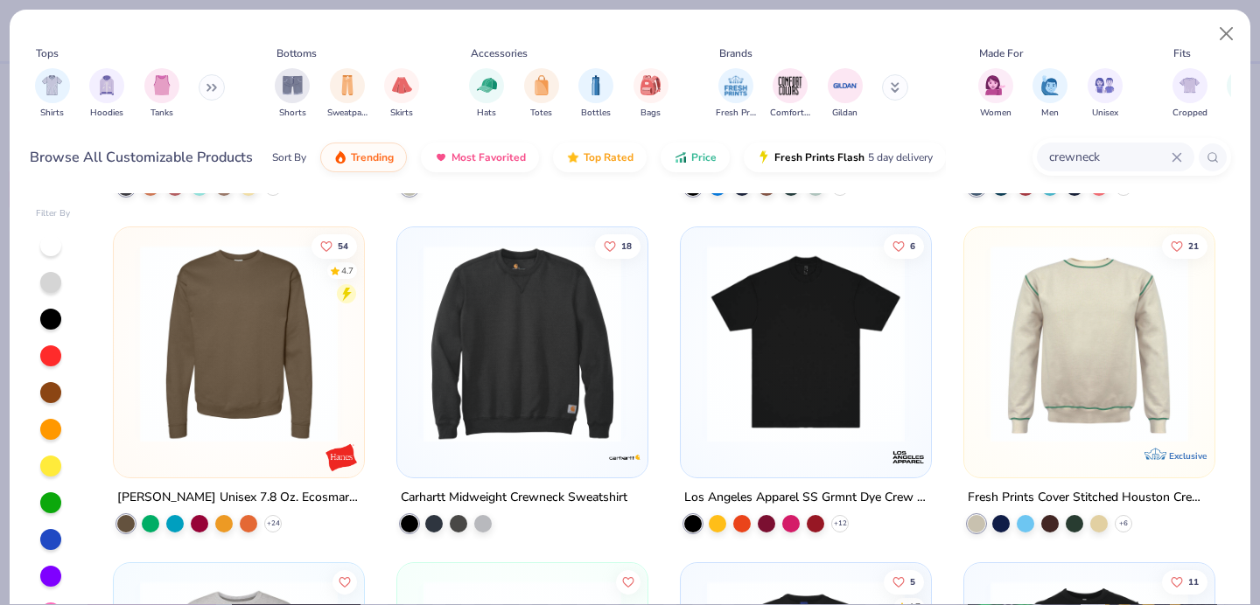
click at [1127, 405] on img at bounding box center [1089, 343] width 215 height 198
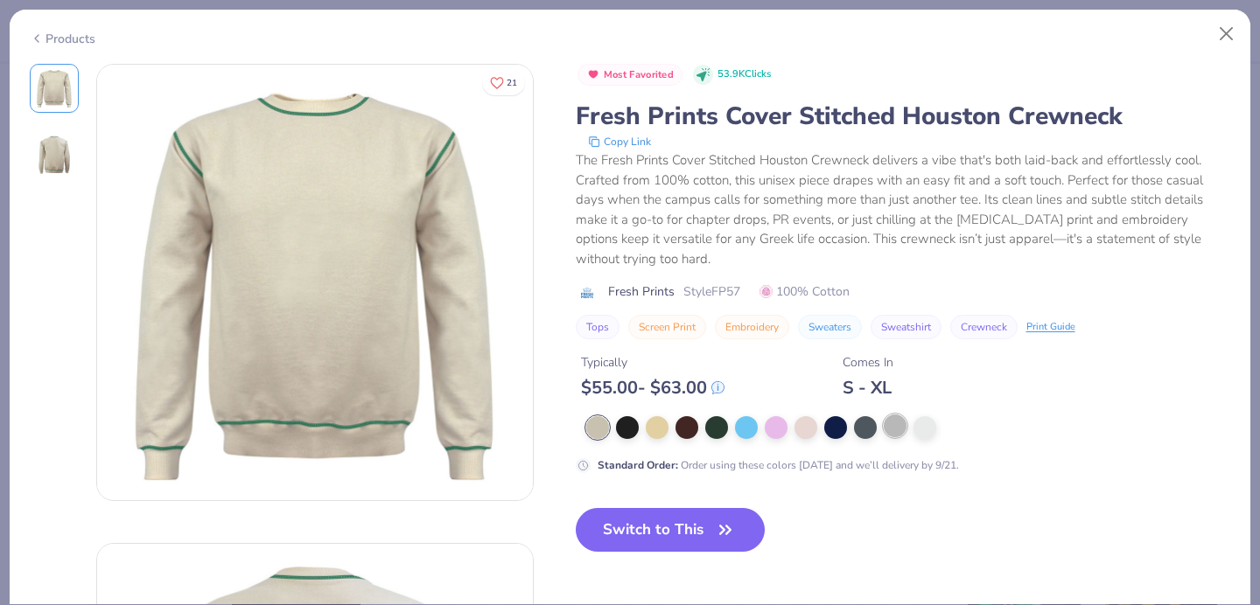
click at [884, 429] on div at bounding box center [895, 426] width 23 height 23
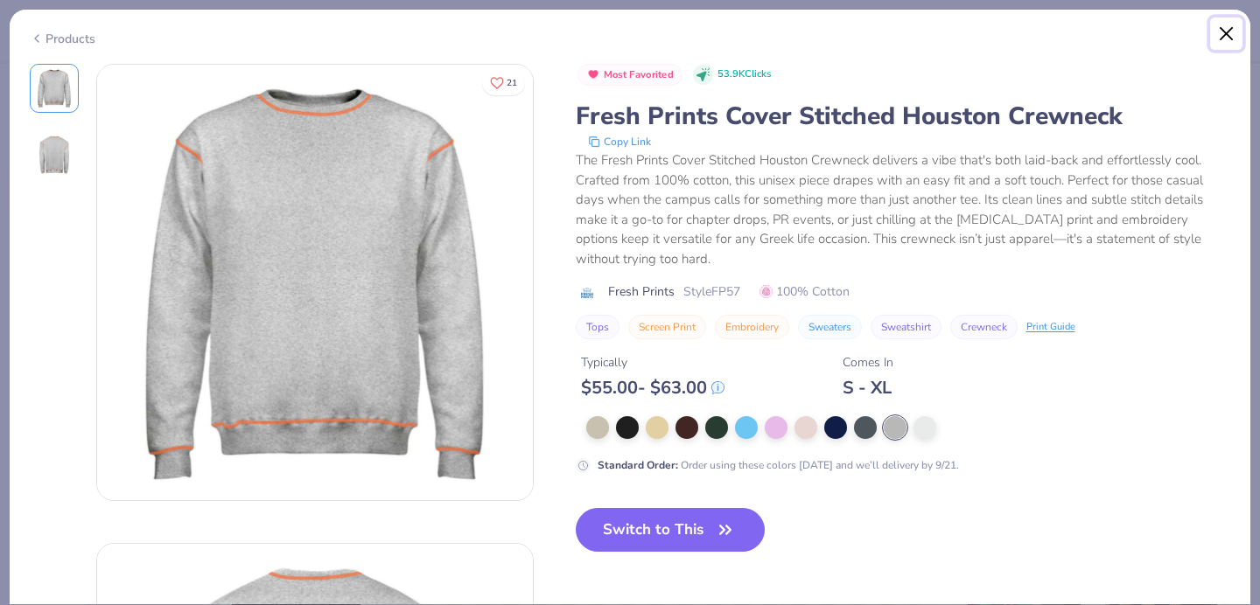
click at [1223, 38] on button "Close" at bounding box center [1226, 33] width 33 height 33
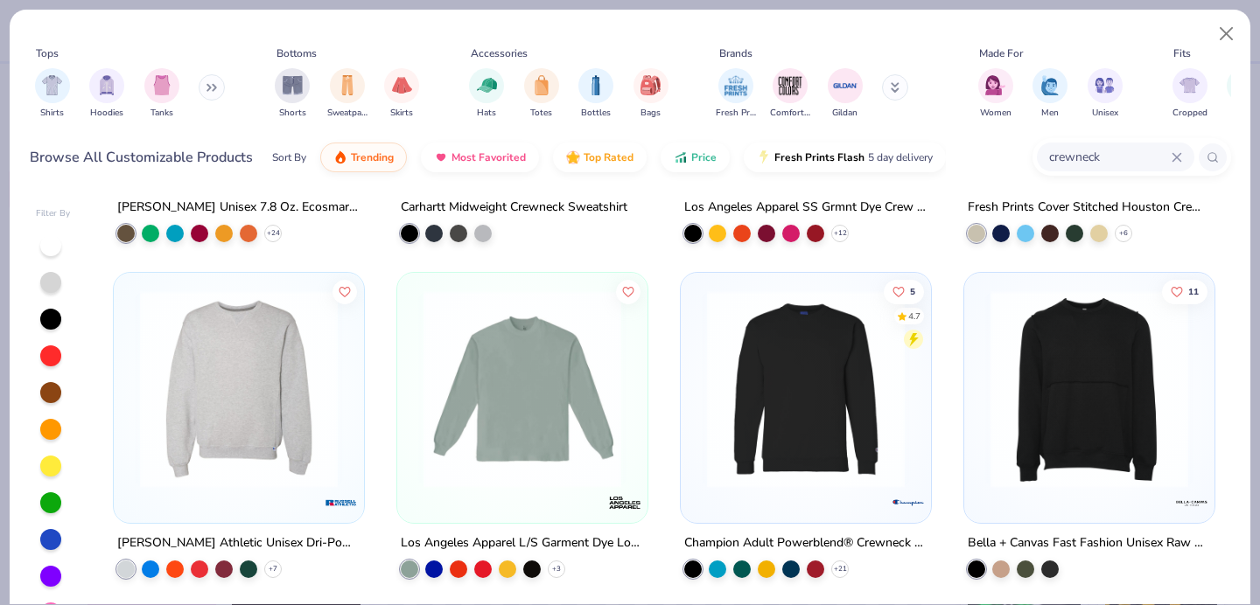
scroll to position [940, 0]
click at [236, 393] on img at bounding box center [238, 389] width 215 height 198
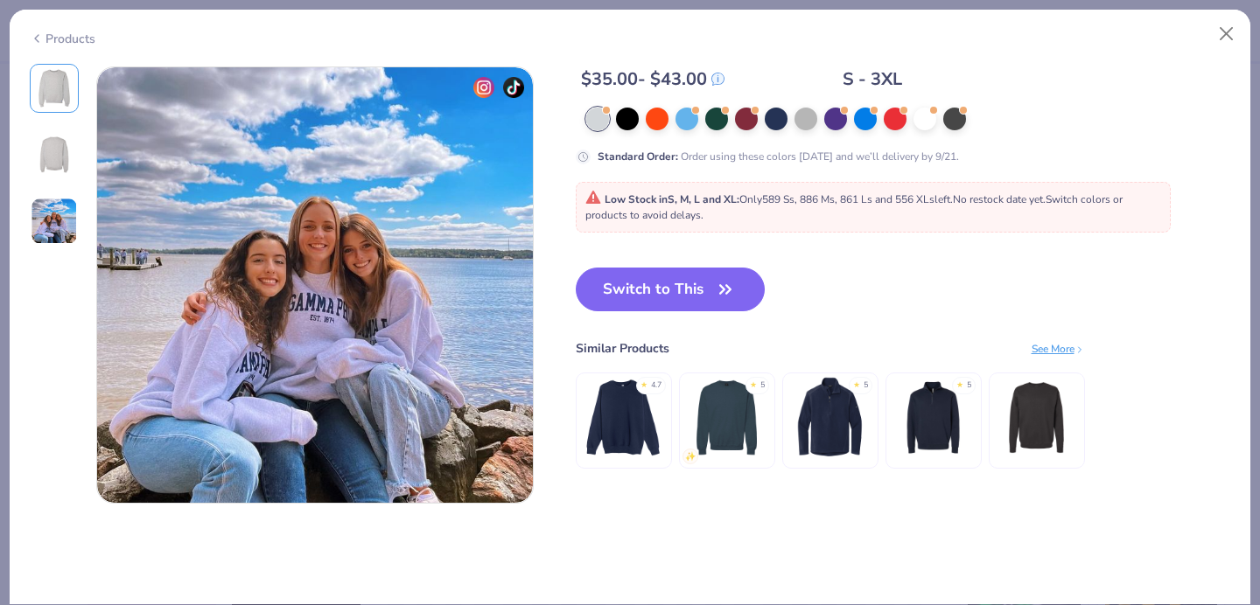
scroll to position [955, 0]
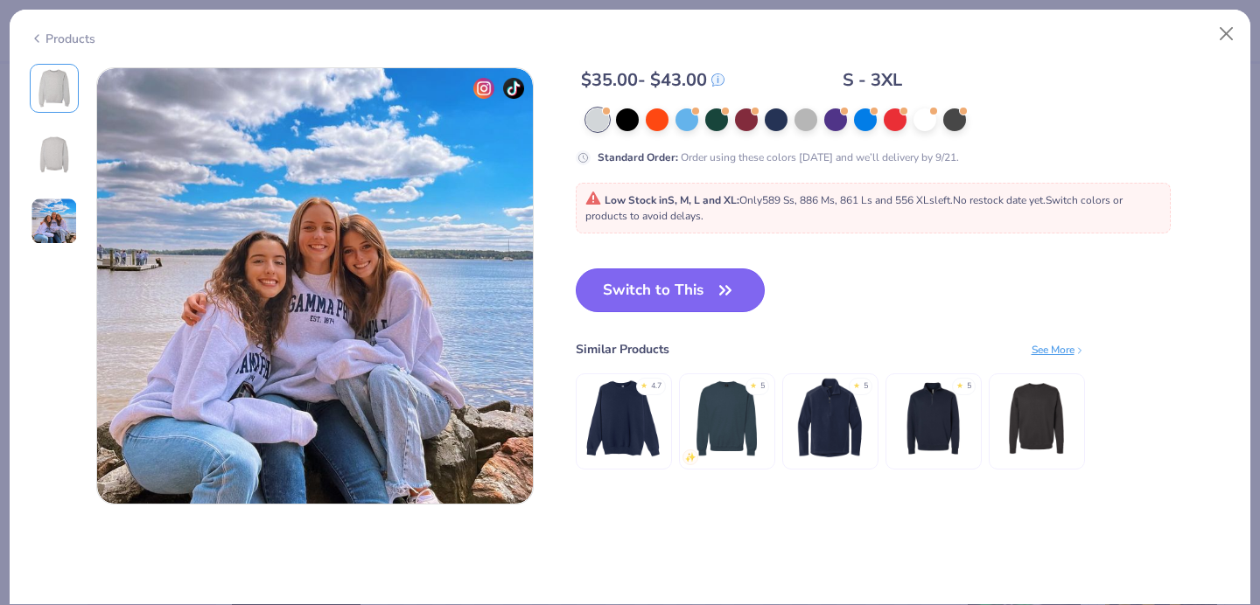
click at [635, 285] on button "Switch to This" at bounding box center [671, 291] width 190 height 44
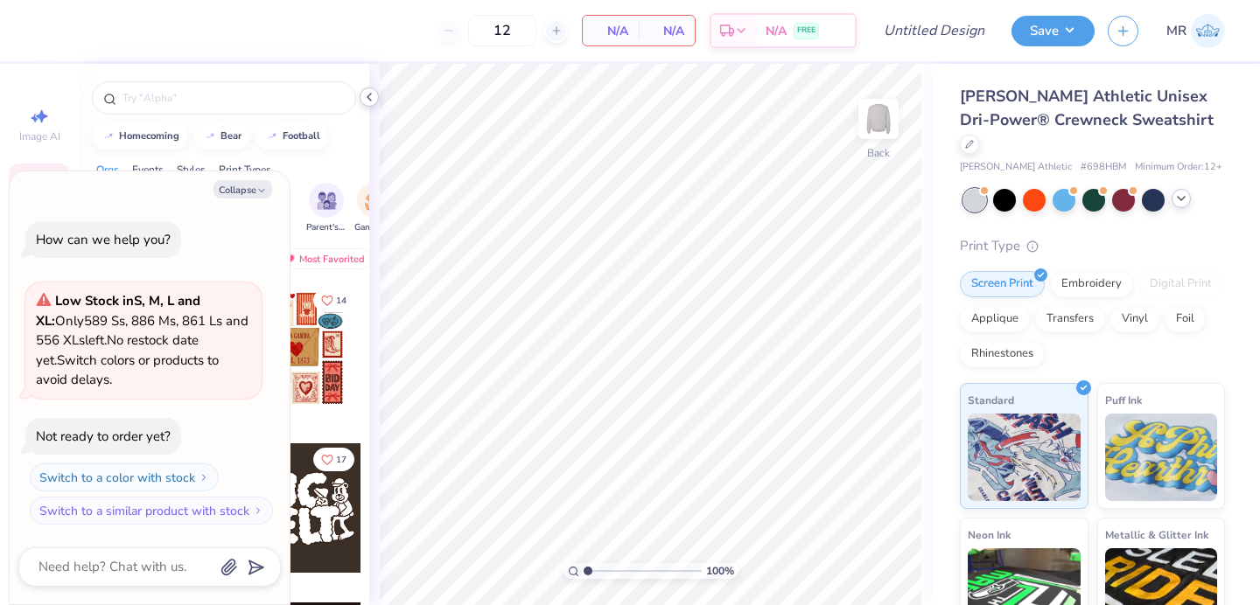
click at [360, 95] on div at bounding box center [369, 96] width 19 height 19
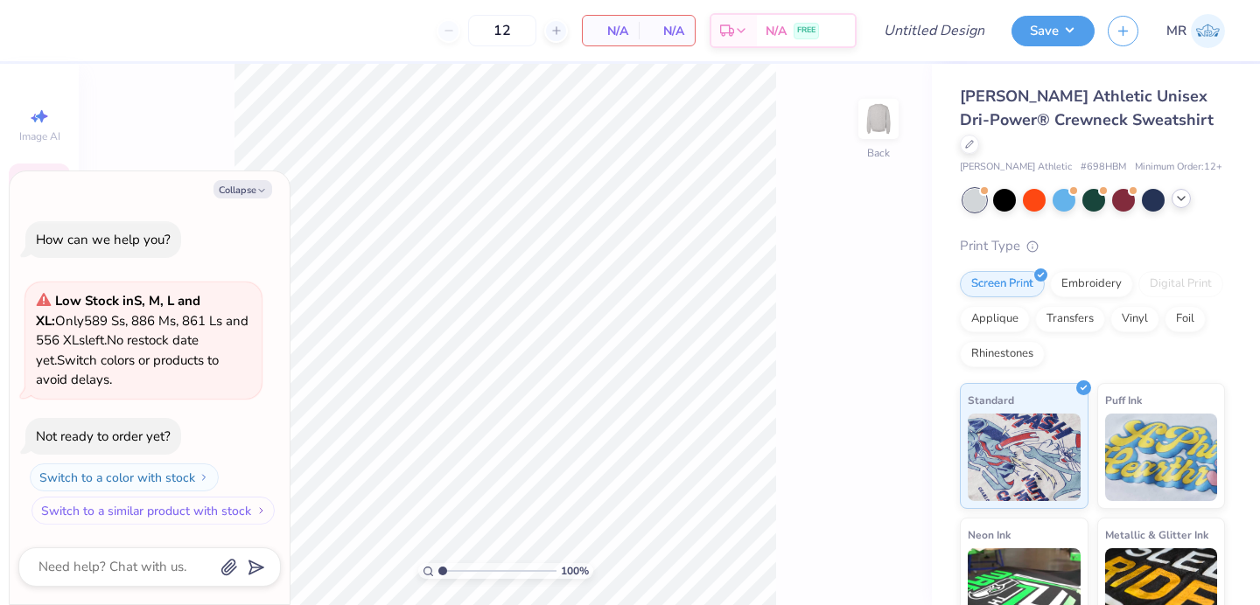
click at [137, 509] on button "Switch to a similar product with stock" at bounding box center [152, 511] width 243 height 28
type textarea "x"
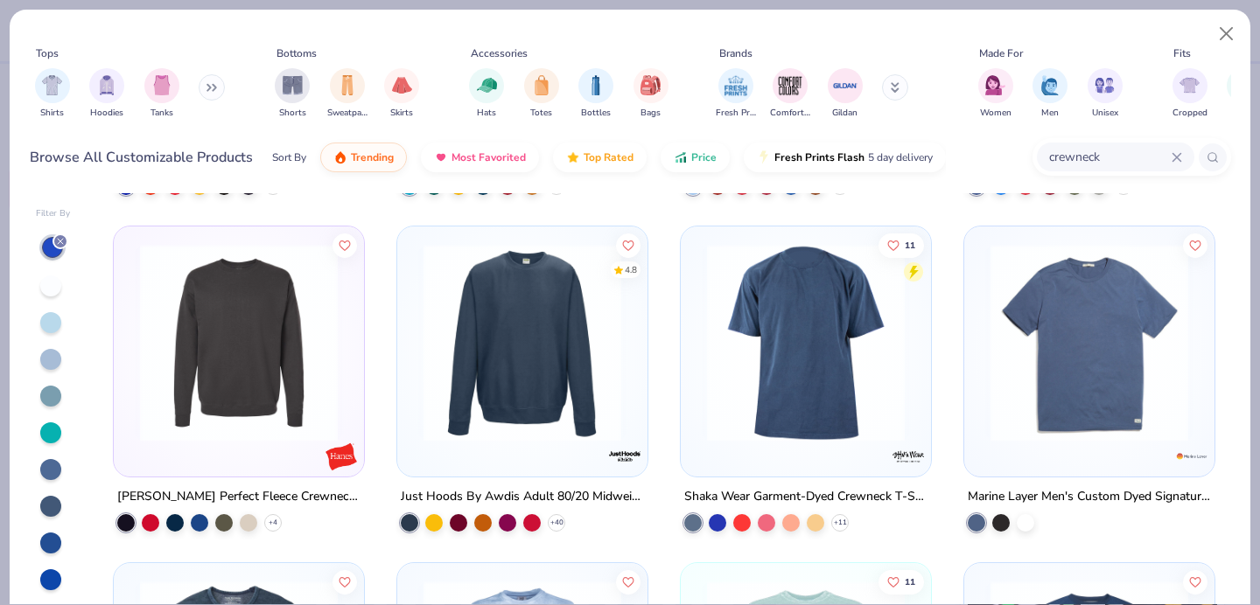
scroll to position [1330, 0]
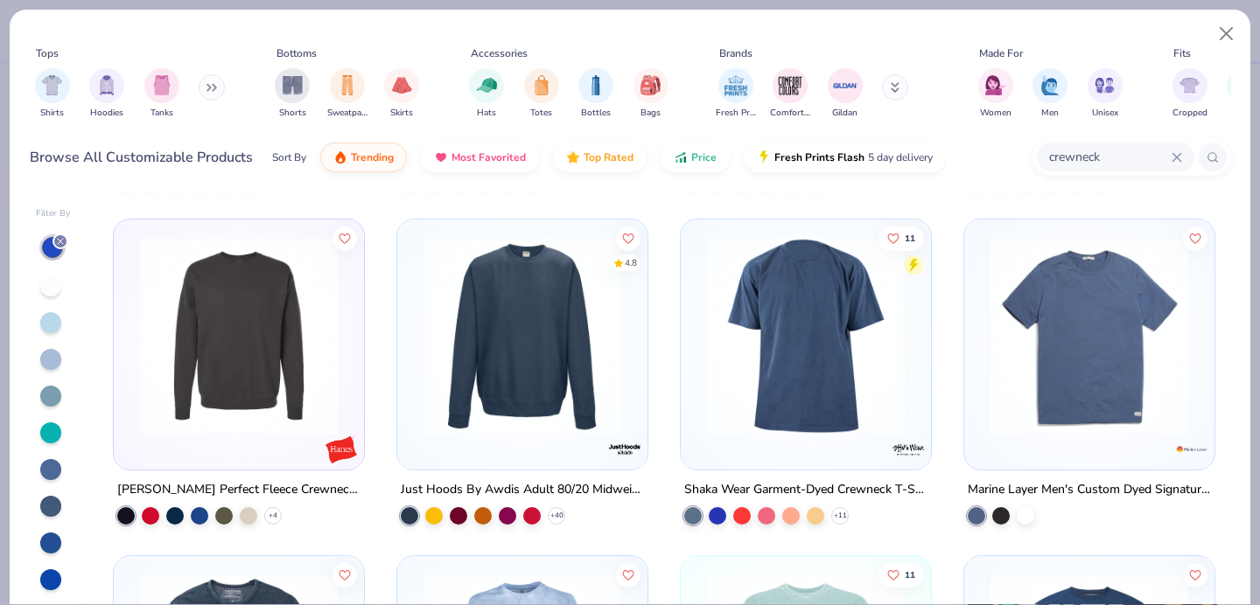
click at [553, 374] on img at bounding box center [522, 336] width 215 height 198
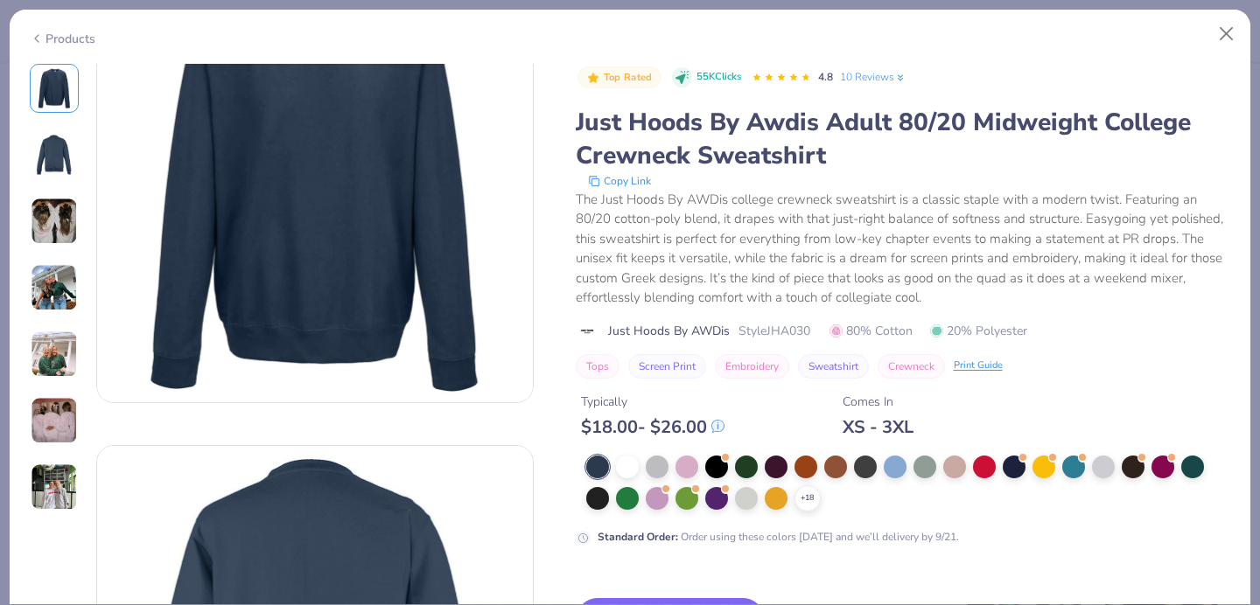
scroll to position [119, 0]
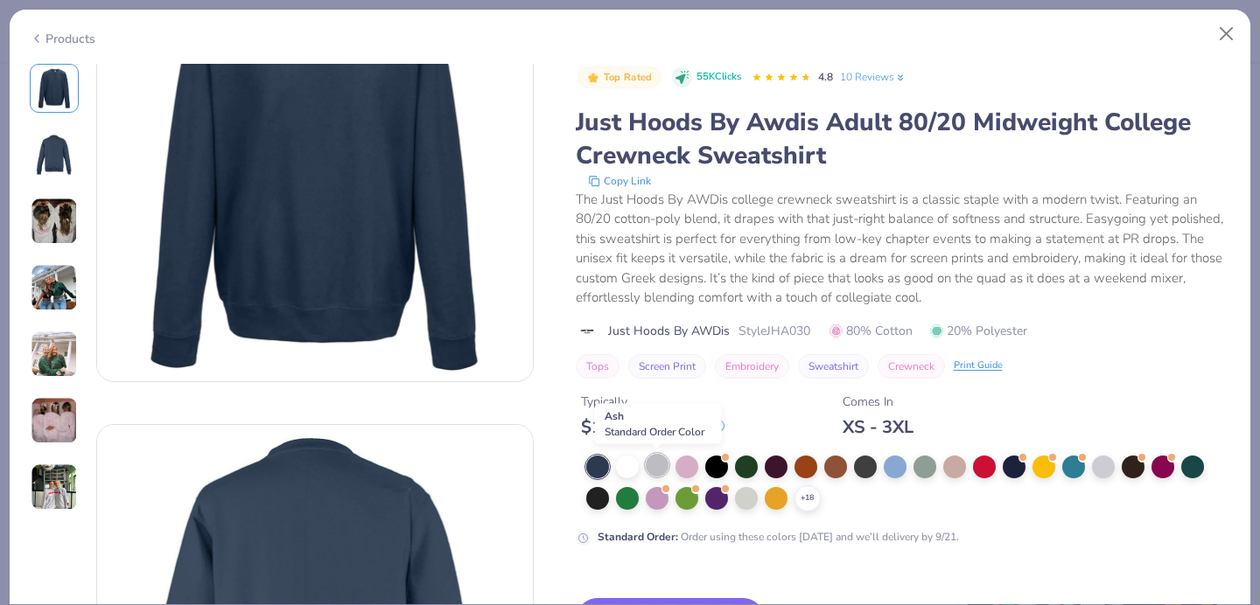
click at [662, 467] on div at bounding box center [657, 465] width 23 height 23
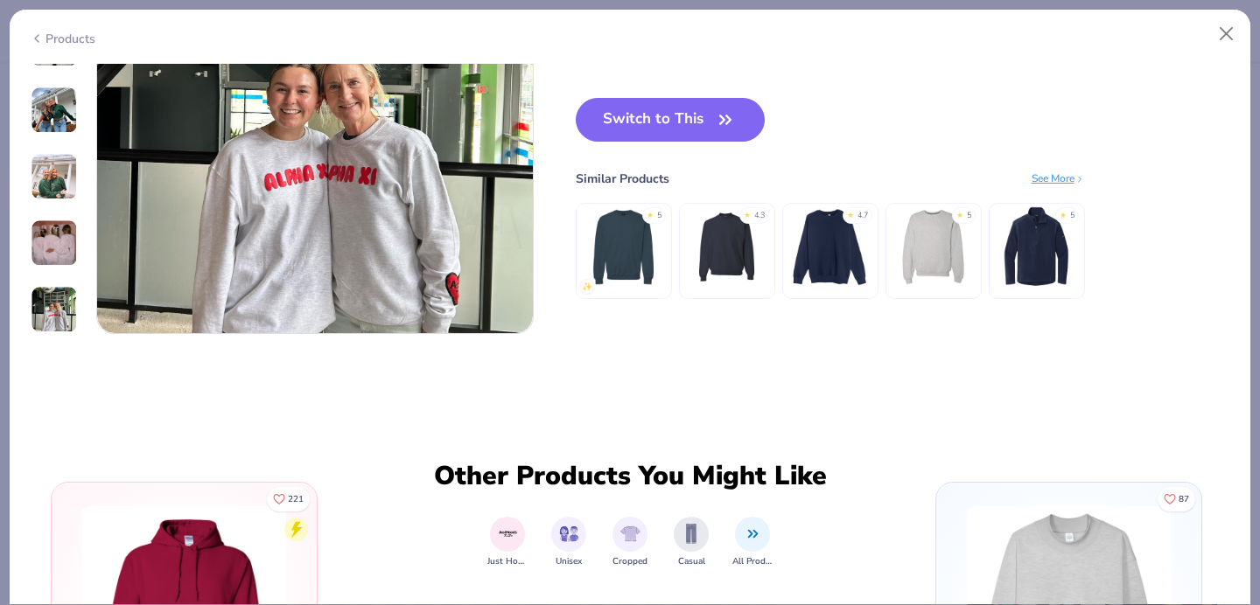
scroll to position [2885, 0]
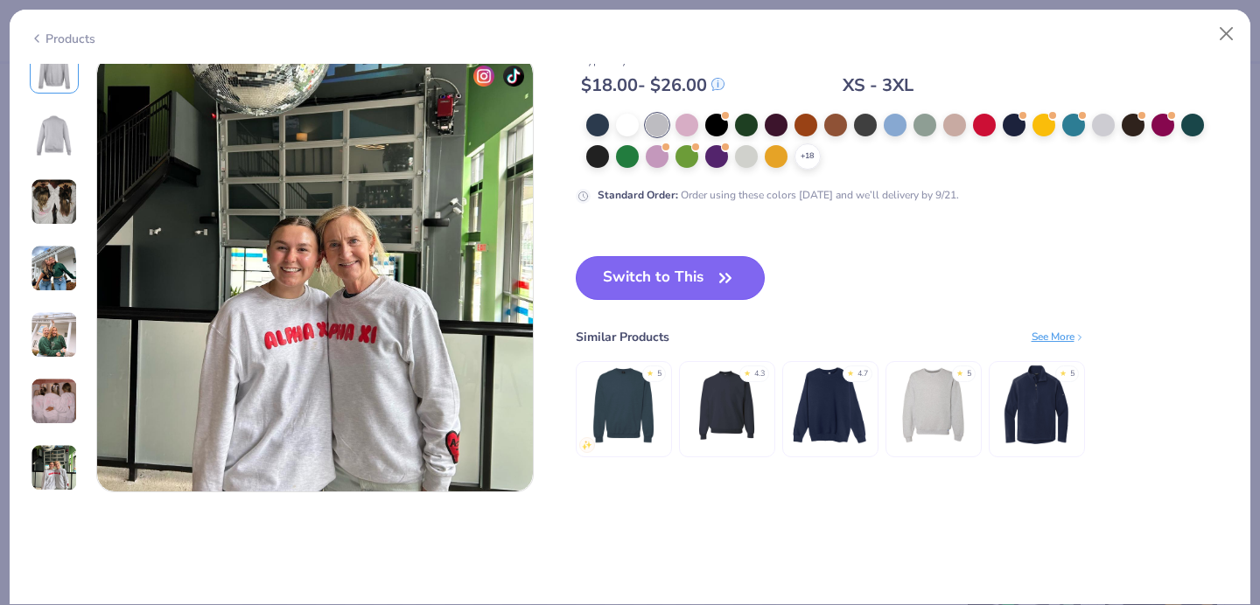
click at [640, 285] on button "Switch to This" at bounding box center [671, 278] width 190 height 44
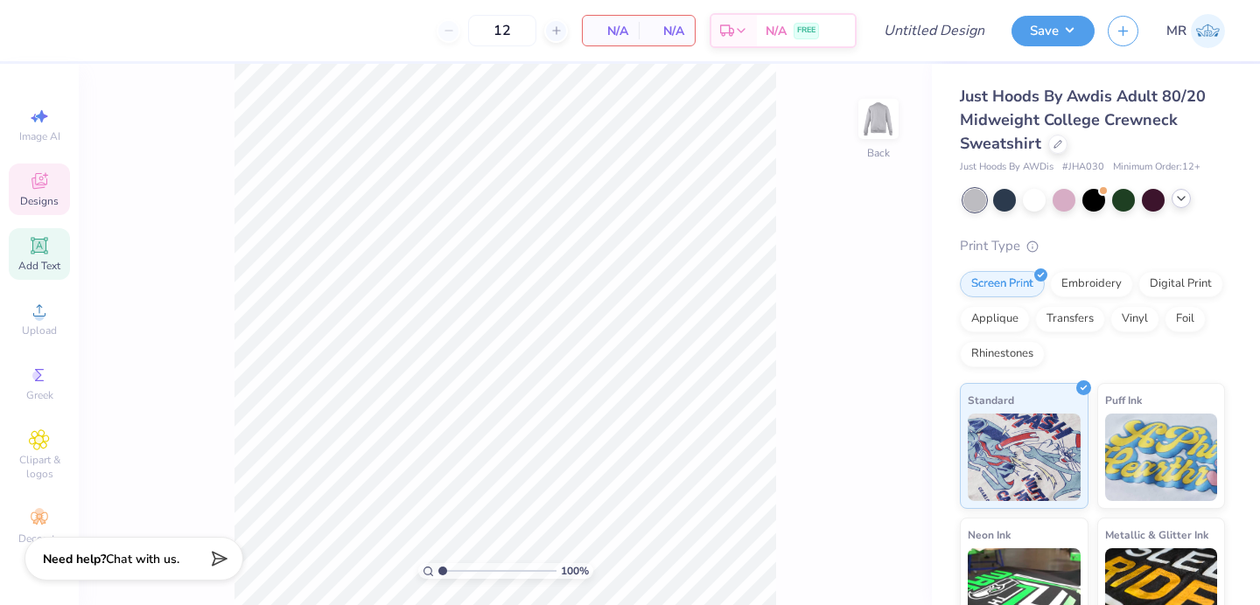
click at [40, 256] on div "Add Text" at bounding box center [39, 254] width 61 height 52
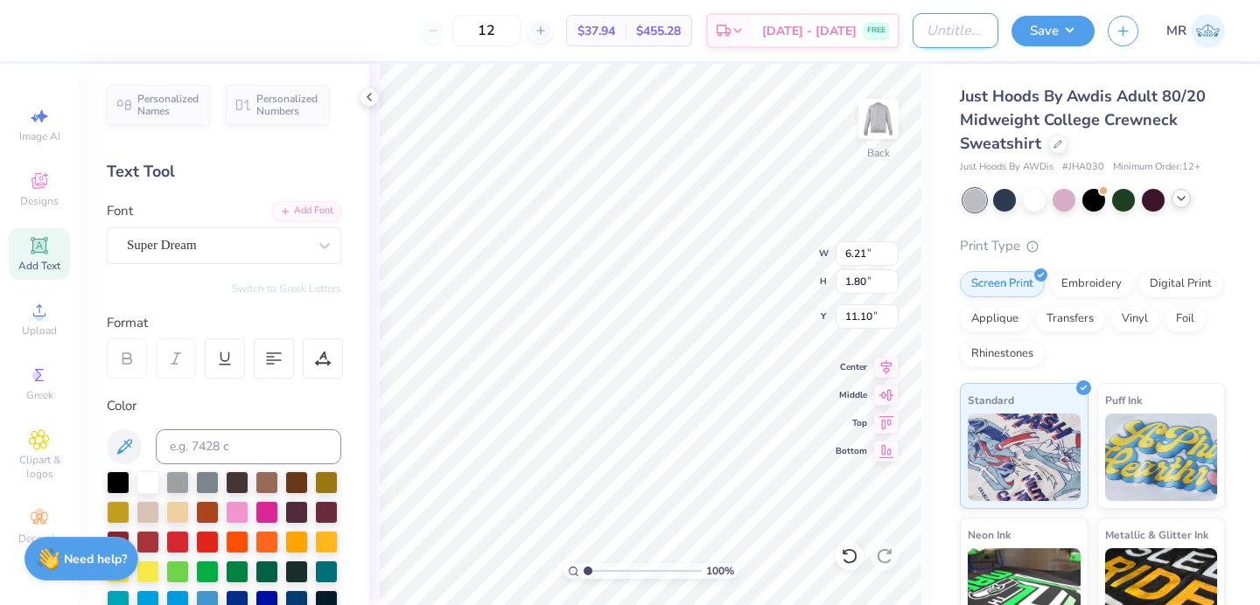
click at [968, 23] on input "Design Title" at bounding box center [955, 30] width 86 height 35
type input "kappa parents weekend 3"
click at [1090, 25] on button "Save" at bounding box center [1052, 28] width 83 height 31
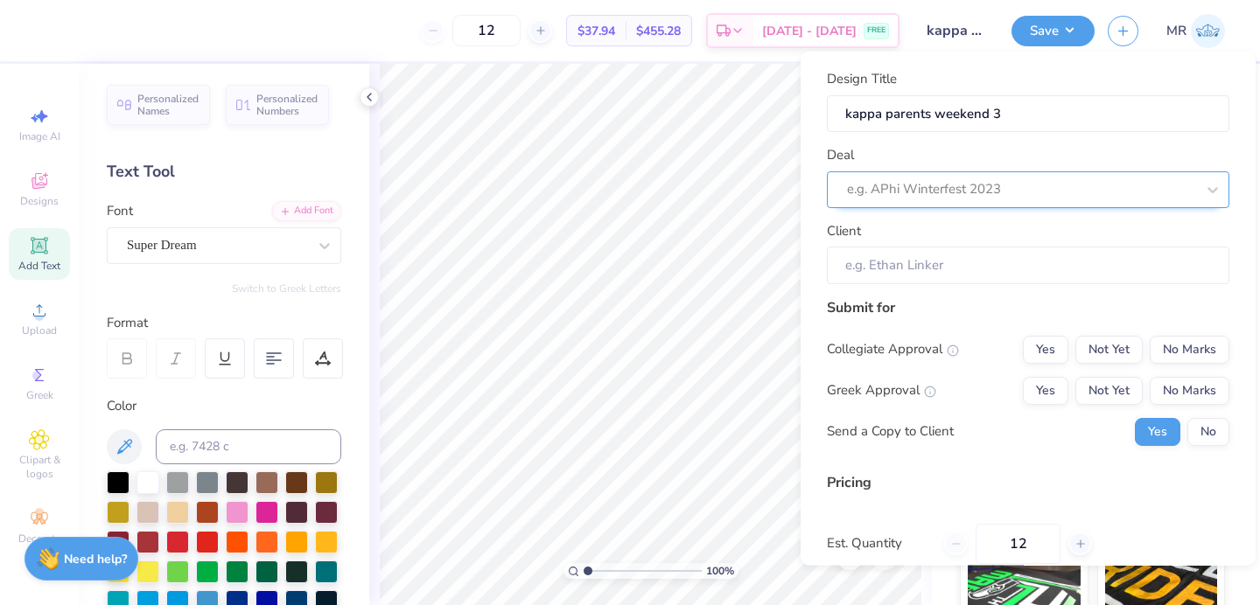
click at [1021, 175] on div "e.g. APhi Winterfest 2023" at bounding box center [1028, 189] width 402 height 37
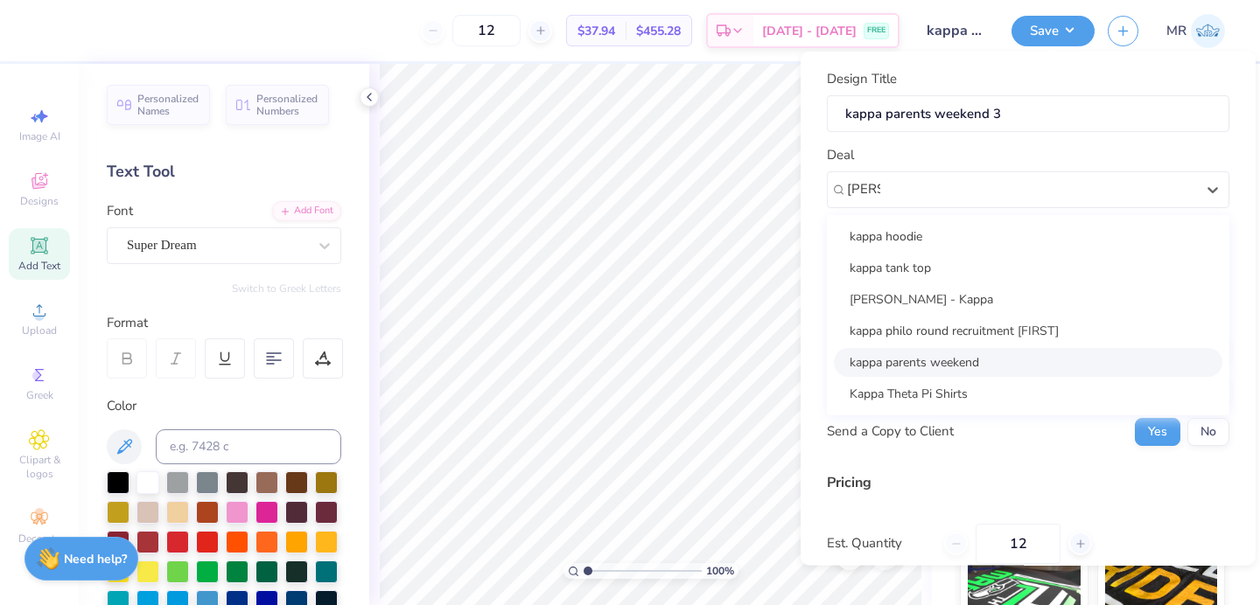
click at [997, 353] on div "kappa parents weekend" at bounding box center [1028, 361] width 388 height 29
type input "[PERSON_NAME]"
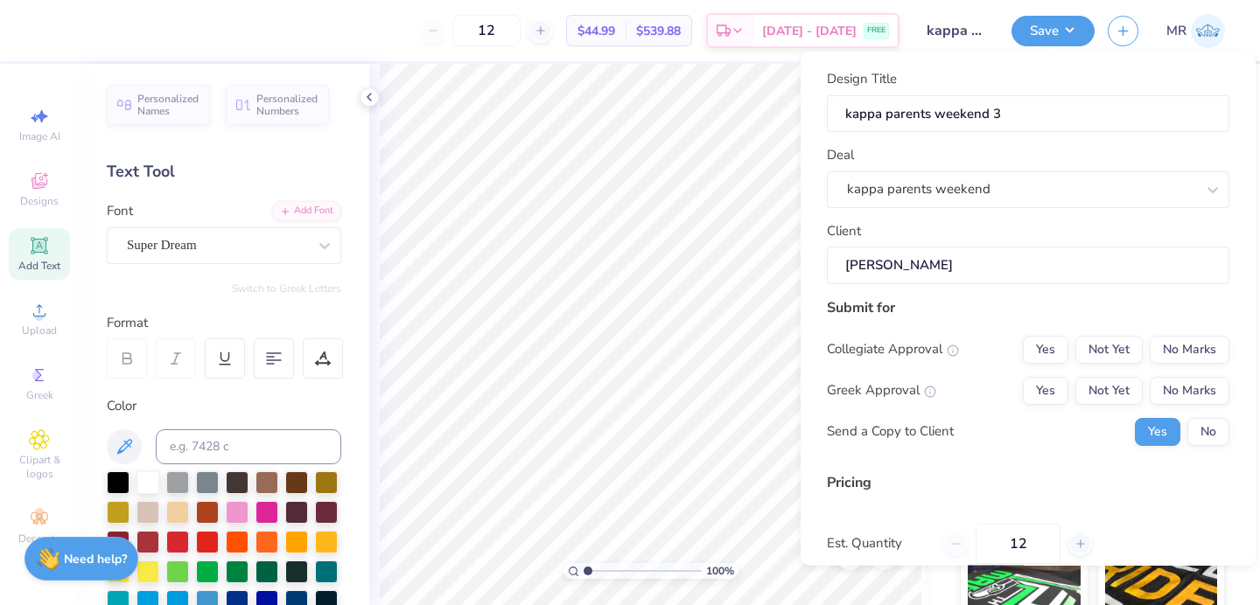
click at [1176, 365] on div "Collegiate Approval Yes Not Yet No Marks Greek Approval Yes Not Yet No Marks Se…" at bounding box center [1028, 390] width 402 height 110
click at [1181, 356] on button "No Marks" at bounding box center [1190, 349] width 80 height 28
click at [1094, 390] on button "Not Yet" at bounding box center [1108, 390] width 67 height 28
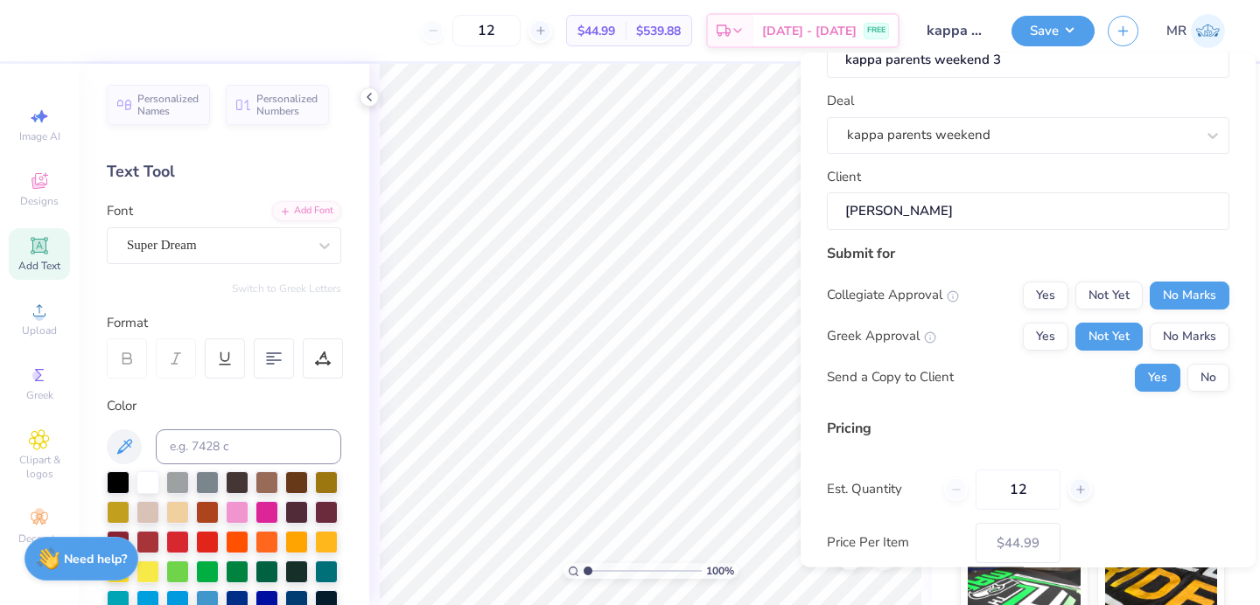
scroll to position [152, 0]
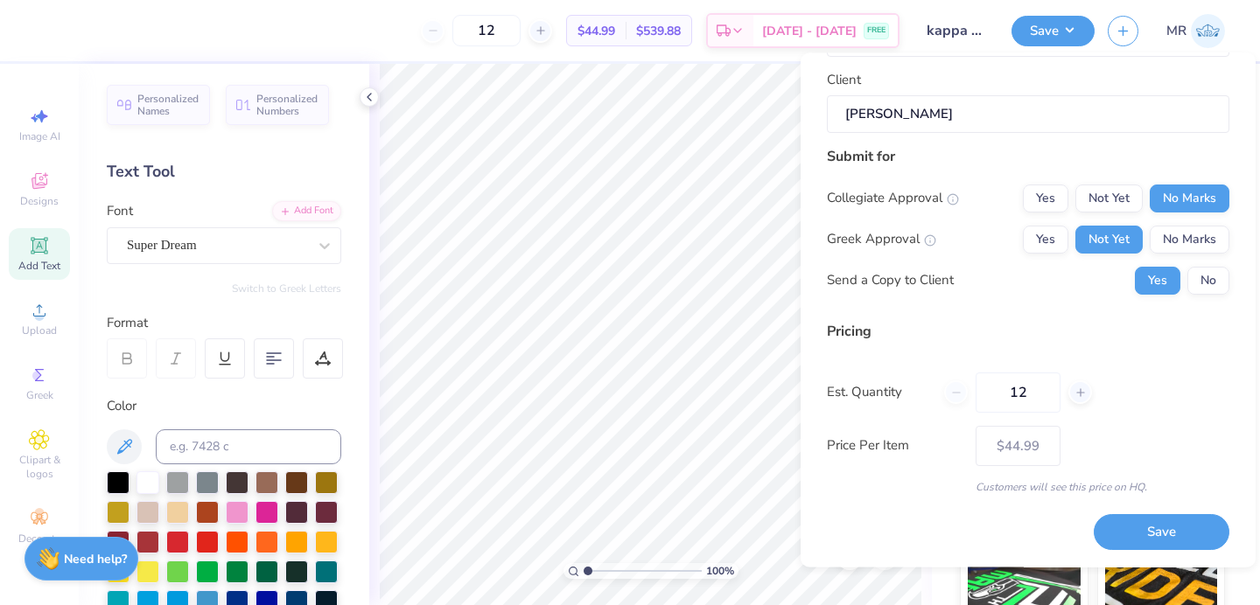
click at [1115, 513] on div "Save" at bounding box center [1162, 522] width 136 height 55
click at [1125, 532] on button "Save" at bounding box center [1162, 533] width 136 height 36
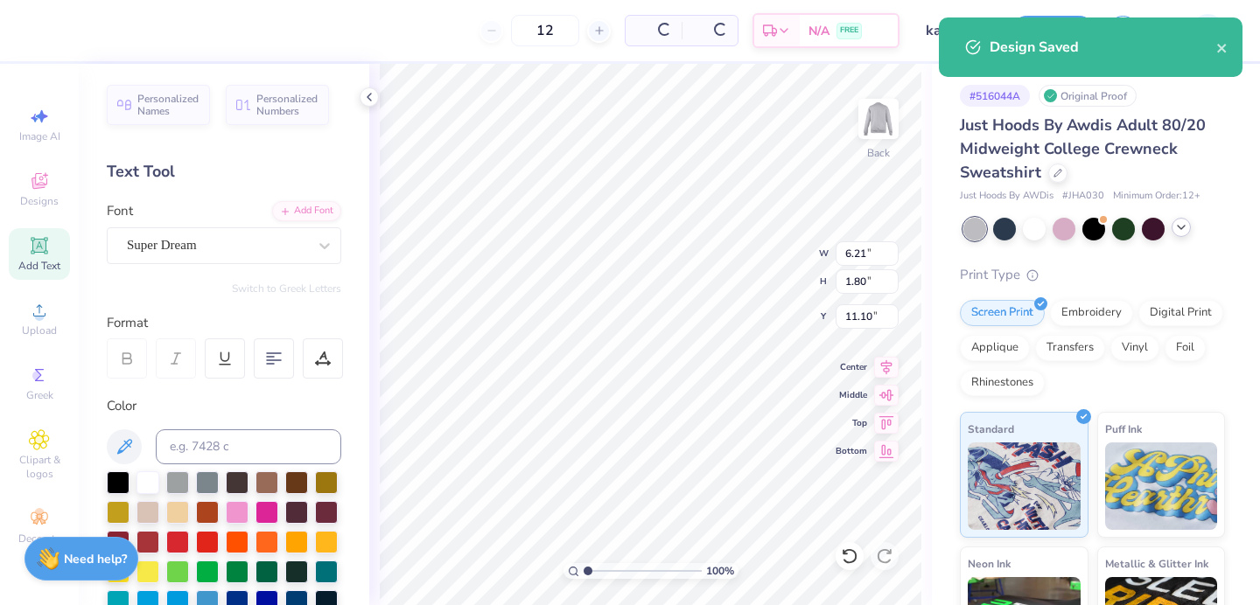
type input "$44.99"
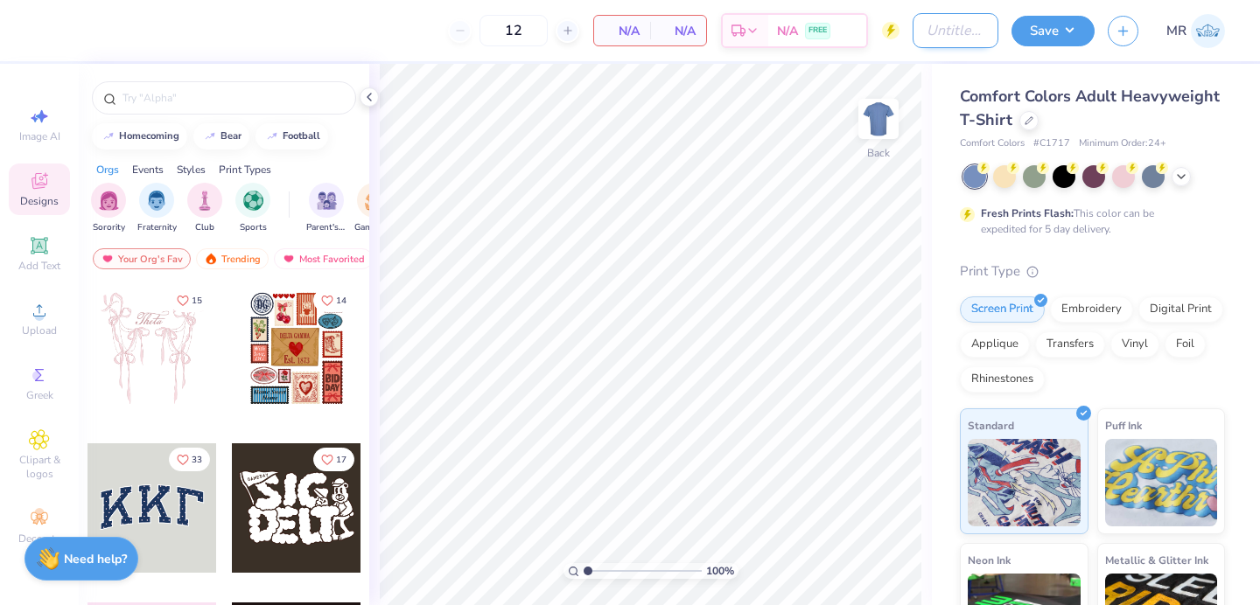
click at [957, 43] on input "Design Title" at bounding box center [955, 30] width 86 height 35
type input "kappa parents 4"
click at [374, 101] on icon at bounding box center [369, 97] width 14 height 14
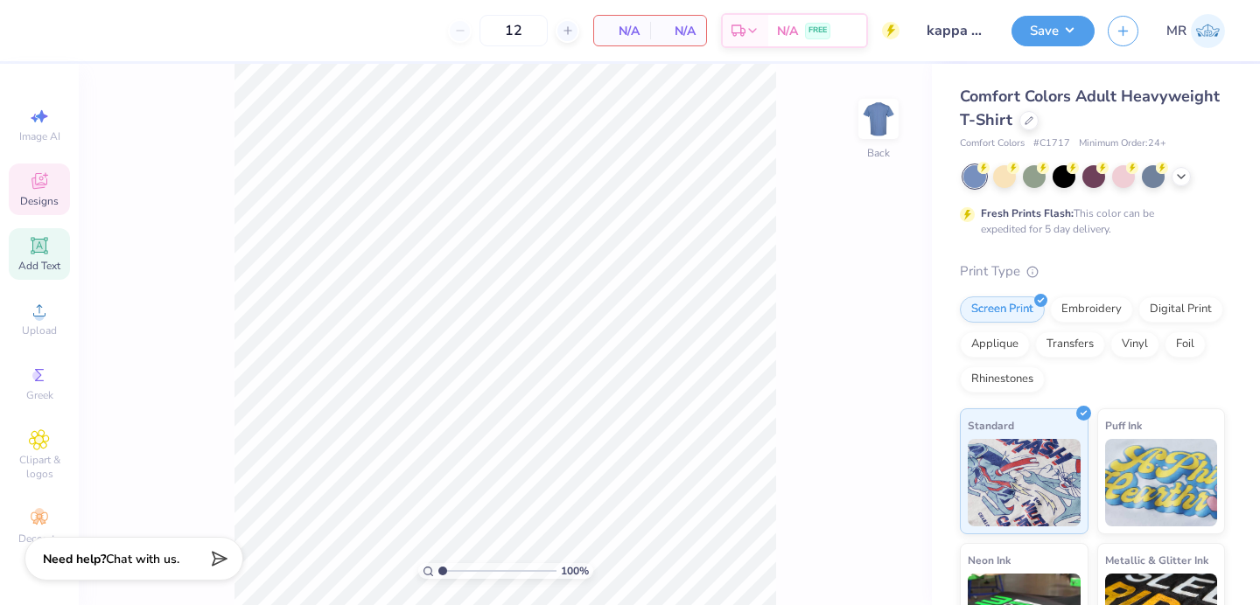
click at [34, 248] on icon at bounding box center [38, 245] width 13 height 13
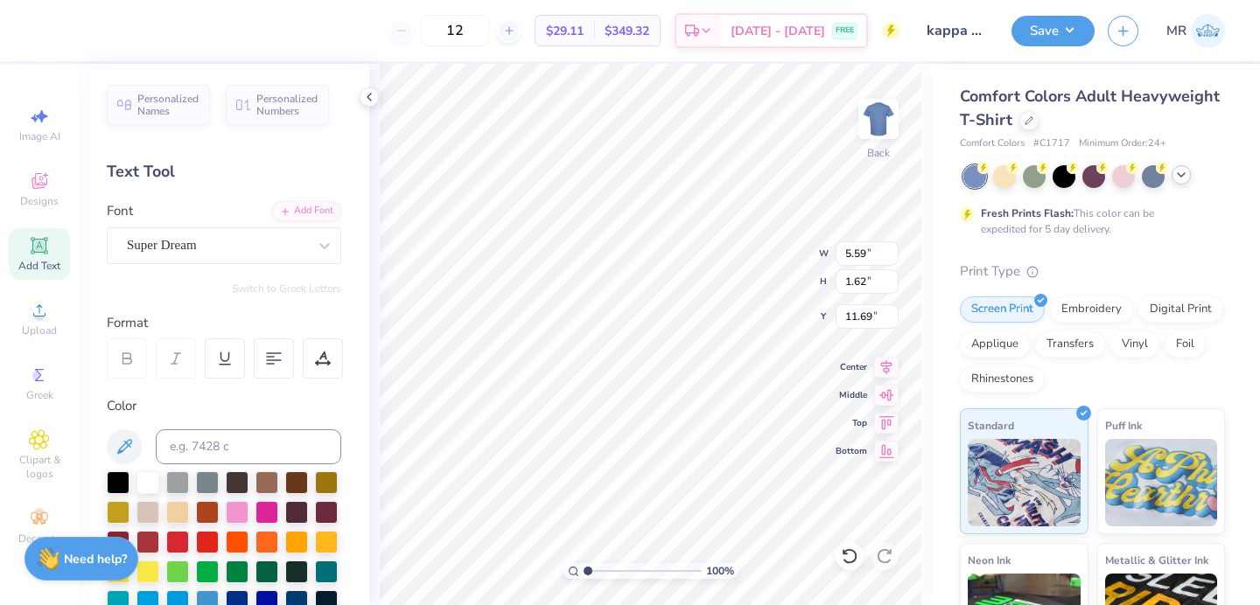
click at [1176, 178] on icon at bounding box center [1181, 175] width 14 height 14
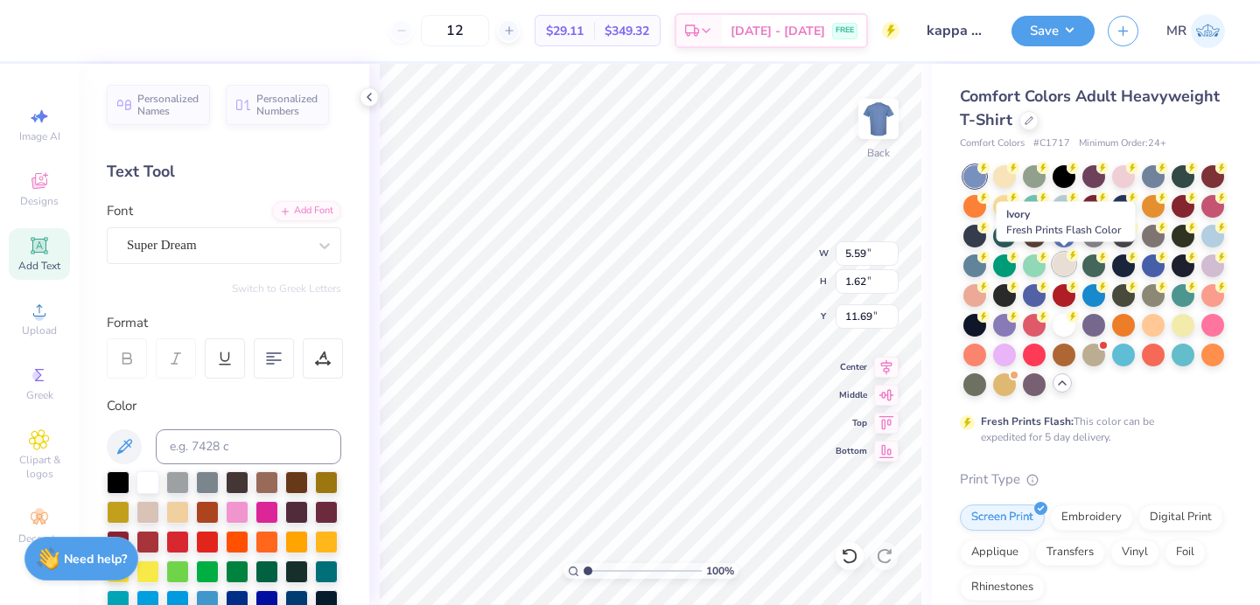
click at [1070, 265] on div at bounding box center [1063, 264] width 23 height 23
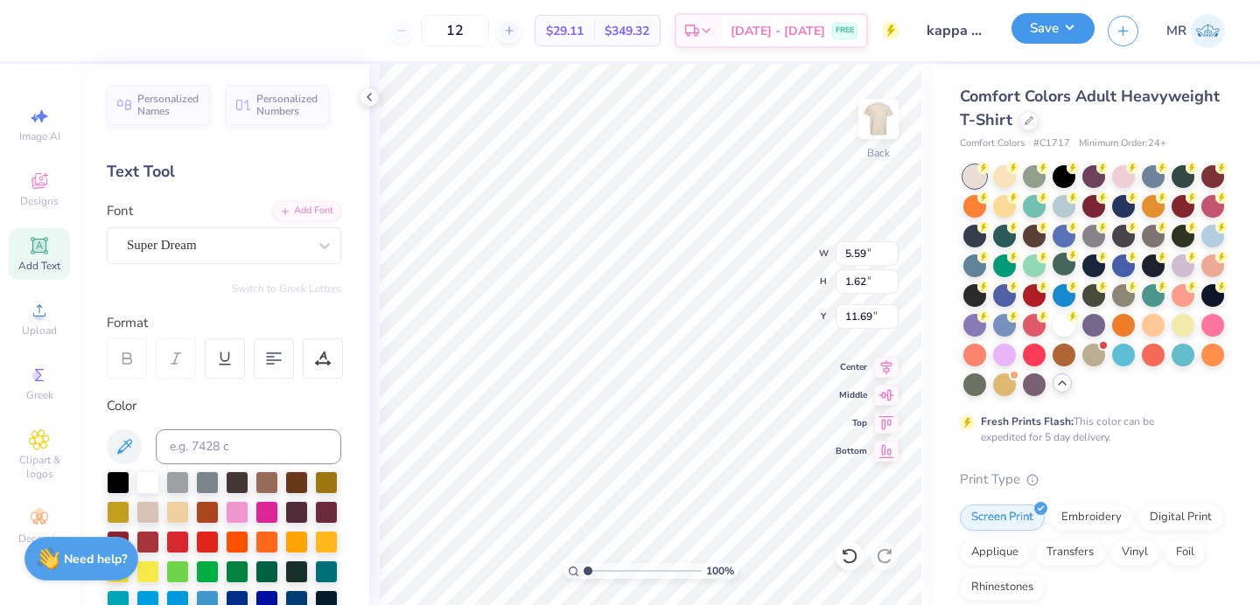
click at [1035, 26] on button "Save" at bounding box center [1052, 28] width 83 height 31
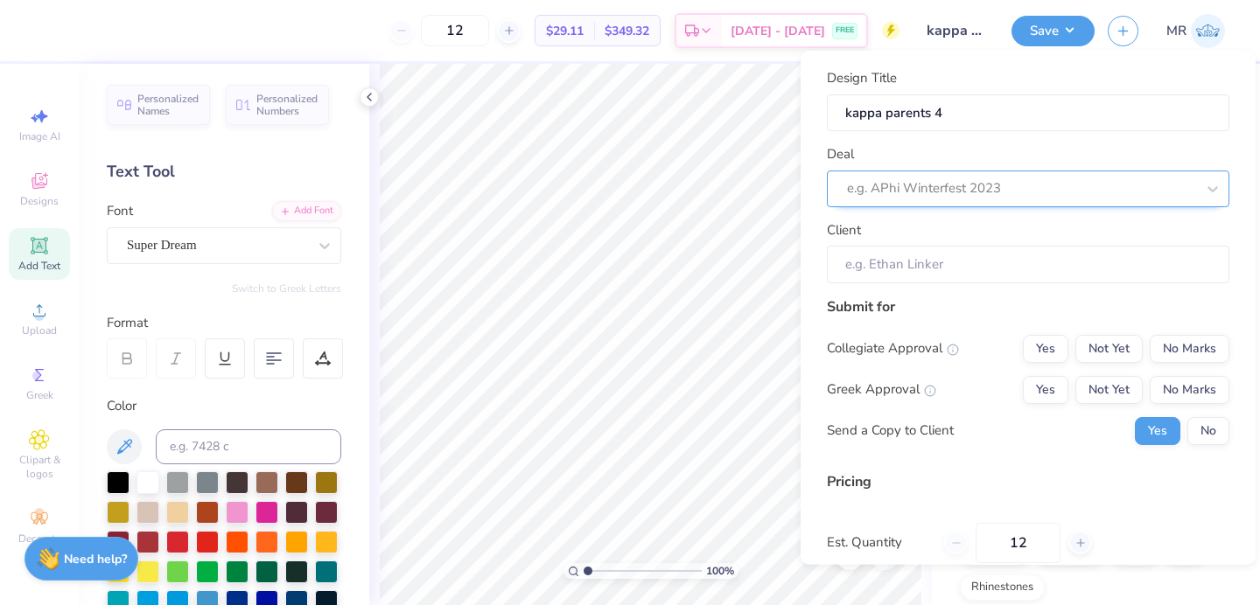
click at [926, 178] on div at bounding box center [1021, 189] width 348 height 24
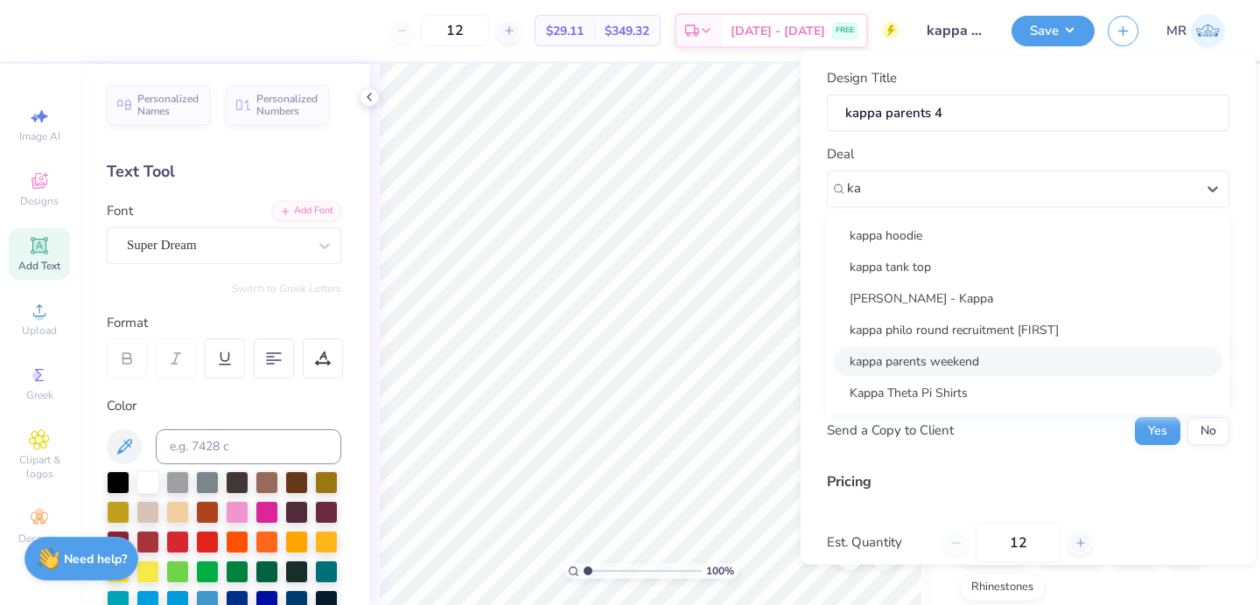
click at [945, 370] on div "kappa parents weekend" at bounding box center [1028, 360] width 388 height 29
type input "ka"
type input "[PERSON_NAME]"
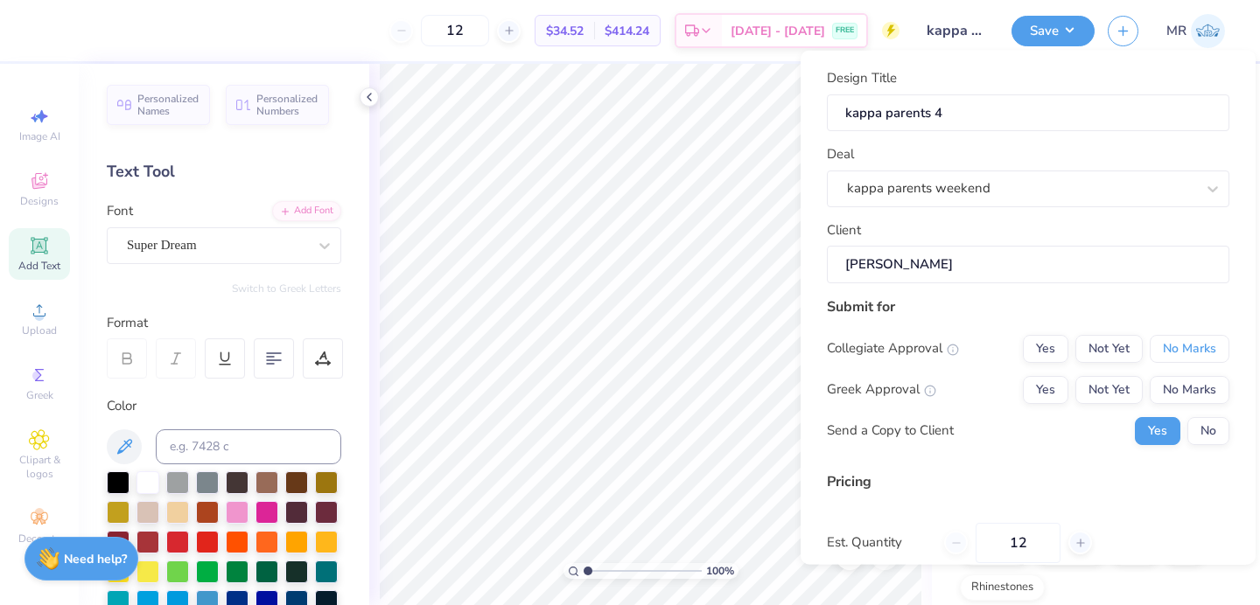
drag, startPoint x: 1183, startPoint y: 361, endPoint x: 1171, endPoint y: 363, distance: 12.4
click at [1183, 361] on button "No Marks" at bounding box center [1190, 348] width 80 height 28
click at [1093, 397] on button "Not Yet" at bounding box center [1108, 389] width 67 height 28
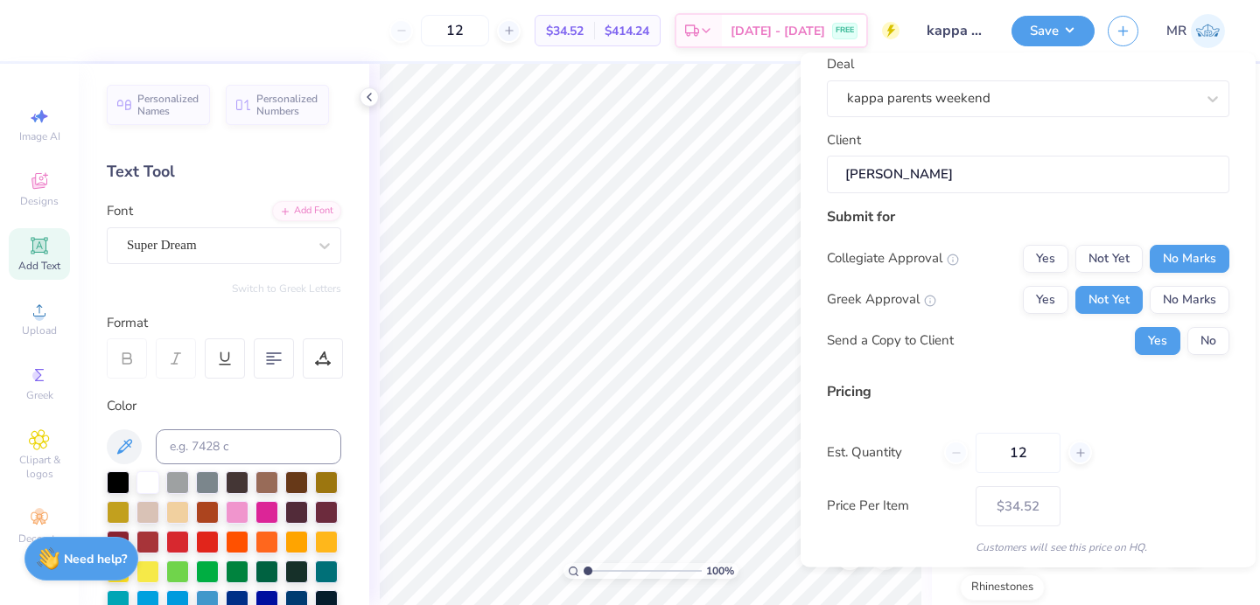
scroll to position [152, 0]
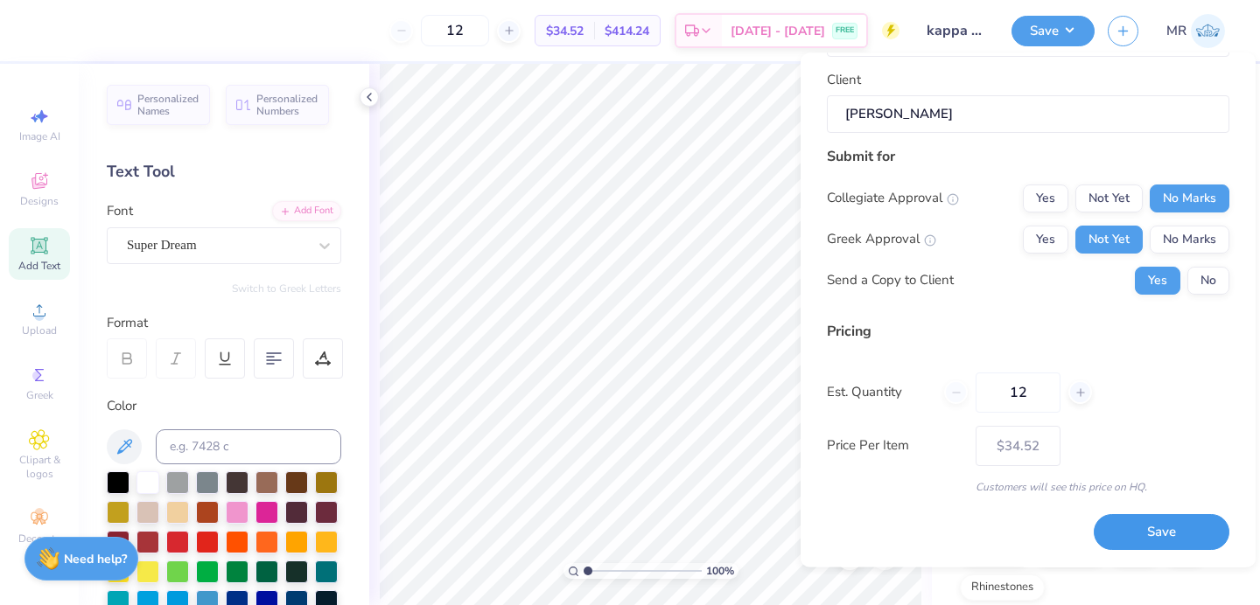
click at [1132, 534] on button "Save" at bounding box center [1162, 533] width 136 height 36
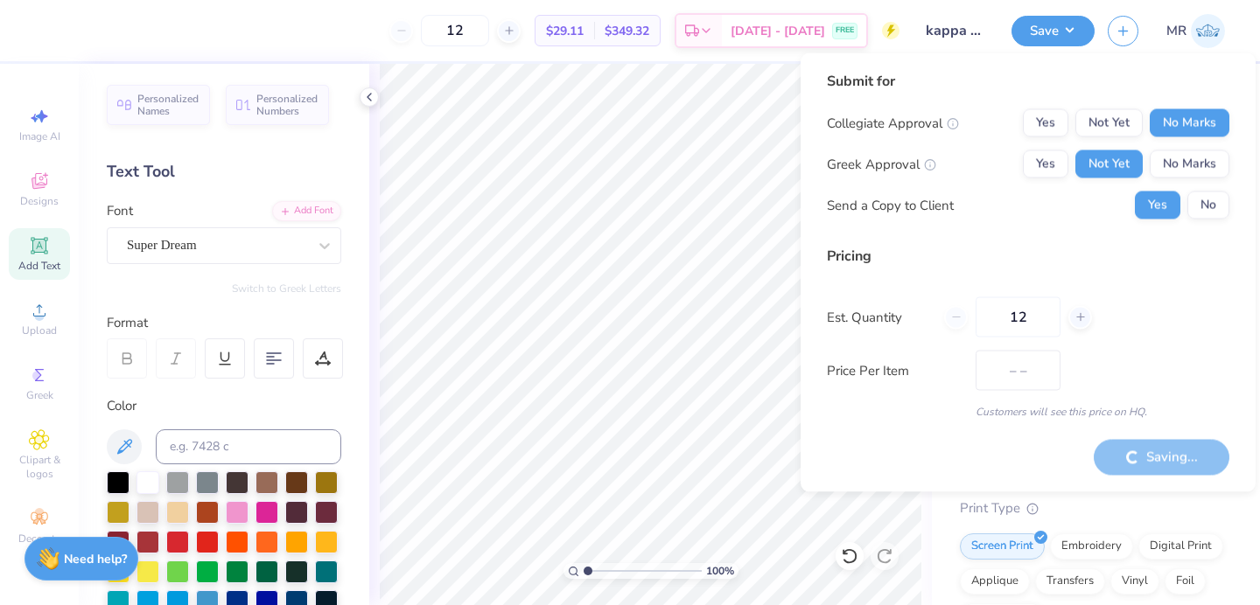
type input "$34.52"
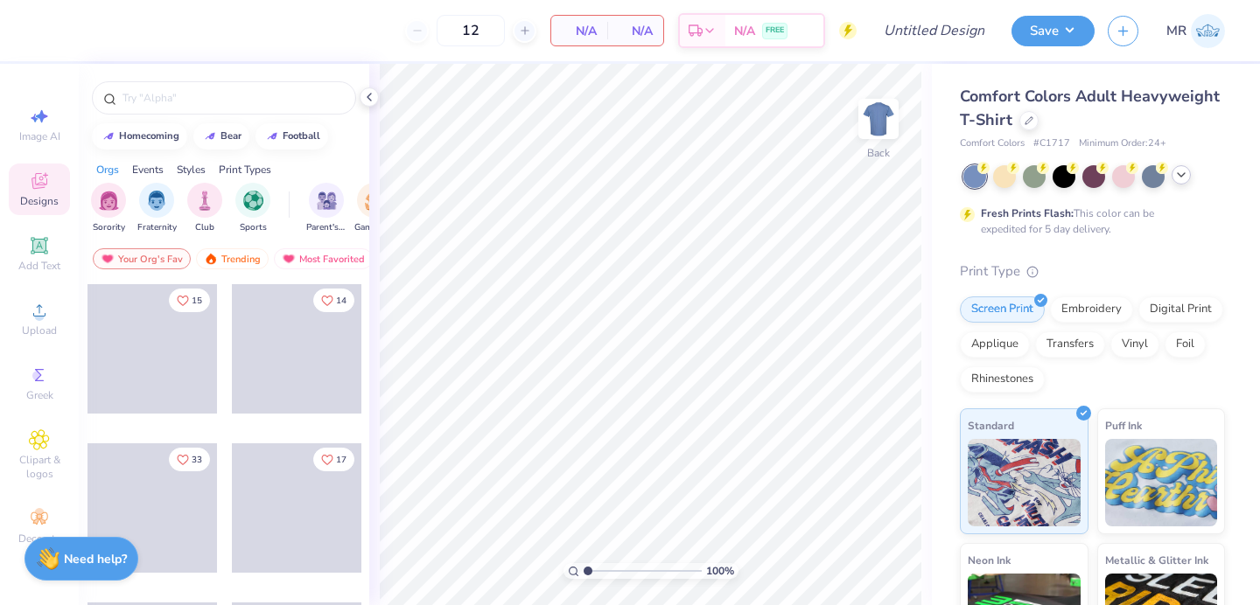
click at [1180, 183] on div at bounding box center [1180, 174] width 19 height 19
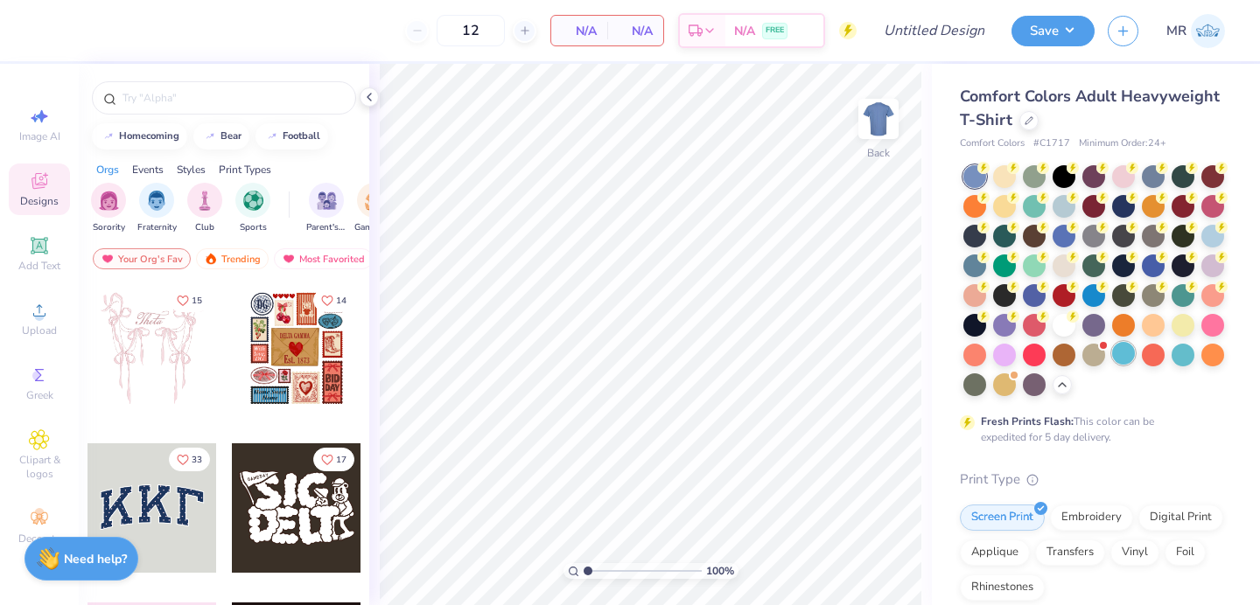
click at [1131, 356] on div at bounding box center [1123, 353] width 23 height 23
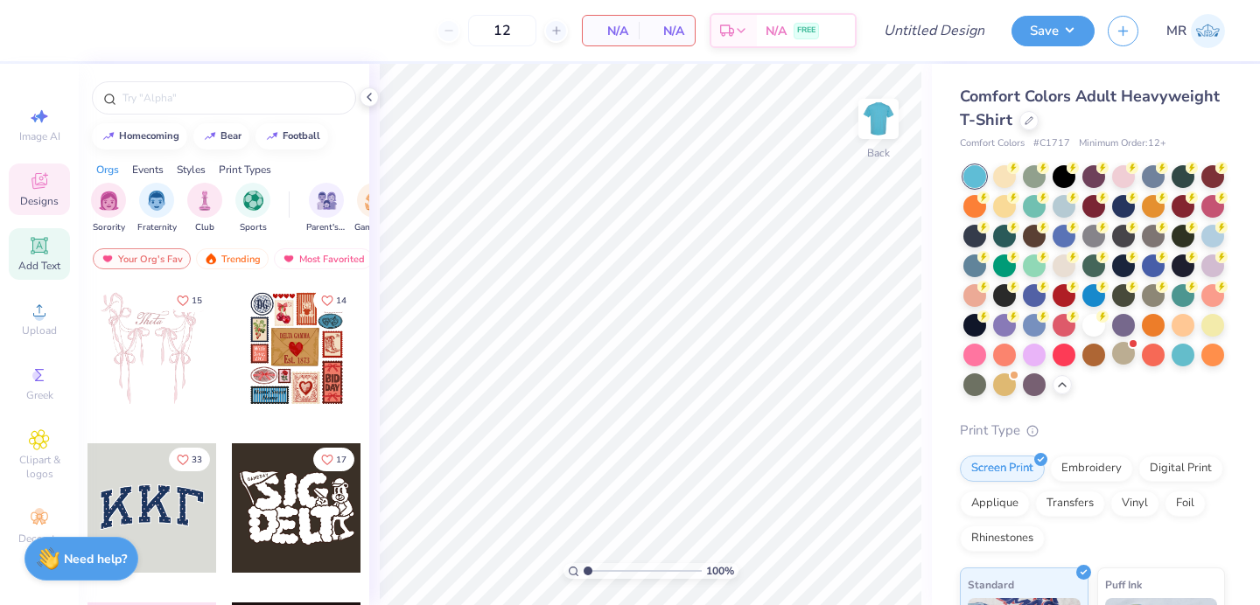
click at [18, 248] on div "Add Text" at bounding box center [39, 254] width 61 height 52
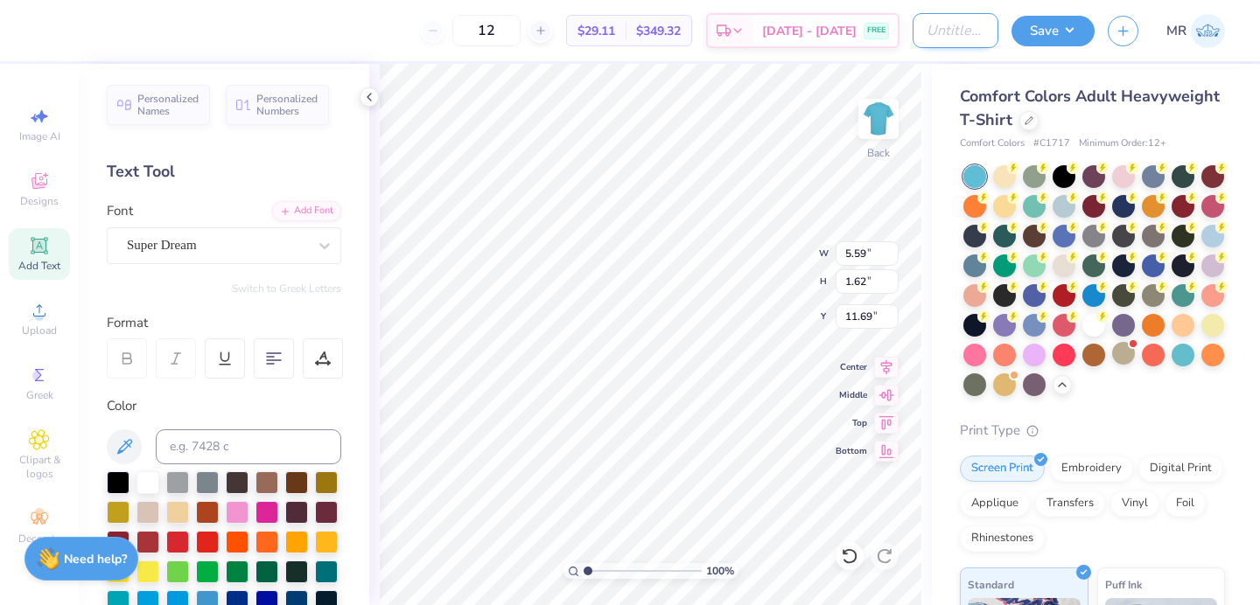
click at [942, 32] on input "Design Title" at bounding box center [955, 30] width 86 height 35
type input "kappa 4"
click at [1084, 35] on button "Save" at bounding box center [1052, 28] width 83 height 31
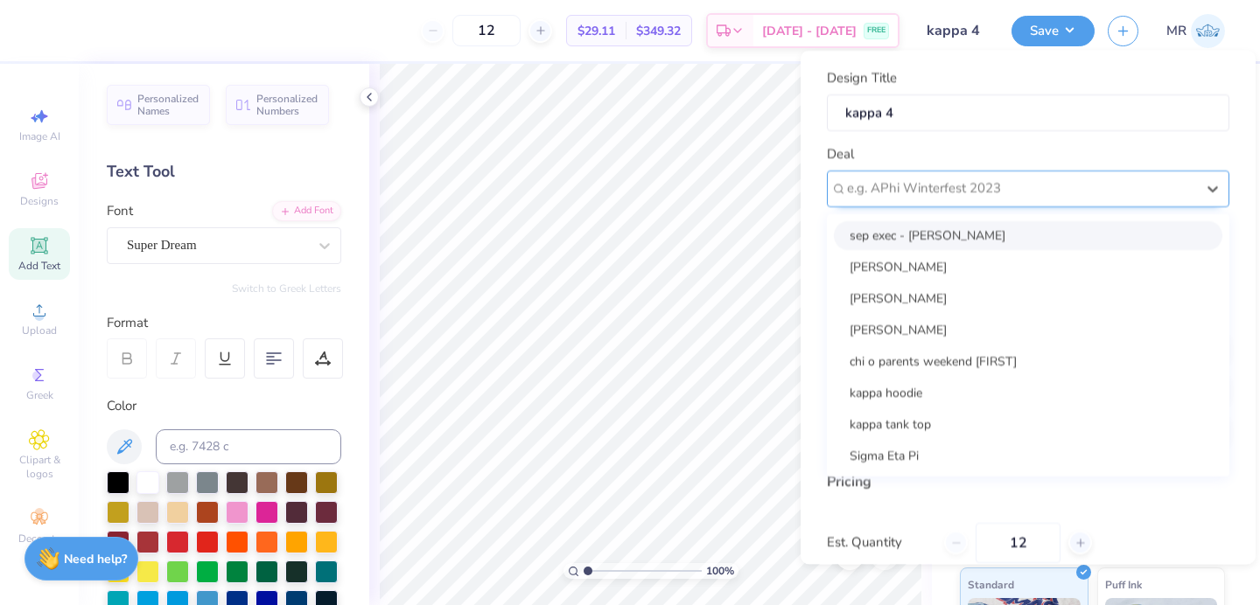
click at [1085, 197] on div at bounding box center [1021, 189] width 348 height 24
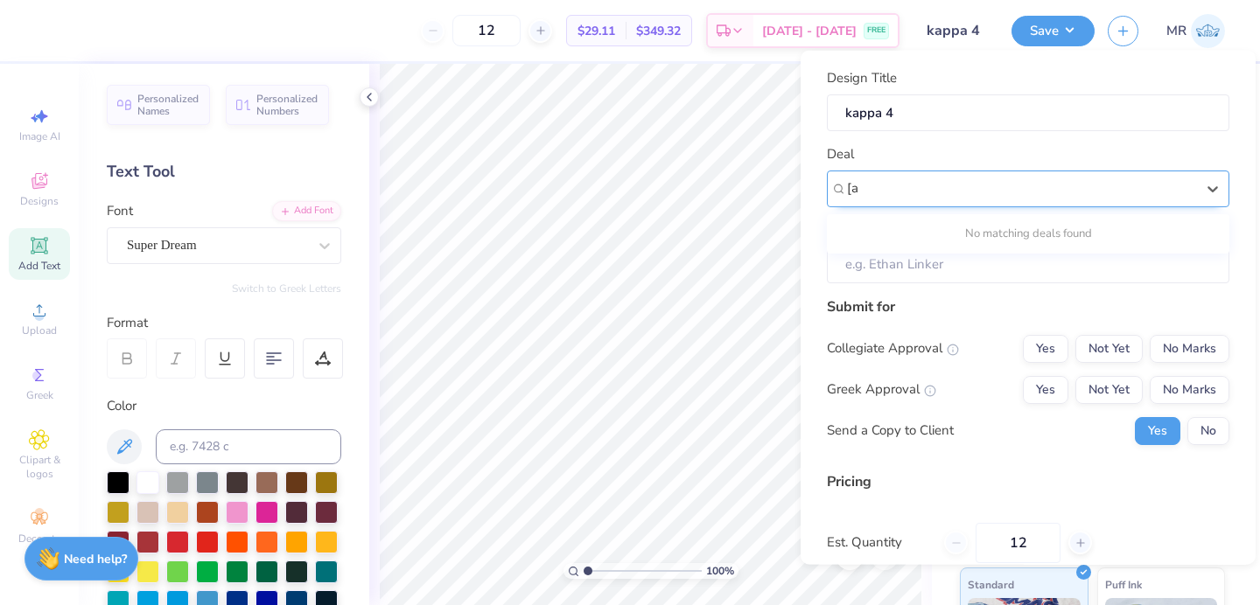
type input "["
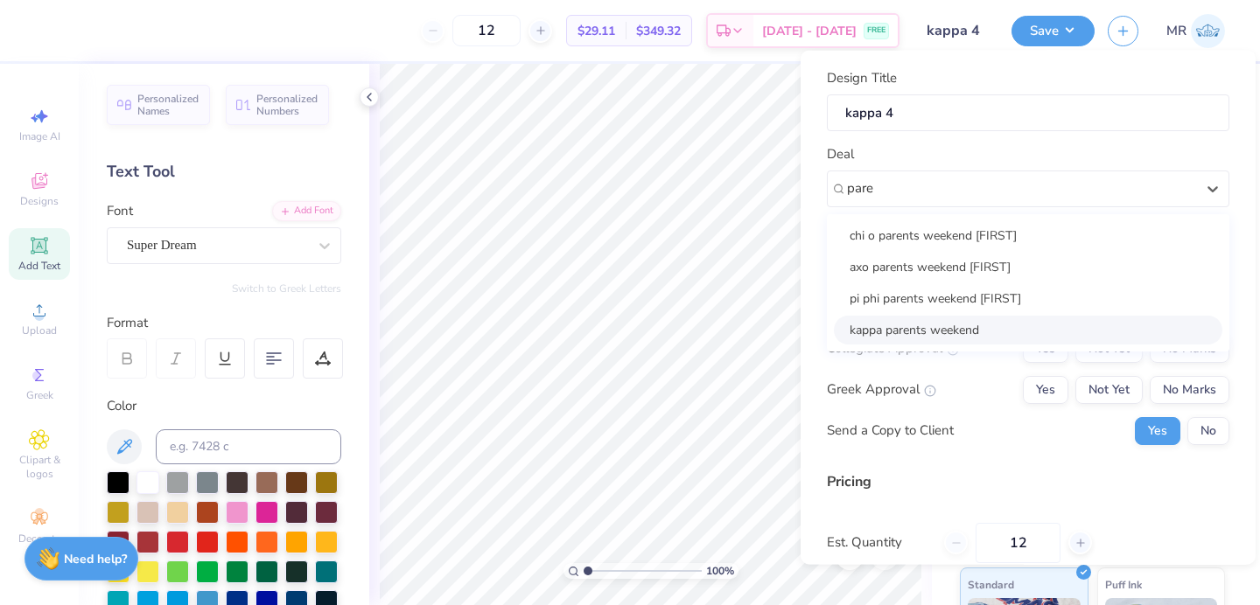
click at [1066, 330] on div "kappa parents weekend" at bounding box center [1028, 329] width 388 height 29
type input "pare"
type input "[PERSON_NAME]"
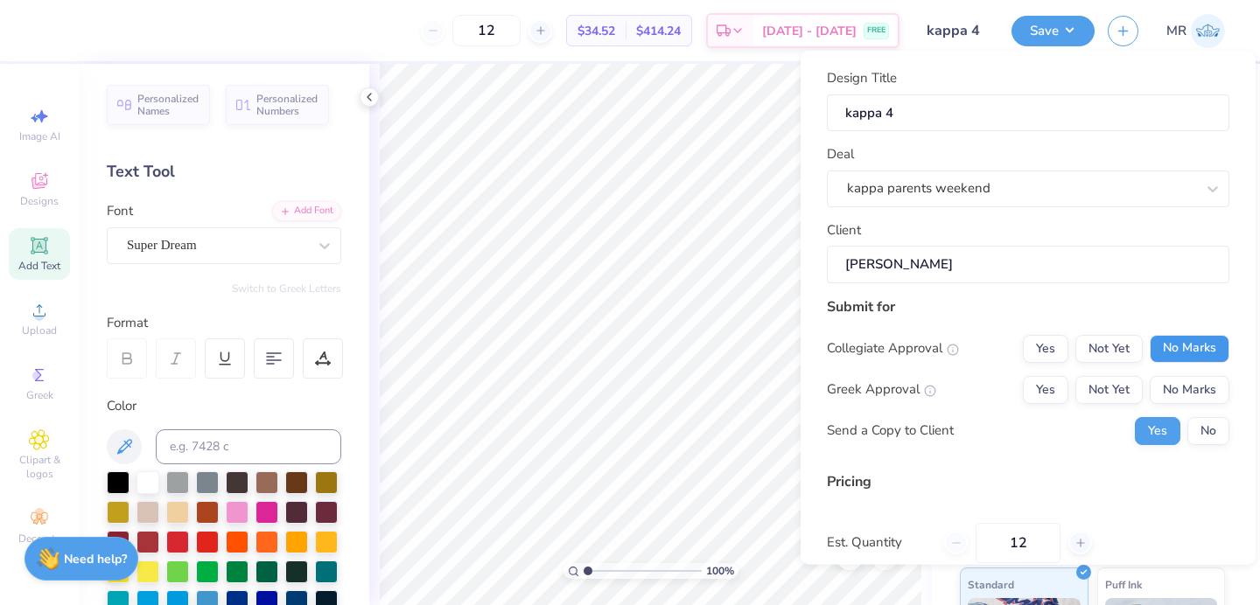
click at [1180, 349] on button "No Marks" at bounding box center [1190, 348] width 80 height 28
click at [1130, 383] on button "Not Yet" at bounding box center [1108, 389] width 67 height 28
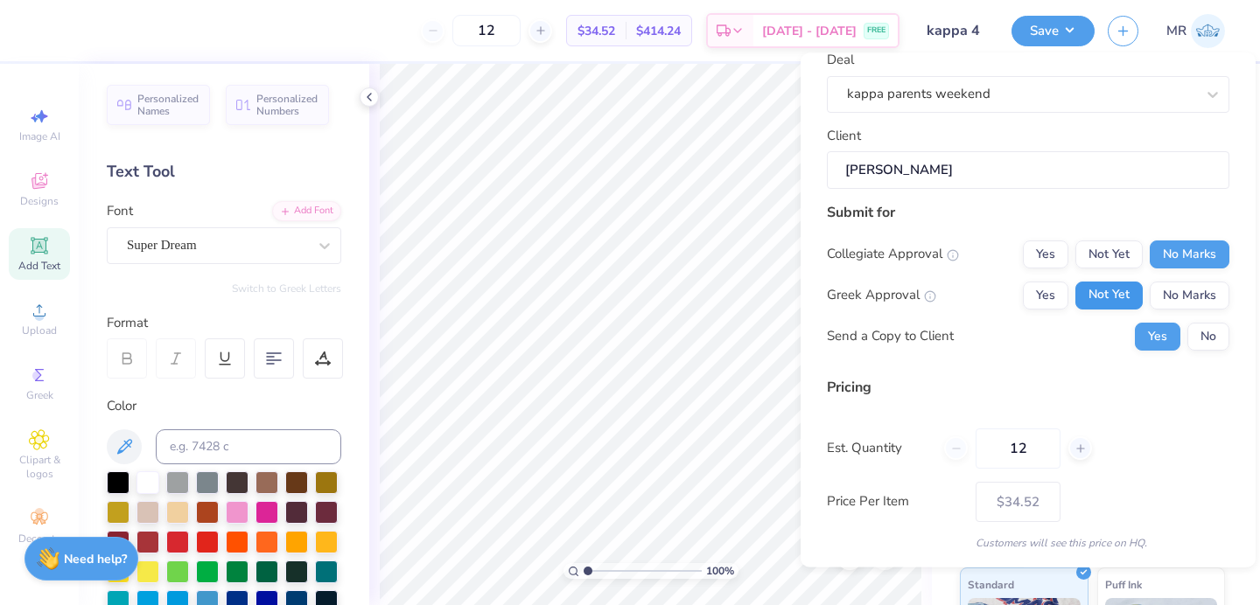
scroll to position [152, 0]
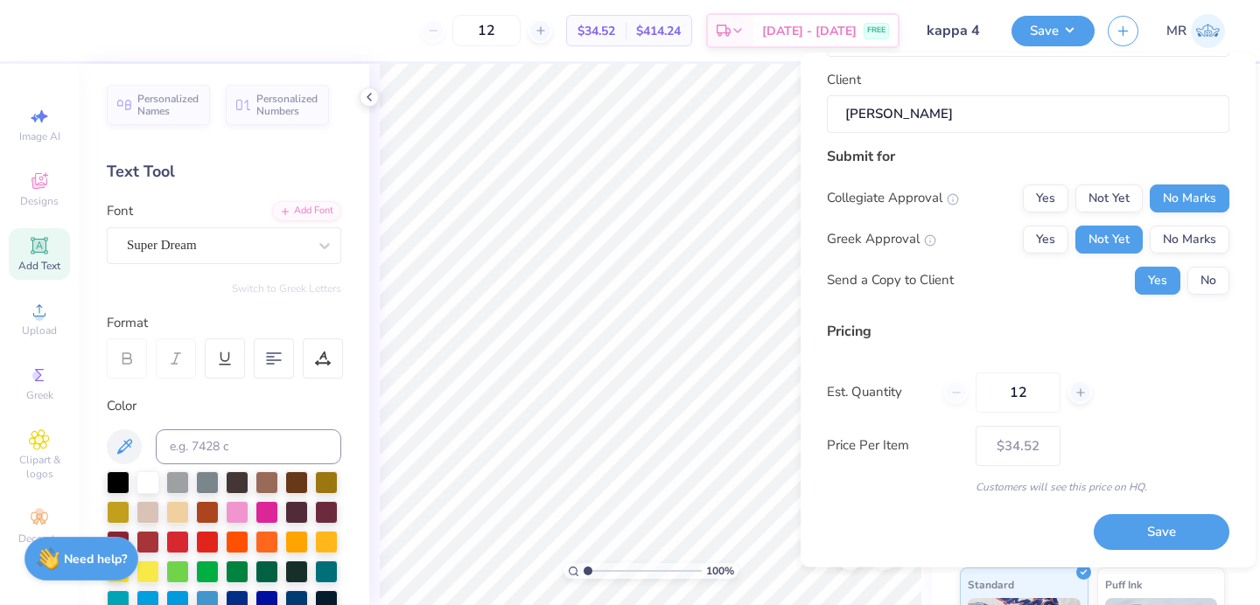
click at [1152, 530] on button "Save" at bounding box center [1162, 533] width 136 height 36
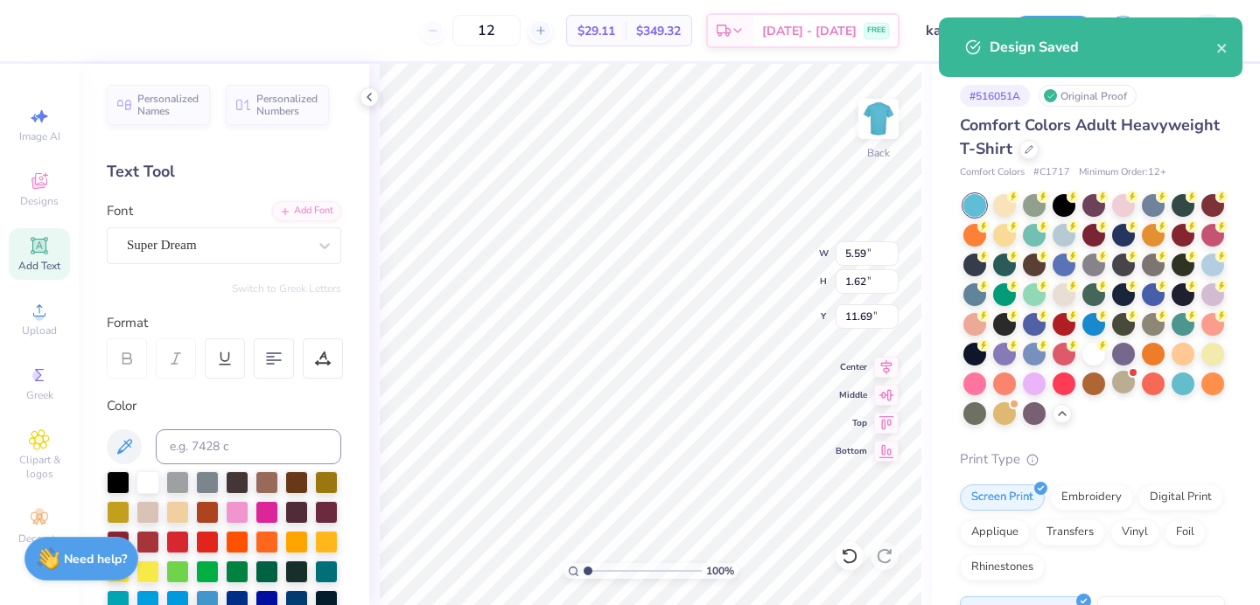
type input "$34.52"
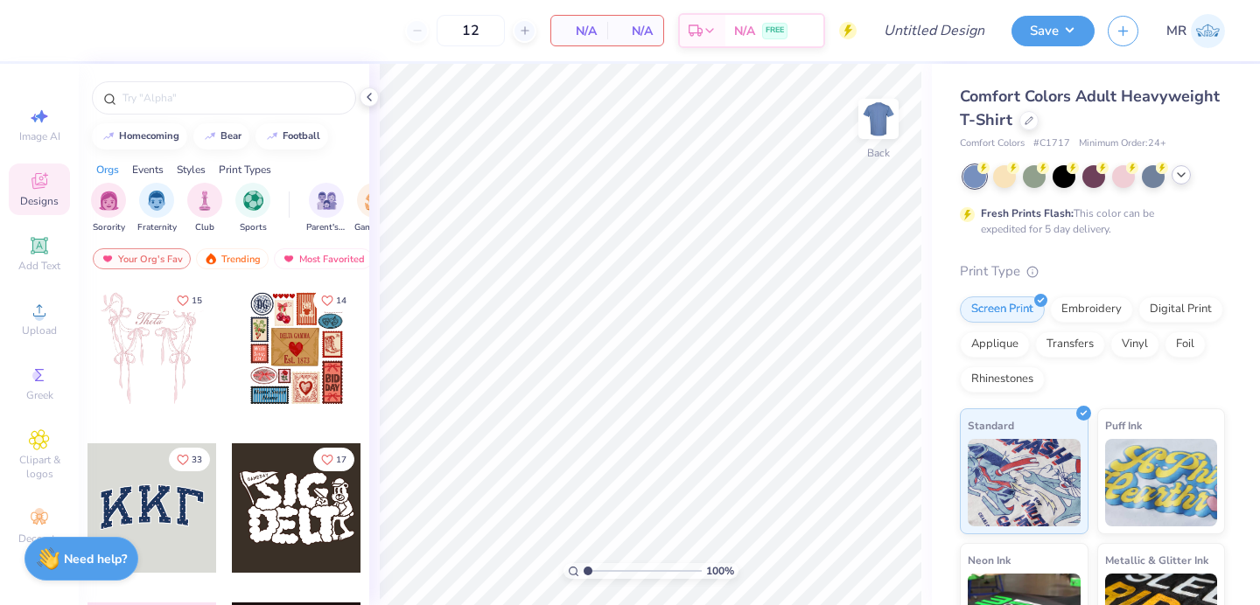
click at [1175, 171] on icon at bounding box center [1181, 175] width 14 height 14
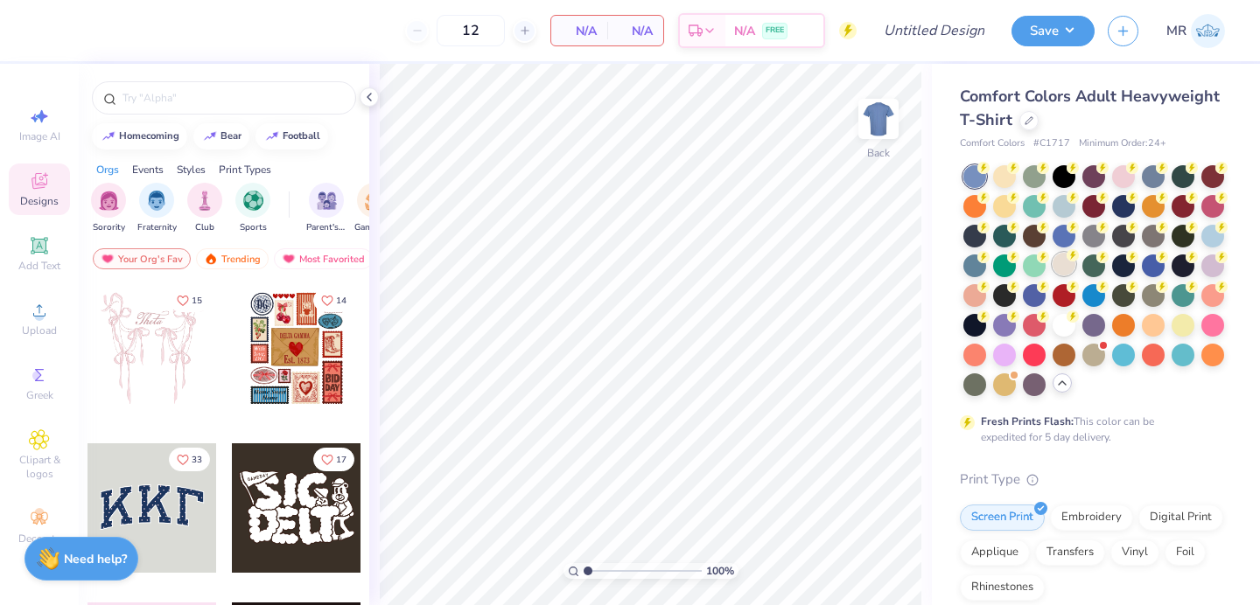
click at [1072, 262] on div at bounding box center [1063, 264] width 23 height 23
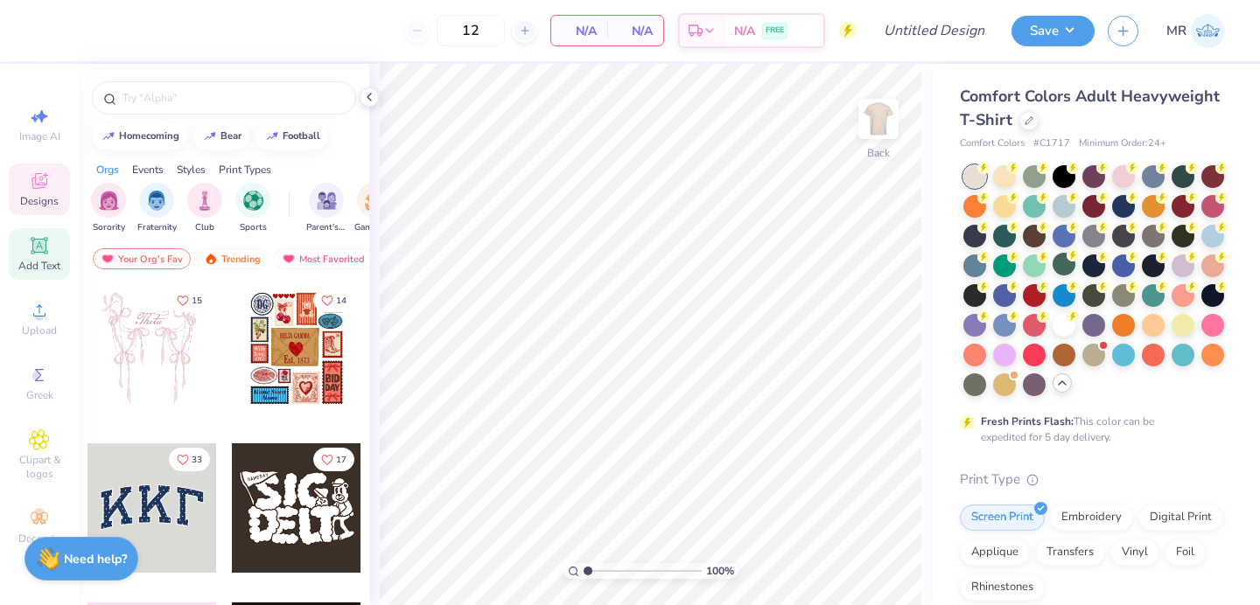
click at [31, 255] on icon at bounding box center [39, 245] width 21 height 21
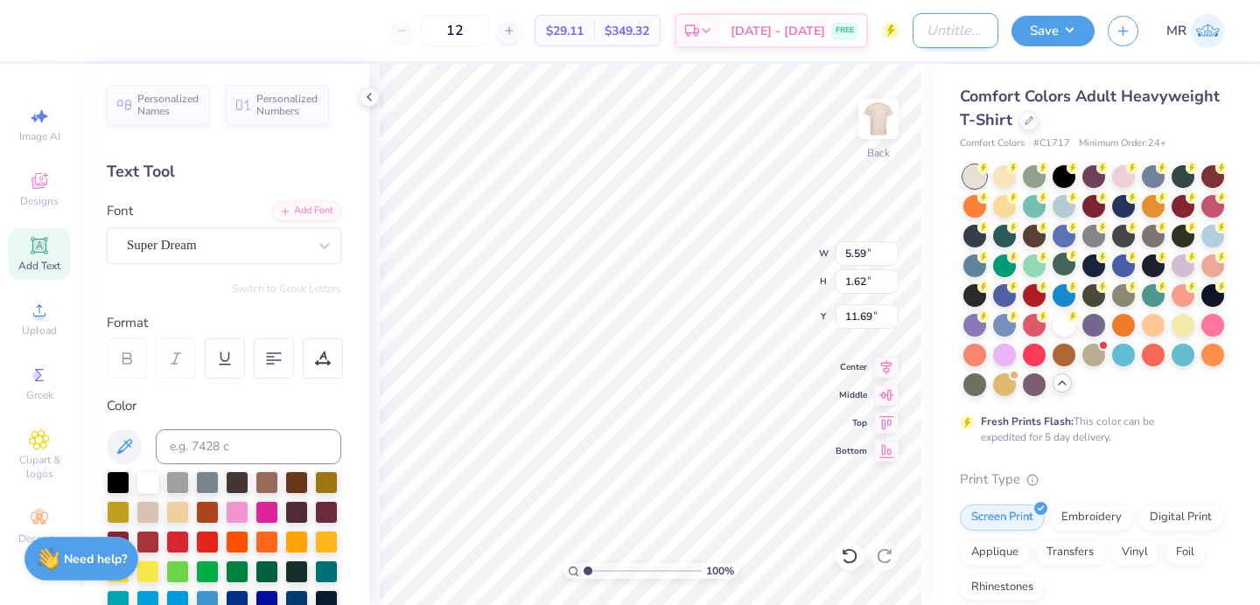
click at [953, 44] on input "Design Title" at bounding box center [955, 30] width 86 height 35
type input "kappa 6"
click at [1077, 23] on button "Save" at bounding box center [1052, 28] width 83 height 31
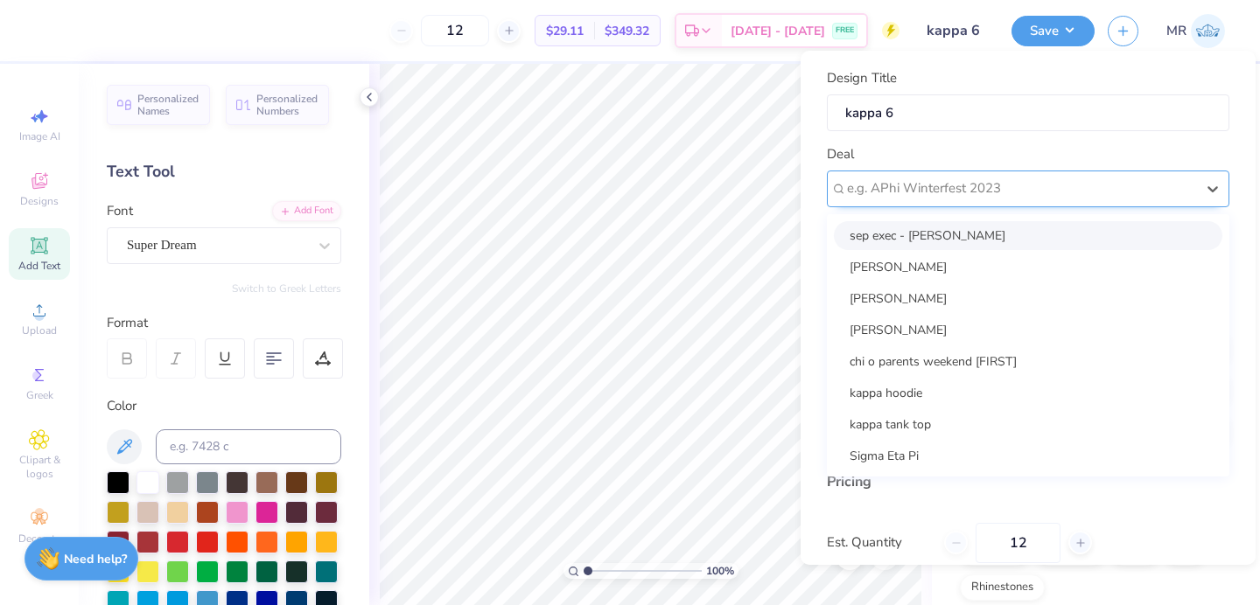
click at [1182, 178] on div at bounding box center [1021, 189] width 348 height 24
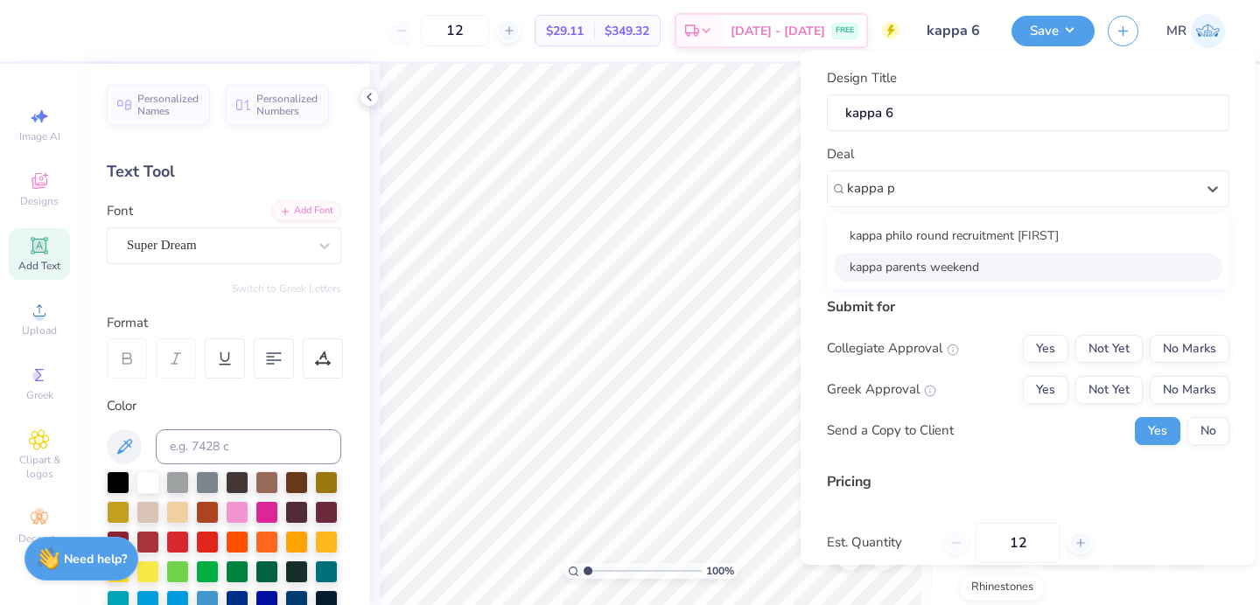
click at [1105, 272] on div "kappa parents weekend" at bounding box center [1028, 267] width 388 height 29
type input "kappa p"
type input "[PERSON_NAME]"
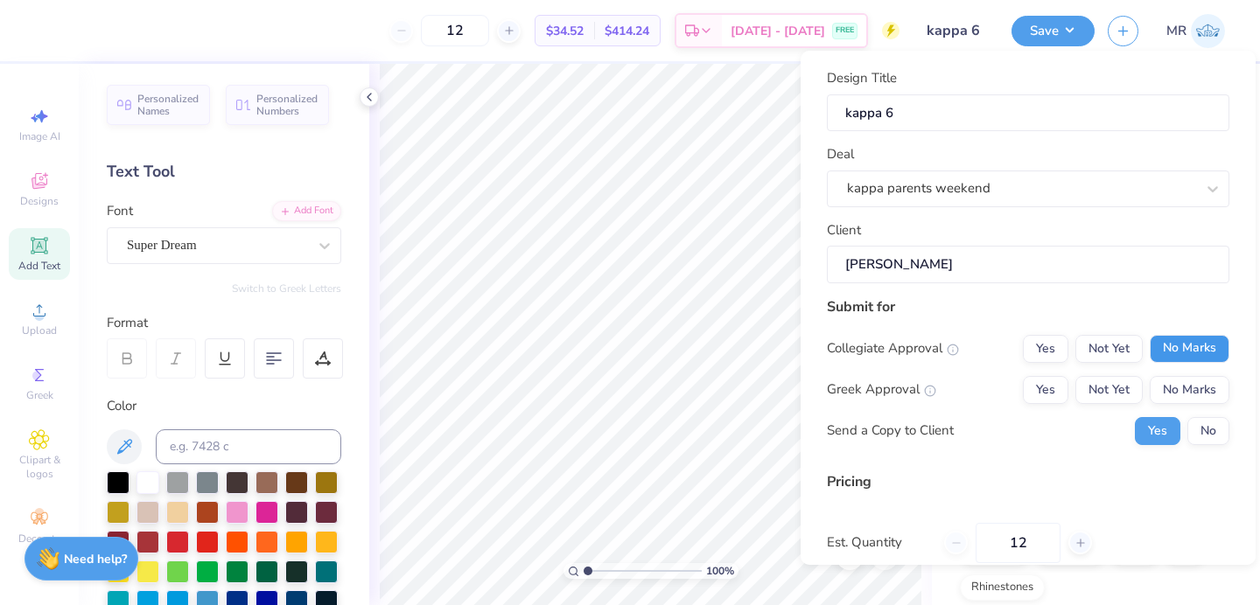
click at [1199, 354] on button "No Marks" at bounding box center [1190, 349] width 80 height 28
click at [1035, 386] on button "Yes" at bounding box center [1045, 390] width 45 height 28
click at [1101, 398] on button "Not Yet" at bounding box center [1108, 390] width 67 height 28
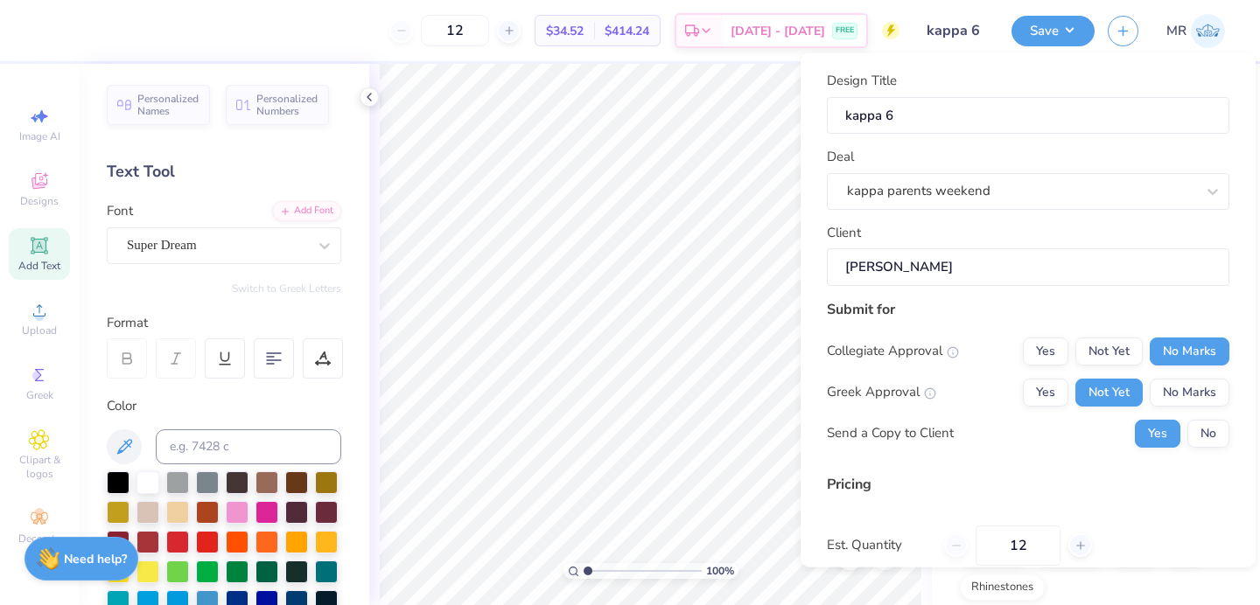
scroll to position [152, 0]
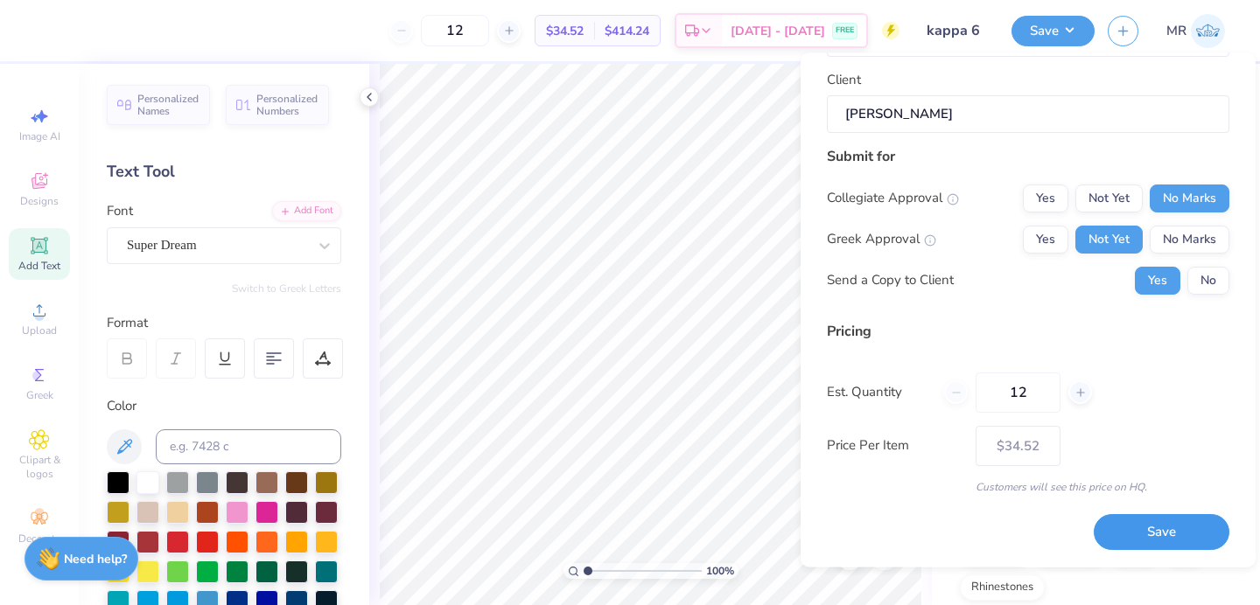
click at [1139, 521] on button "Save" at bounding box center [1162, 533] width 136 height 36
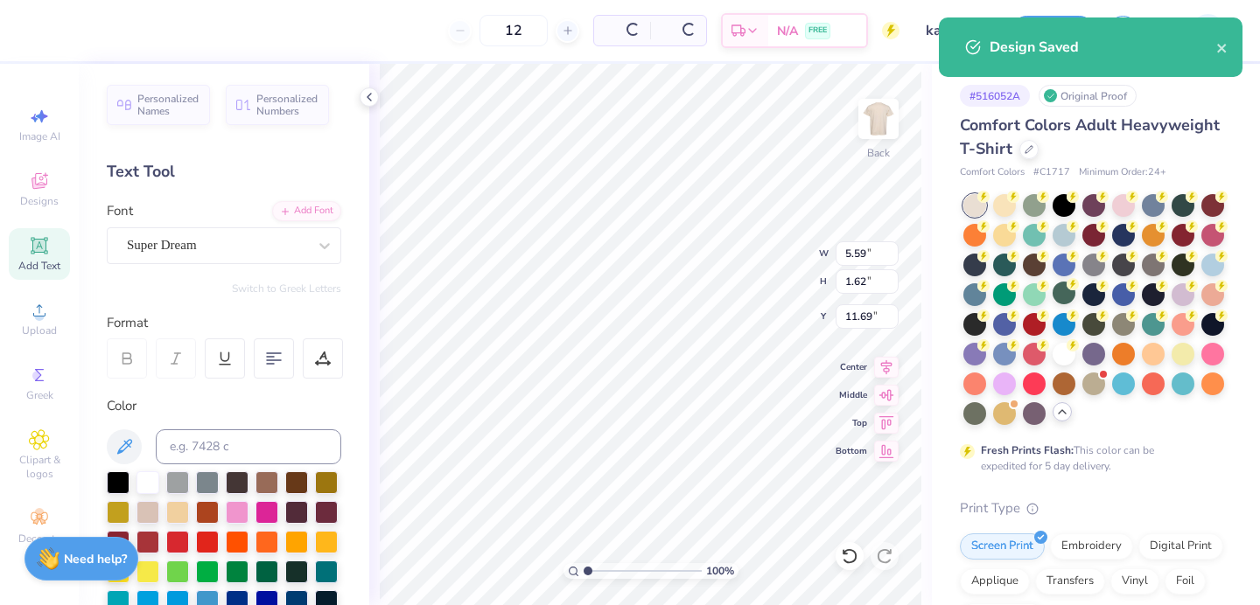
type input "$34.52"
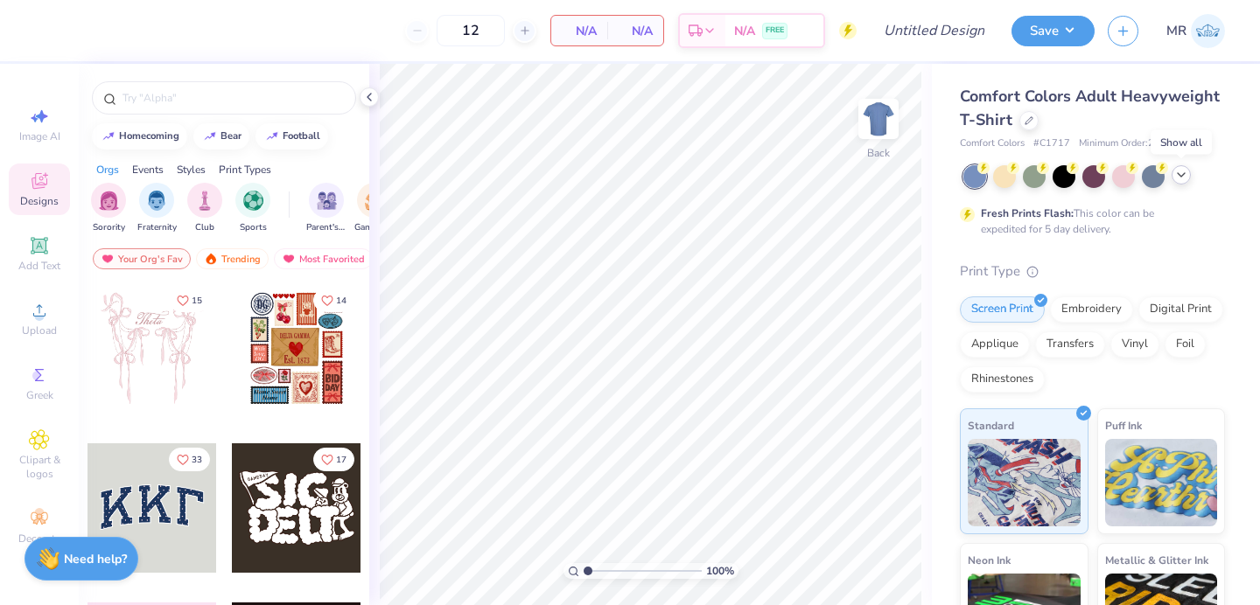
click at [1179, 179] on icon at bounding box center [1181, 175] width 14 height 14
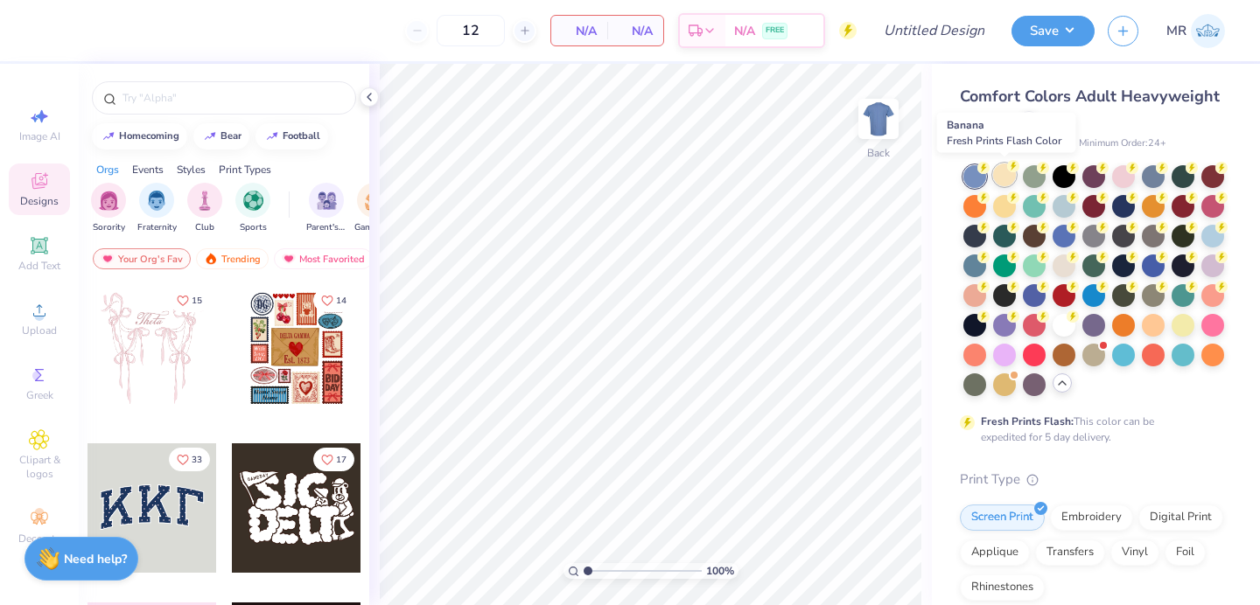
click at [1011, 181] on div at bounding box center [1004, 175] width 23 height 23
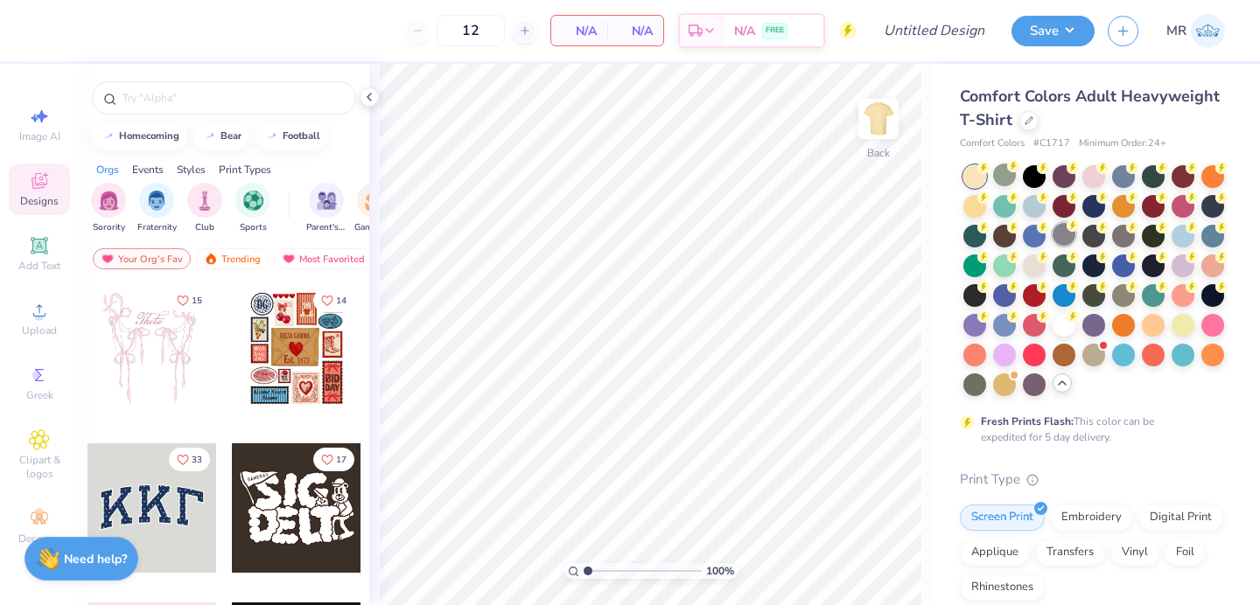
click at [1058, 234] on div at bounding box center [1063, 234] width 23 height 23
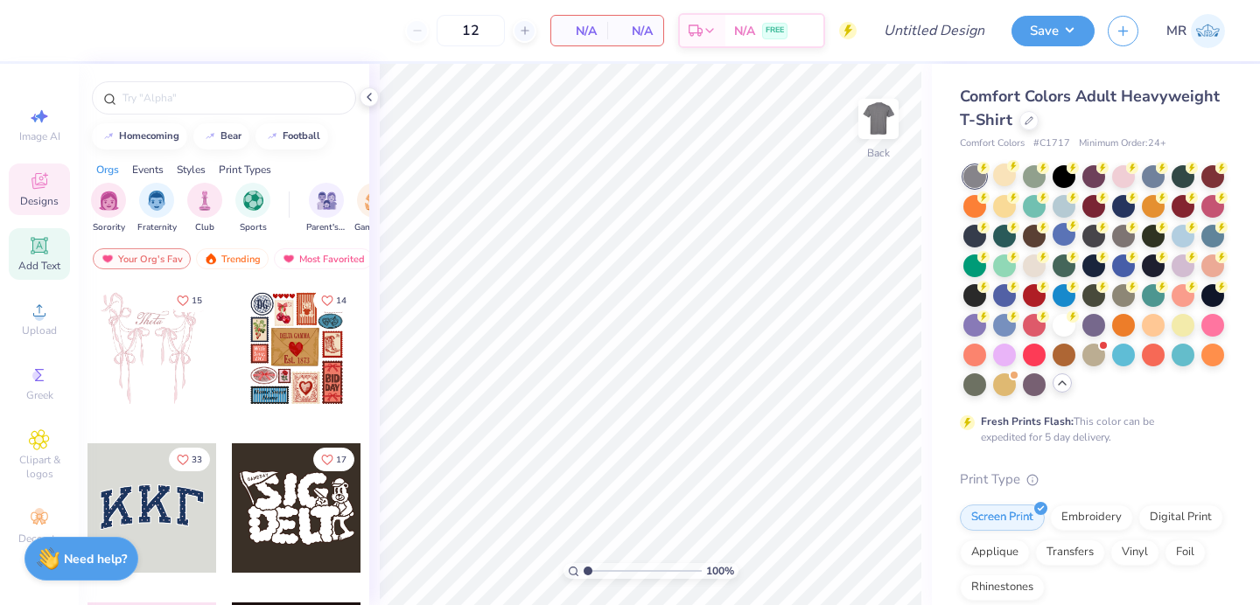
click at [31, 251] on icon at bounding box center [39, 245] width 17 height 17
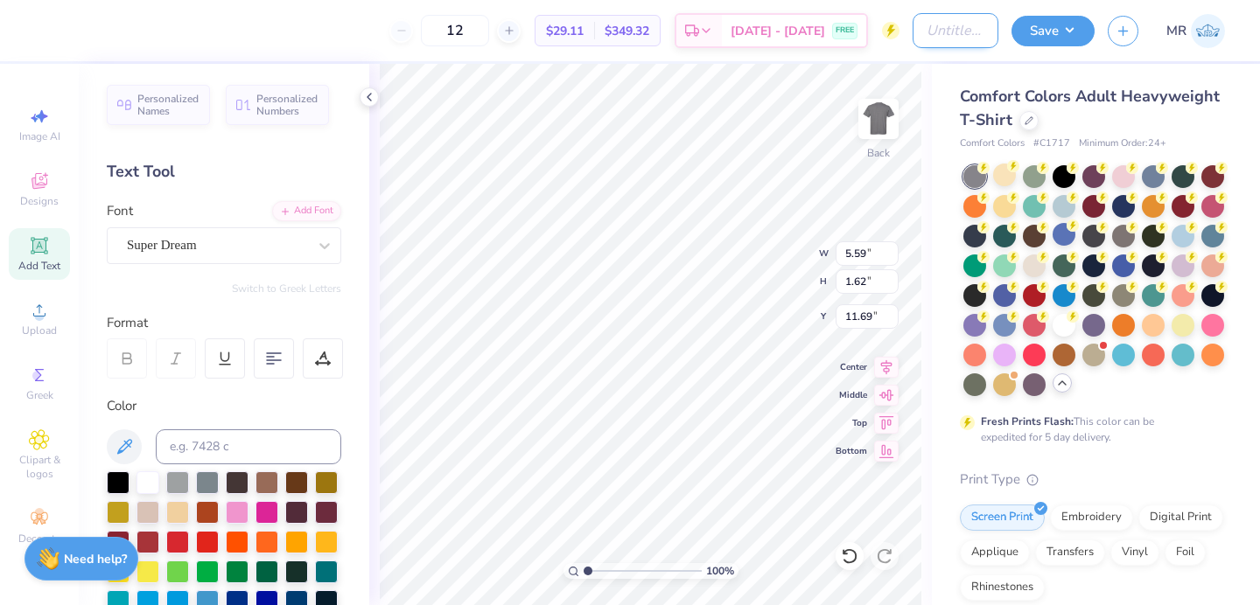
click at [912, 35] on input "Design Title" at bounding box center [955, 30] width 86 height 35
type input "kappa 7"
click at [1058, 45] on div "Save" at bounding box center [1052, 31] width 83 height 31
click at [1059, 42] on button "Save" at bounding box center [1052, 28] width 83 height 31
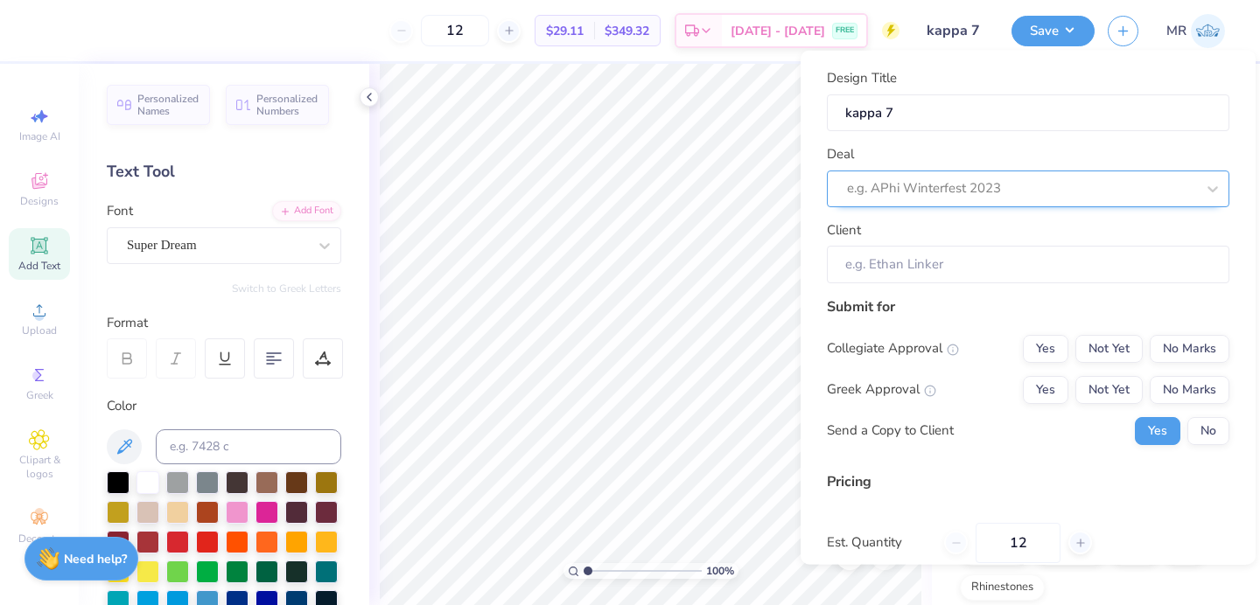
click at [1118, 183] on div at bounding box center [1021, 189] width 348 height 24
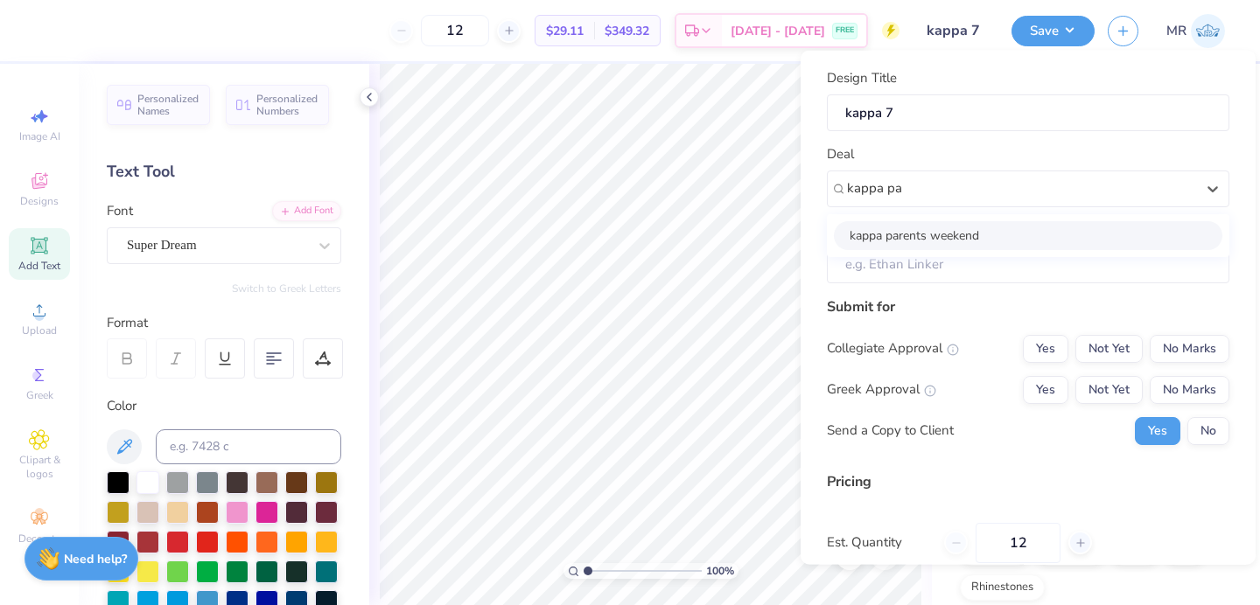
click at [1075, 234] on div "kappa parents weekend" at bounding box center [1028, 234] width 388 height 29
type input "kappa pa"
type input "[PERSON_NAME]"
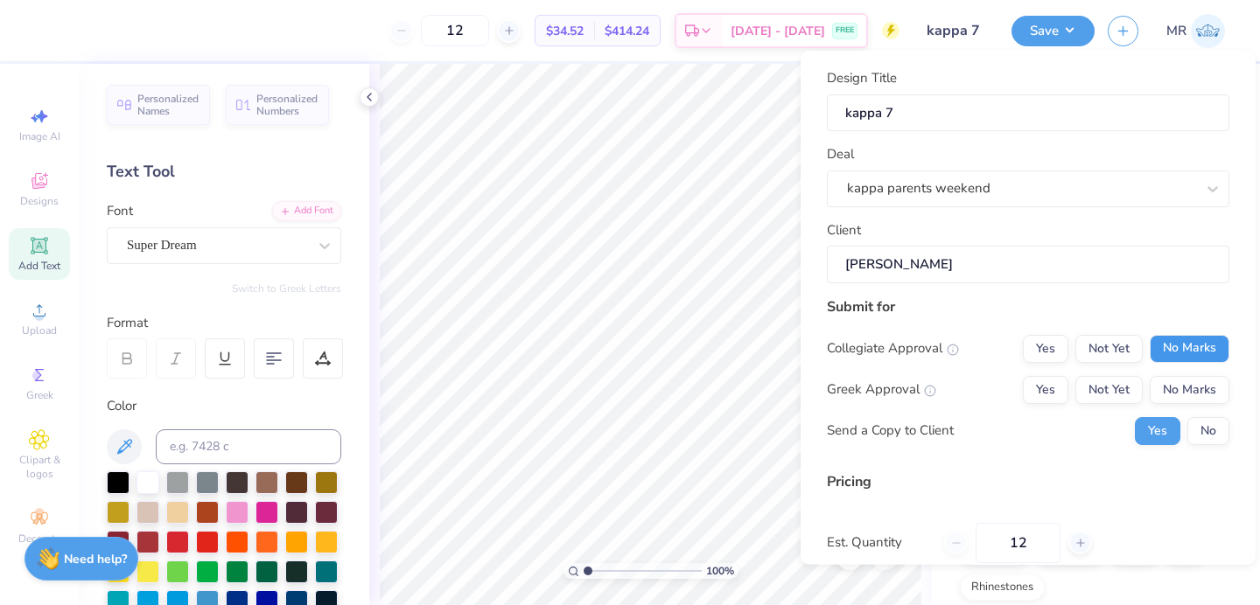
click at [1199, 347] on button "No Marks" at bounding box center [1190, 348] width 80 height 28
click at [1106, 395] on button "Not Yet" at bounding box center [1108, 389] width 67 height 28
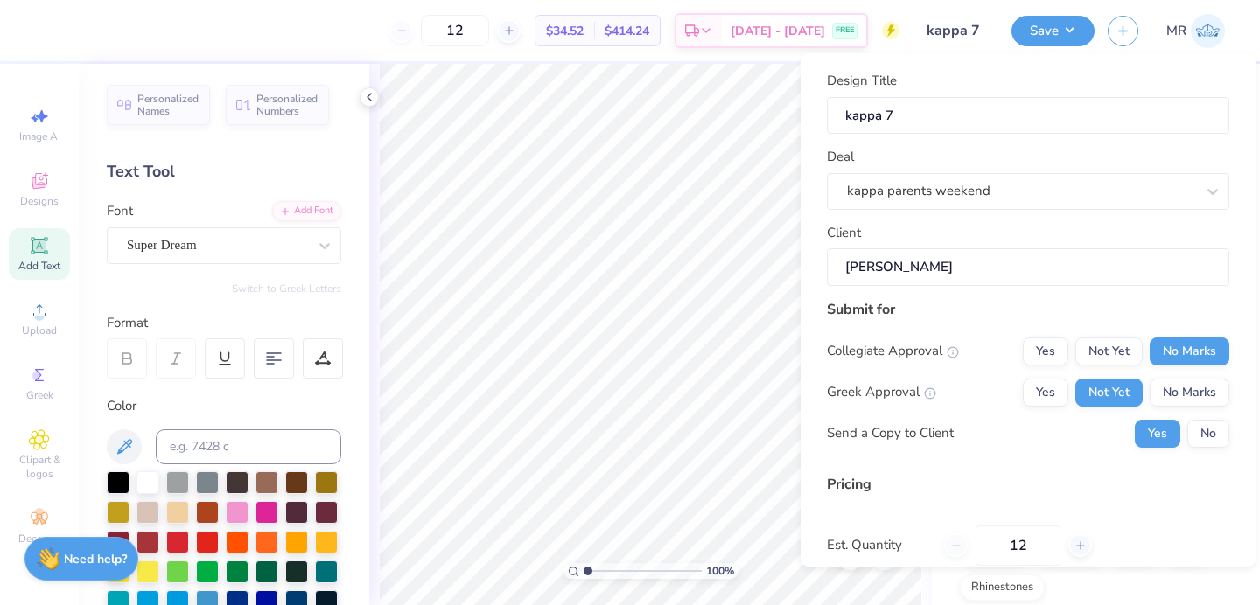
scroll to position [152, 0]
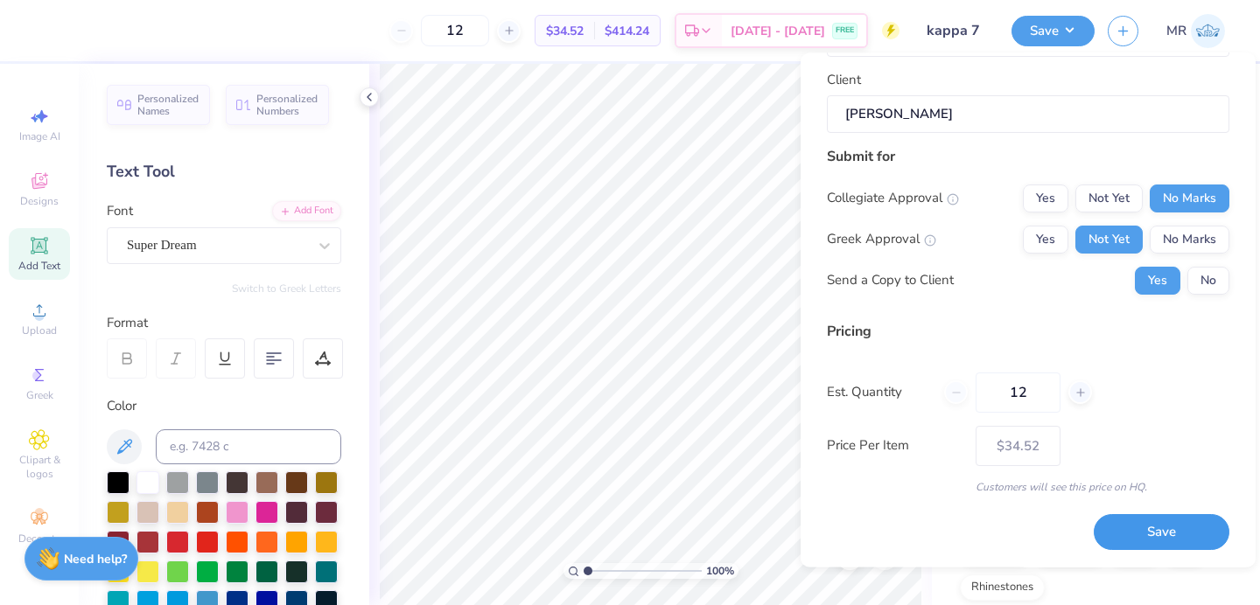
click at [1168, 535] on button "Save" at bounding box center [1162, 533] width 136 height 36
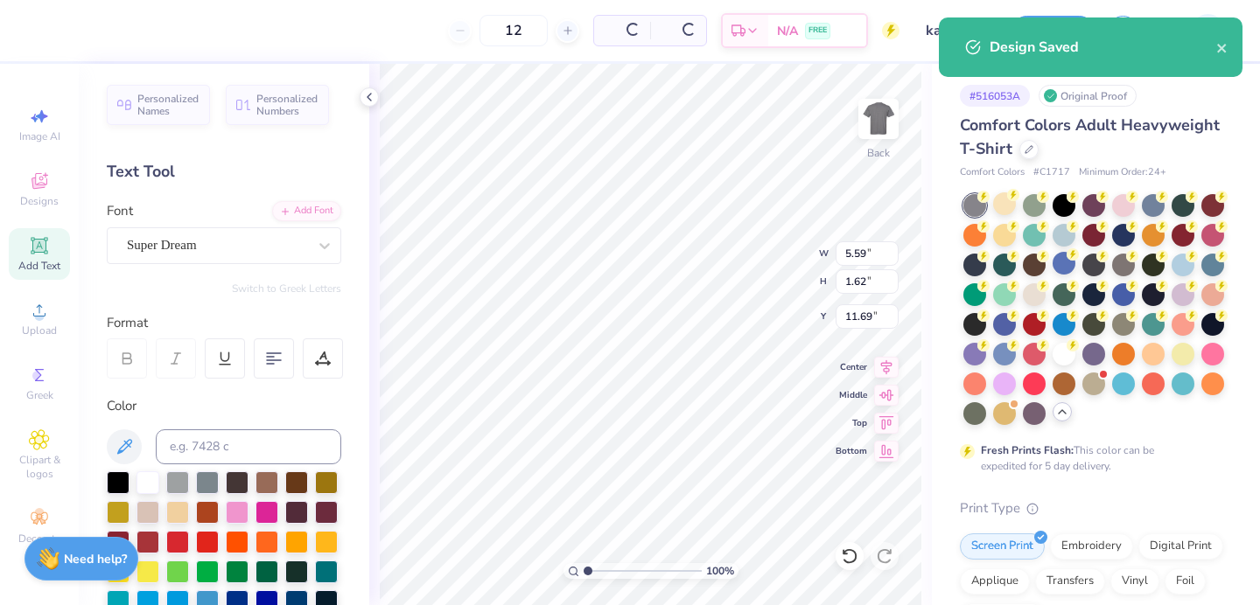
type input "$34.52"
